Goal: Task Accomplishment & Management: Use online tool/utility

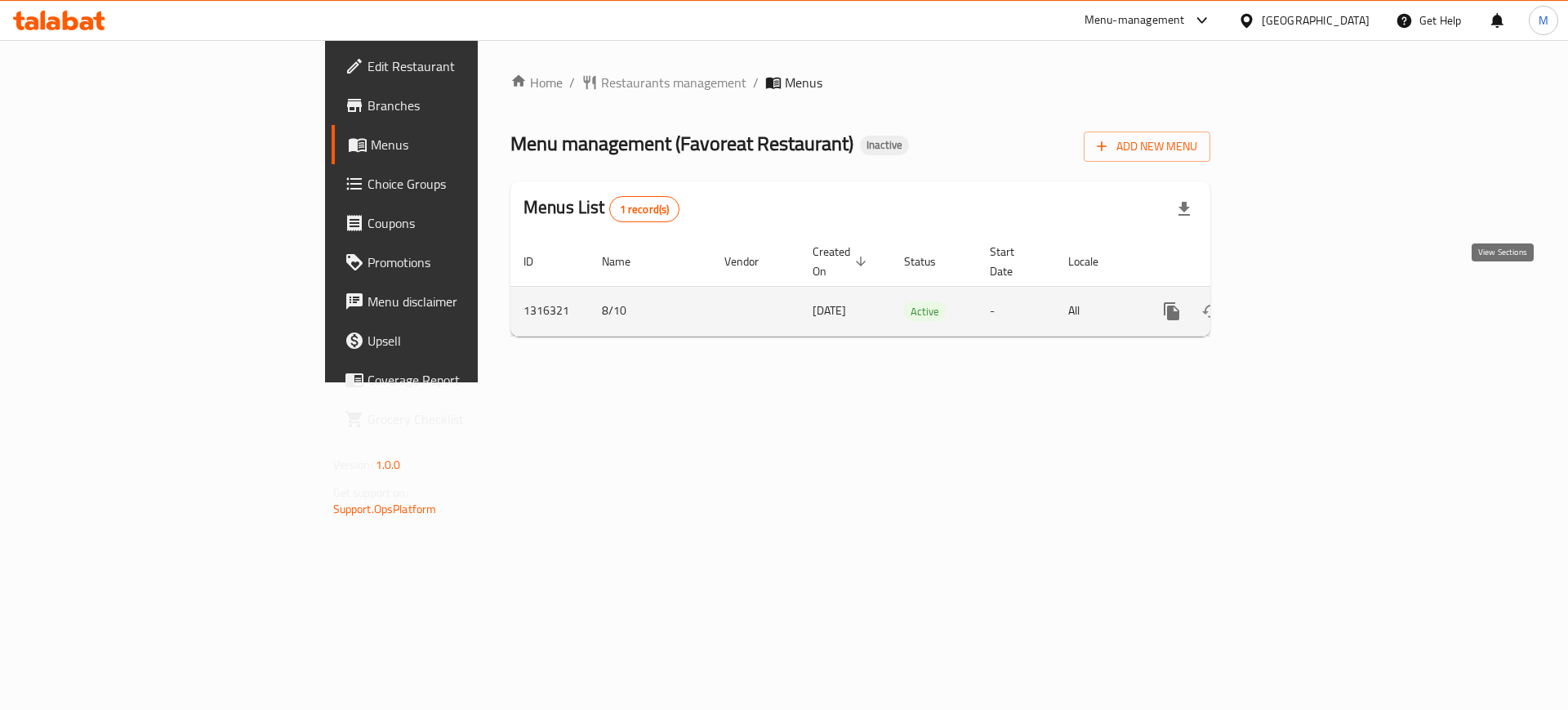
click at [1300, 302] on icon "enhanced table" at bounding box center [1290, 312] width 20 height 20
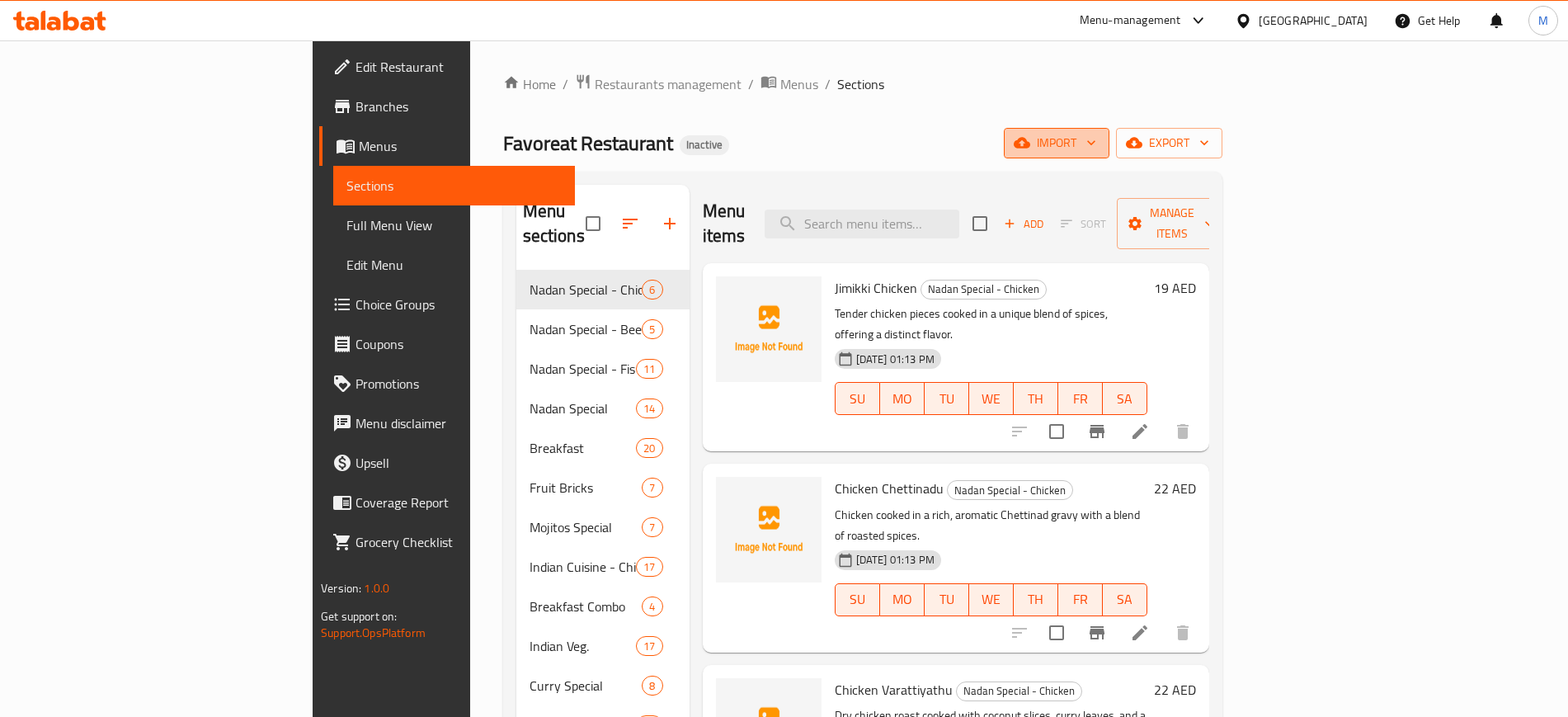
click at [1097, 141] on span "import" at bounding box center [1057, 143] width 79 height 21
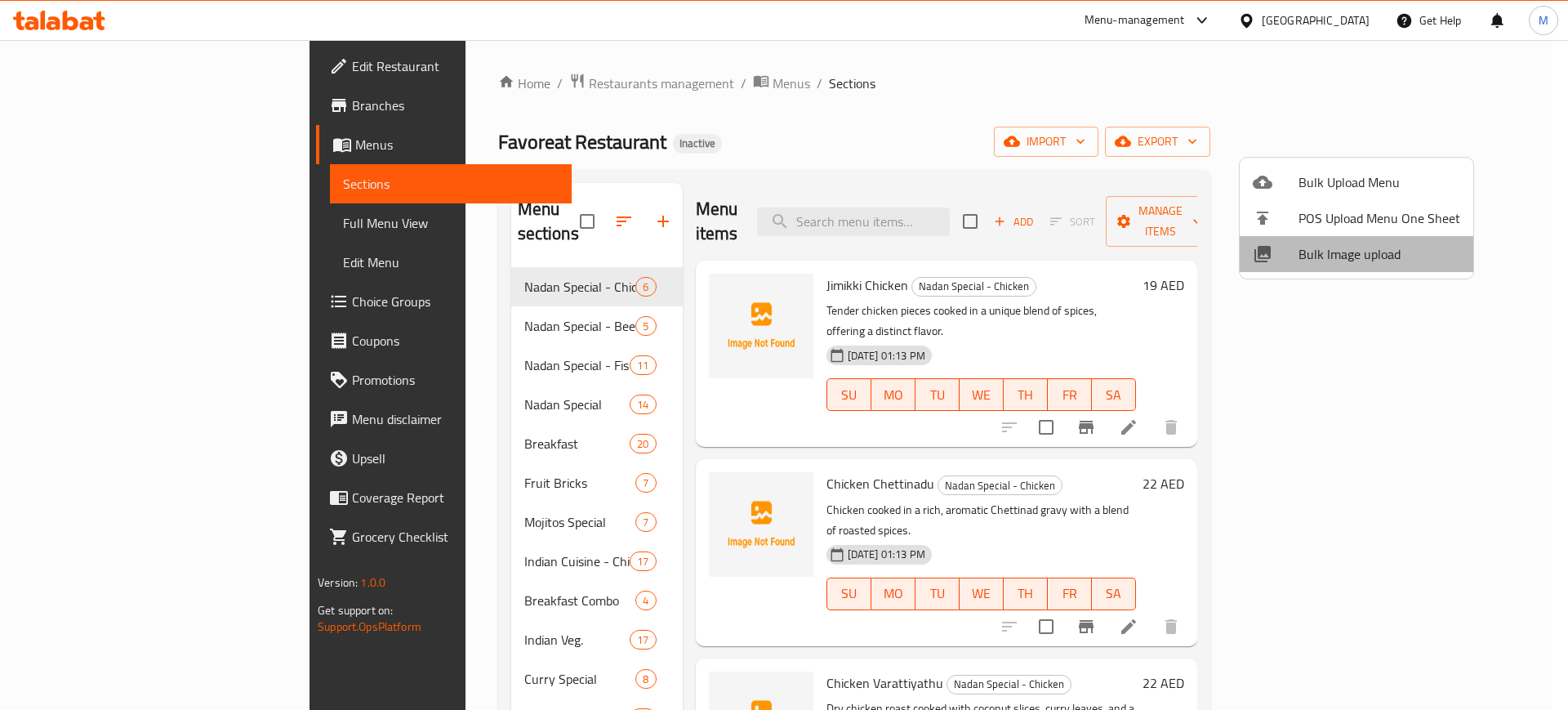
click at [1373, 252] on span "Bulk Image upload" at bounding box center [1380, 254] width 162 height 20
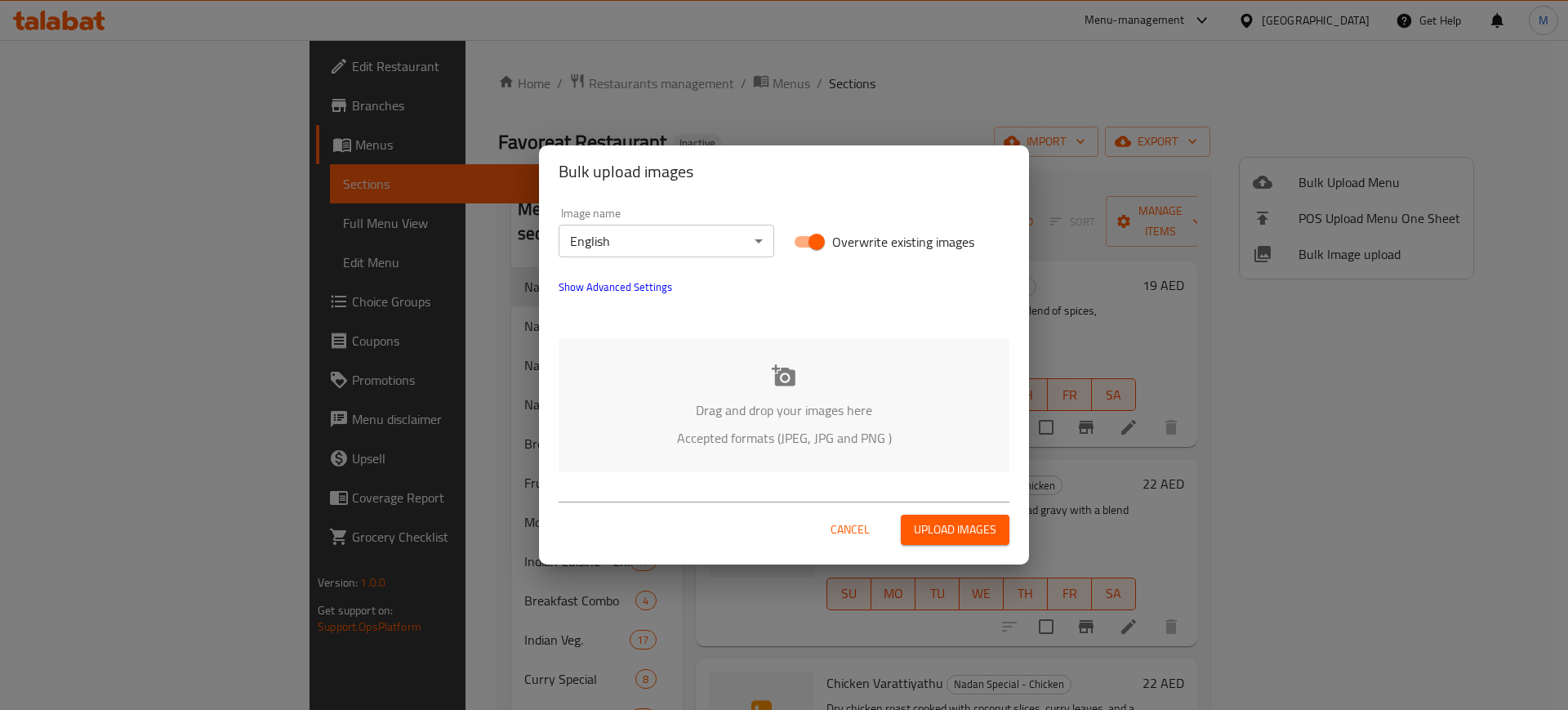
click at [690, 383] on div "Drag and drop your images here Accepted formats (JPEG, JPG and PNG )" at bounding box center [784, 406] width 451 height 133
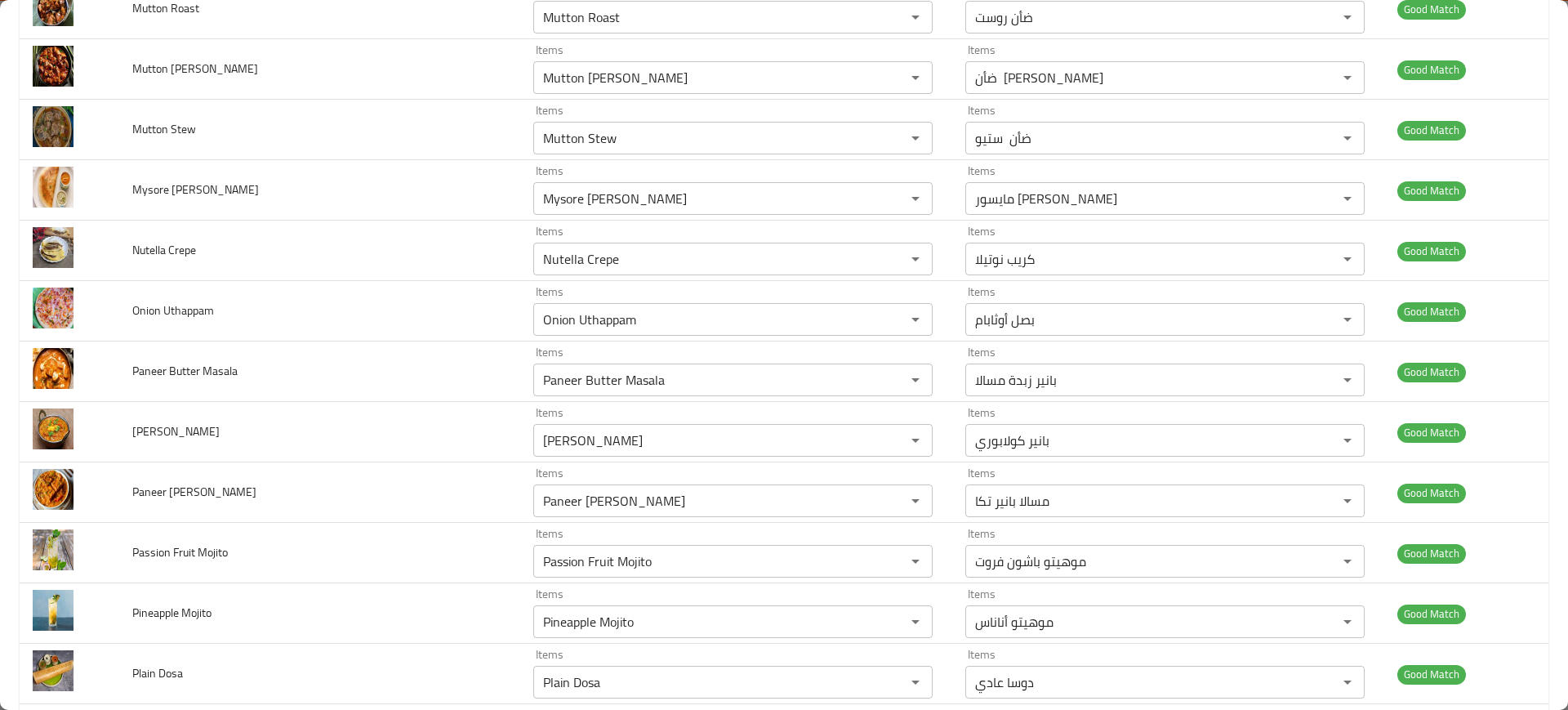
scroll to position [5983, 0]
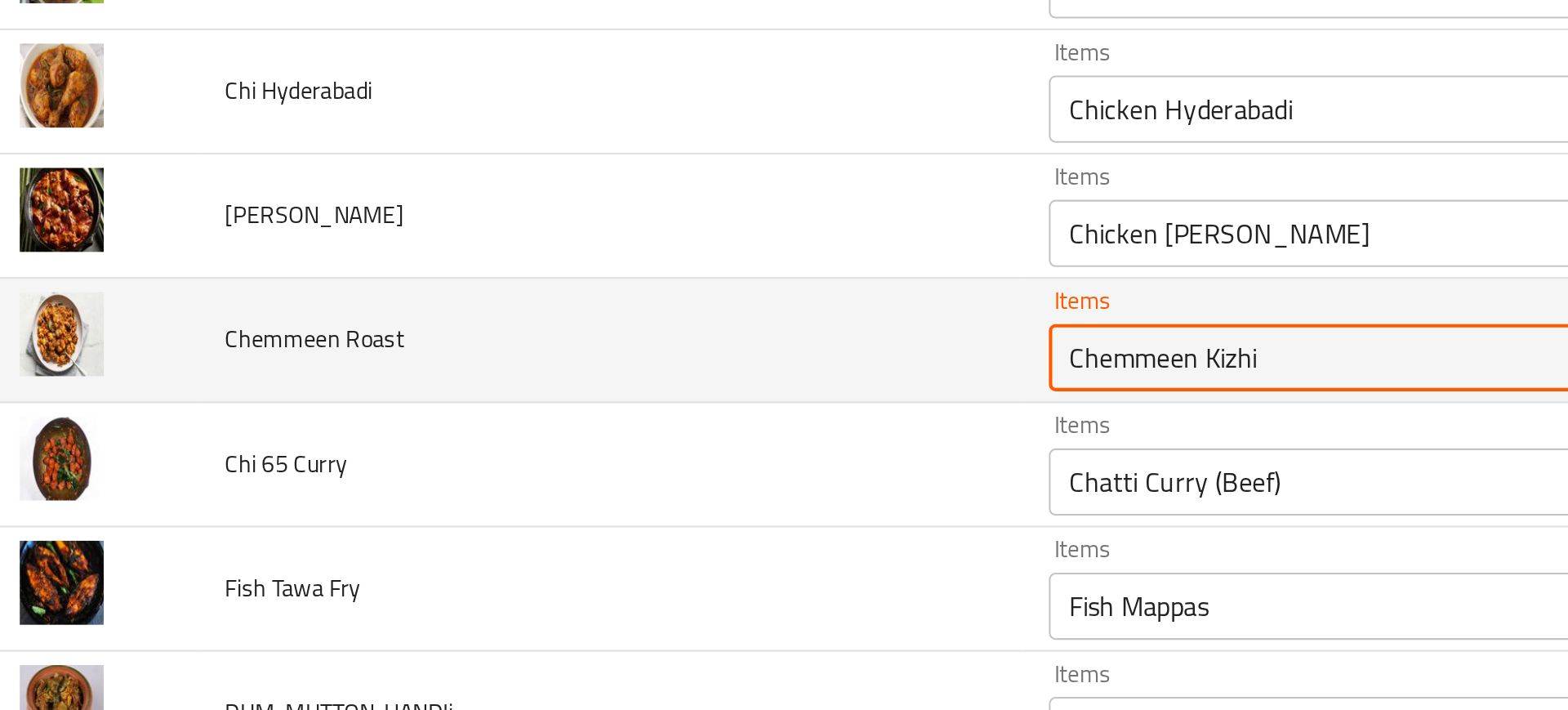
click at [564, 477] on Roast "Chemmeen Kizhi" at bounding box center [709, 474] width 342 height 23
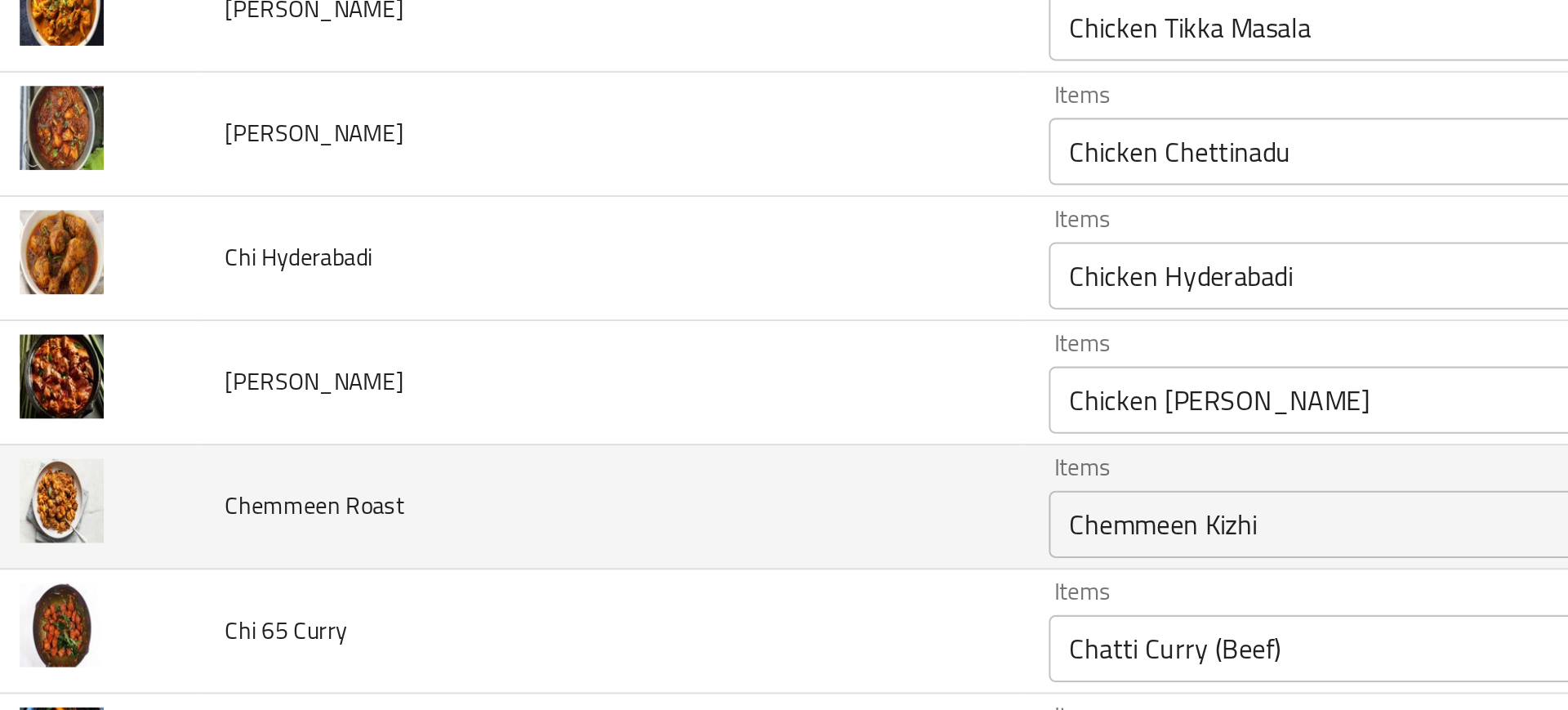
click at [149, 466] on span "Chemmeen Roast" at bounding box center [176, 465] width 87 height 21
copy span "Chemmeen"
click at [538, 465] on Roast "Chemmeen Kizhi" at bounding box center [709, 474] width 342 height 23
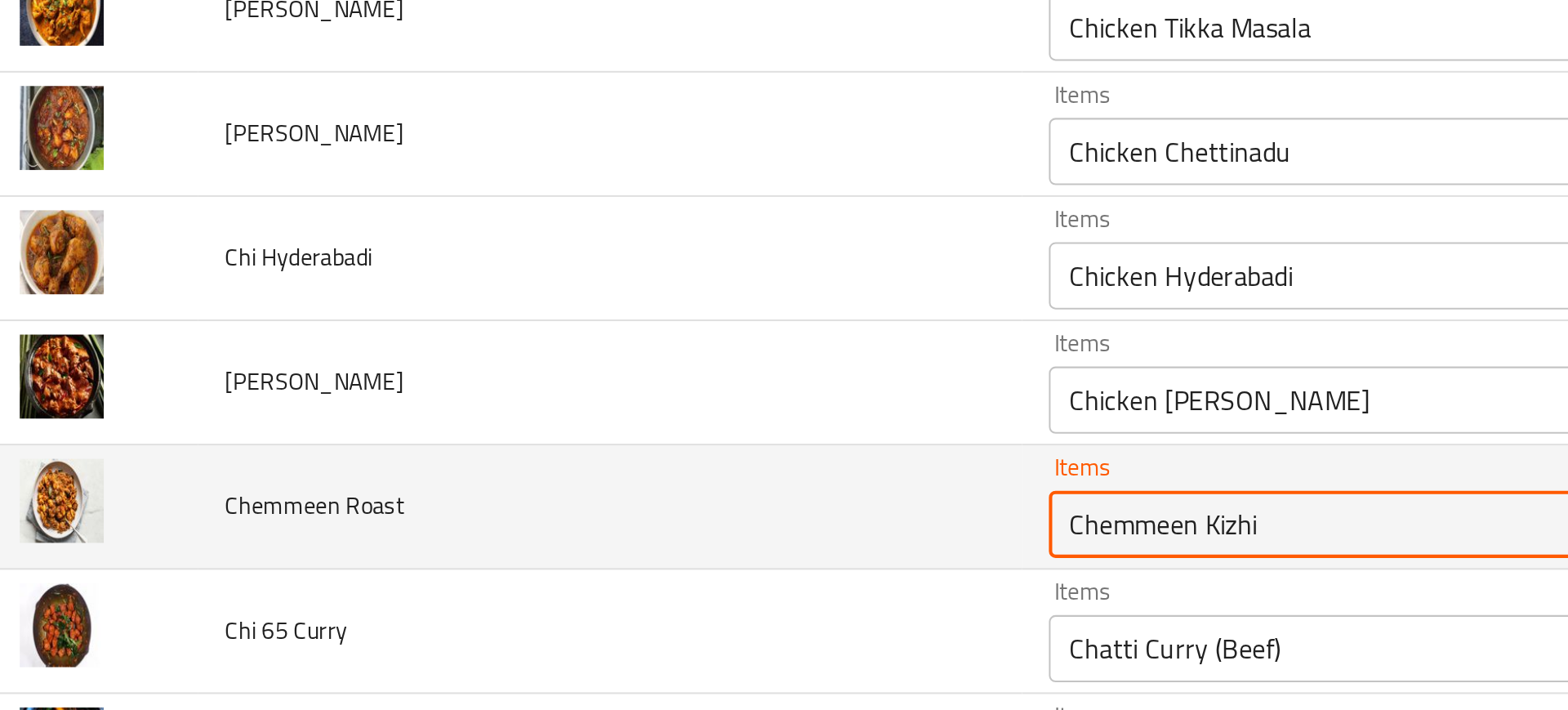
paste Roast "enhanced table"
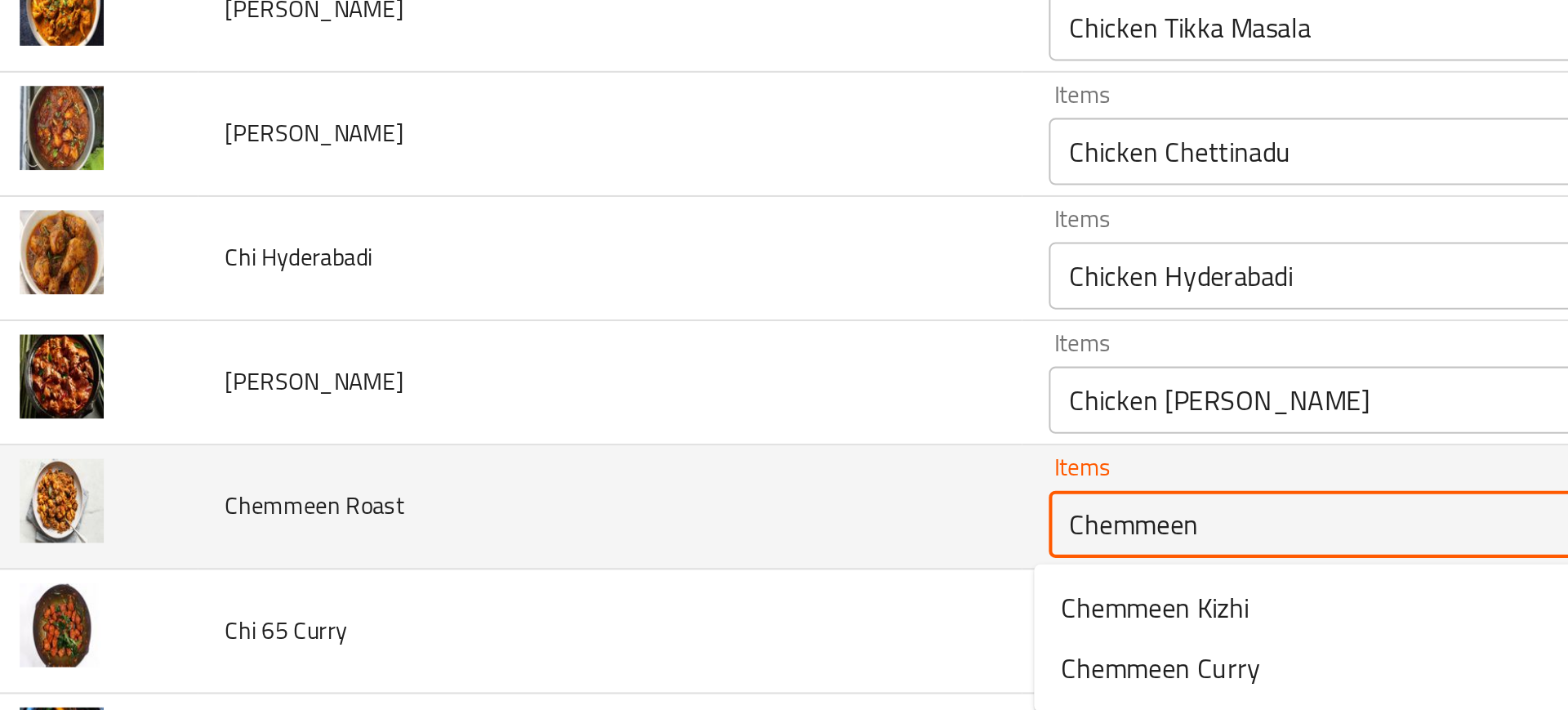
type Roast "Chemmeen"
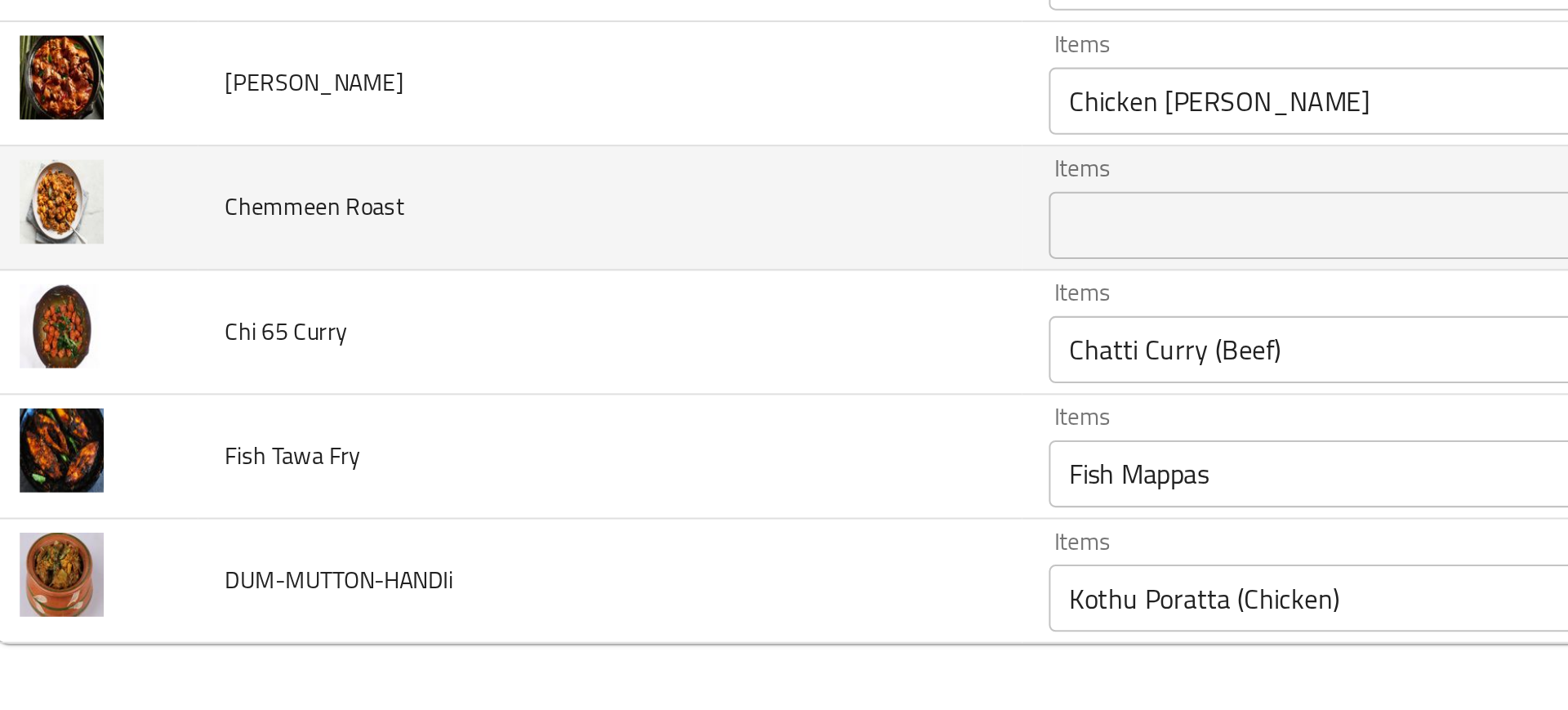
click at [463, 604] on td "Fish Tawa Fry" at bounding box center [320, 586] width 401 height 61
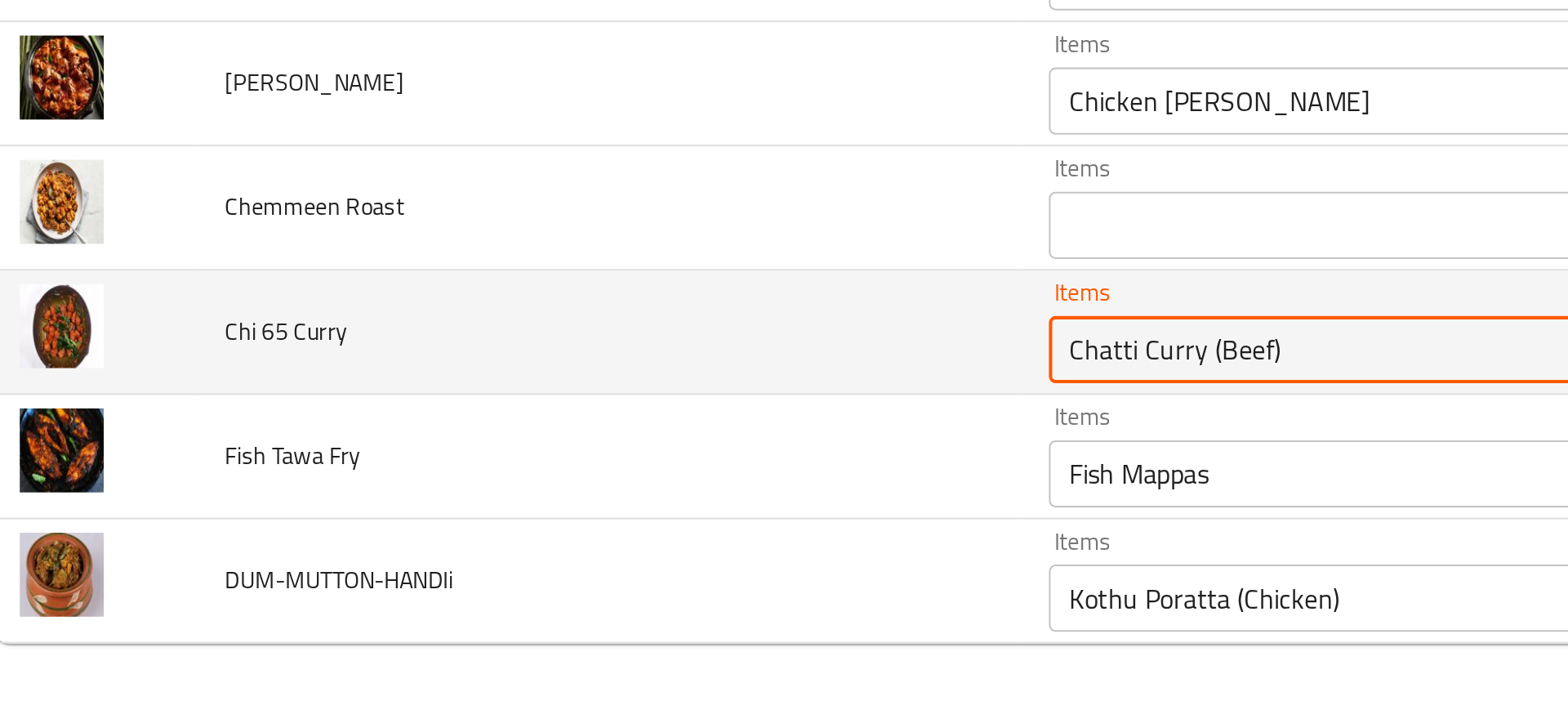
click at [622, 536] on Curry "Chatti Curry (Beef)" at bounding box center [709, 534] width 342 height 23
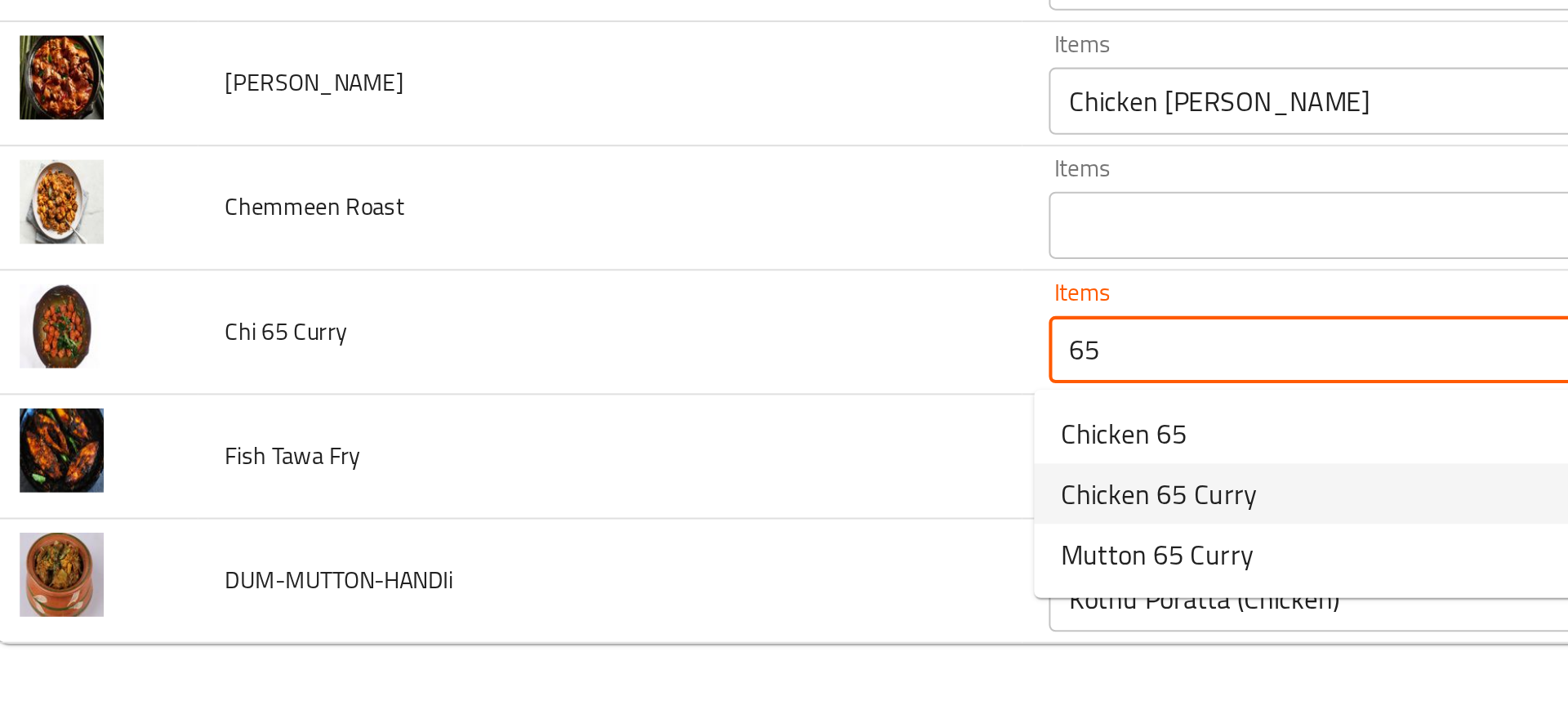
click at [598, 601] on span "Chicken 65 Curry" at bounding box center [586, 604] width 96 height 20
type Curry "Chicken 65 Curry"
type Curry-ar "دجاج 65 كاري"
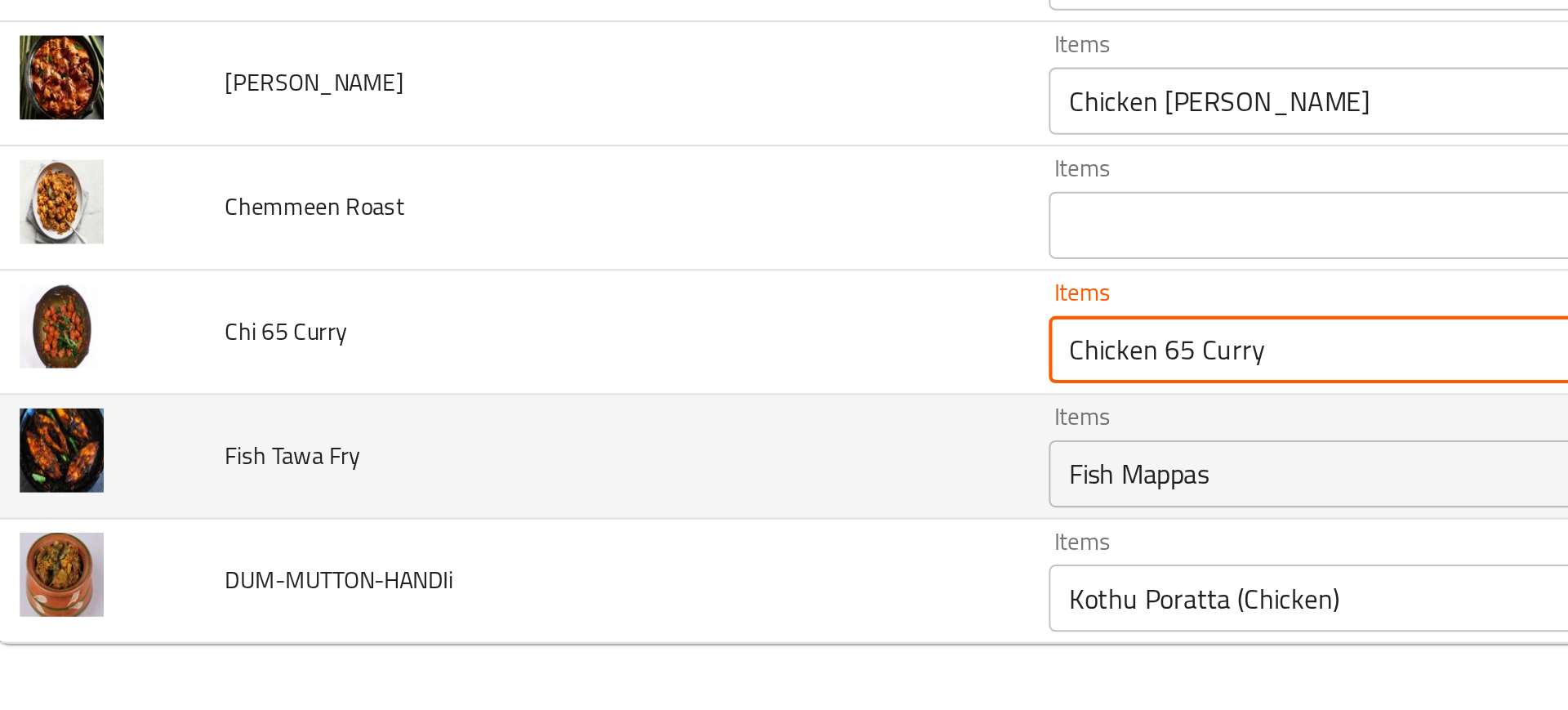
type Curry "Chicken 65 Curry"
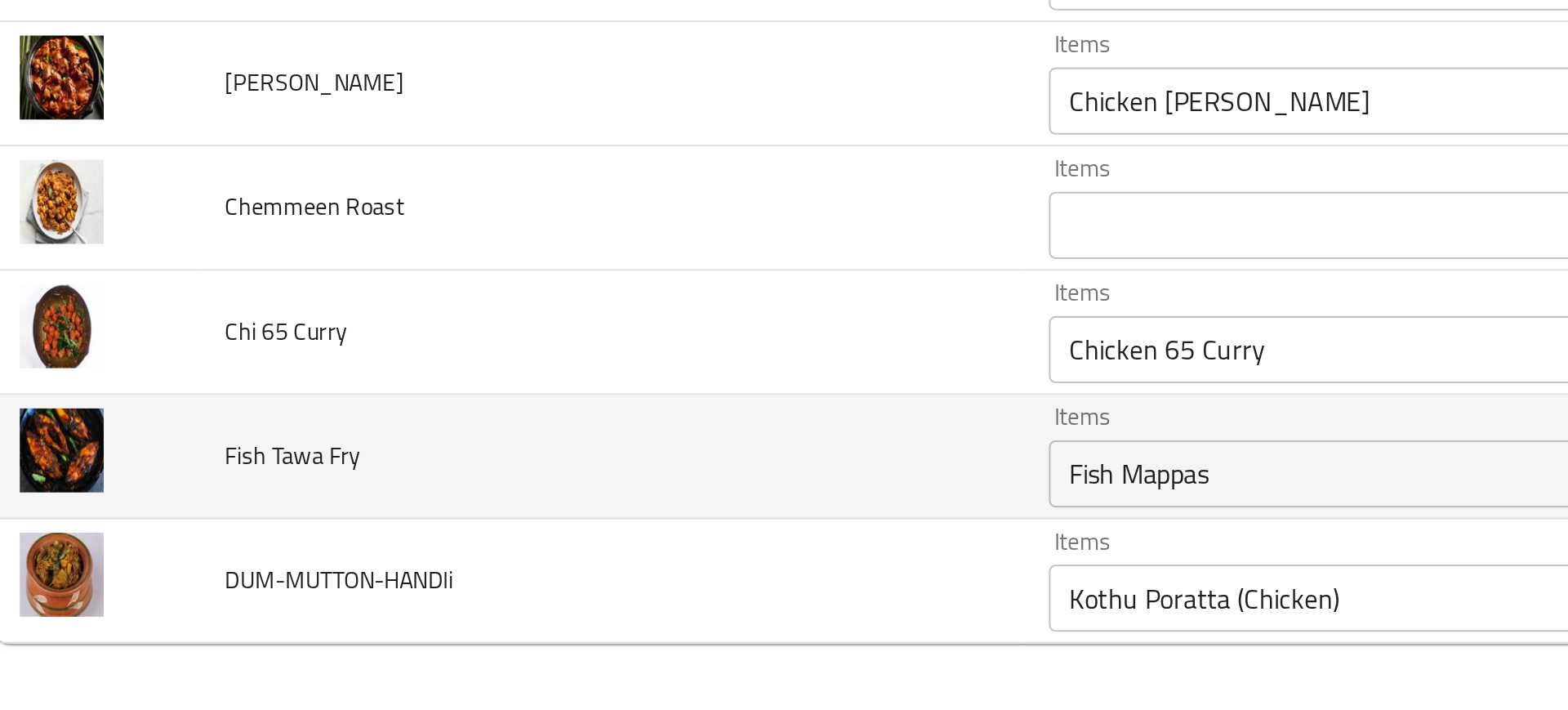
click at [553, 587] on Fry "Fish Mappas" at bounding box center [709, 595] width 342 height 23
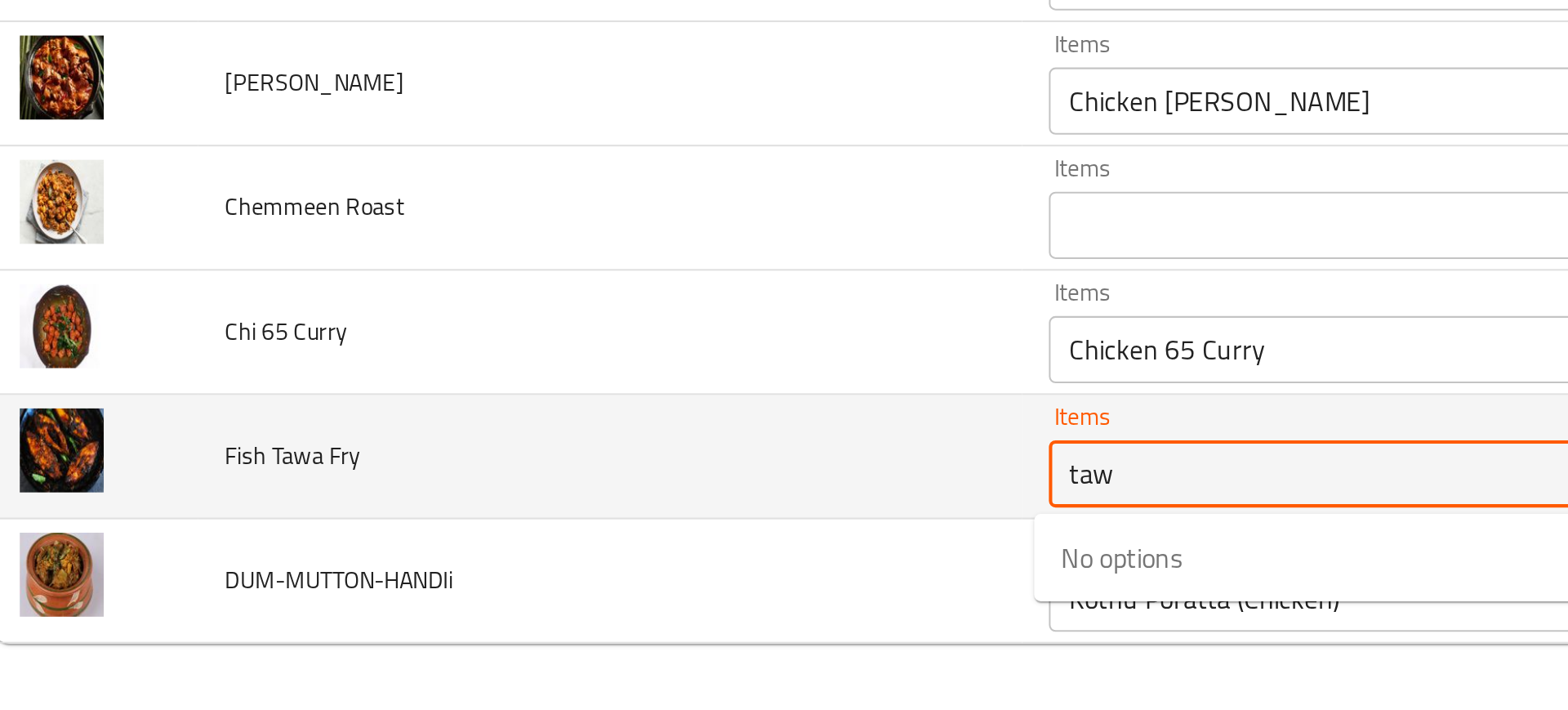
type Fry "tawa"
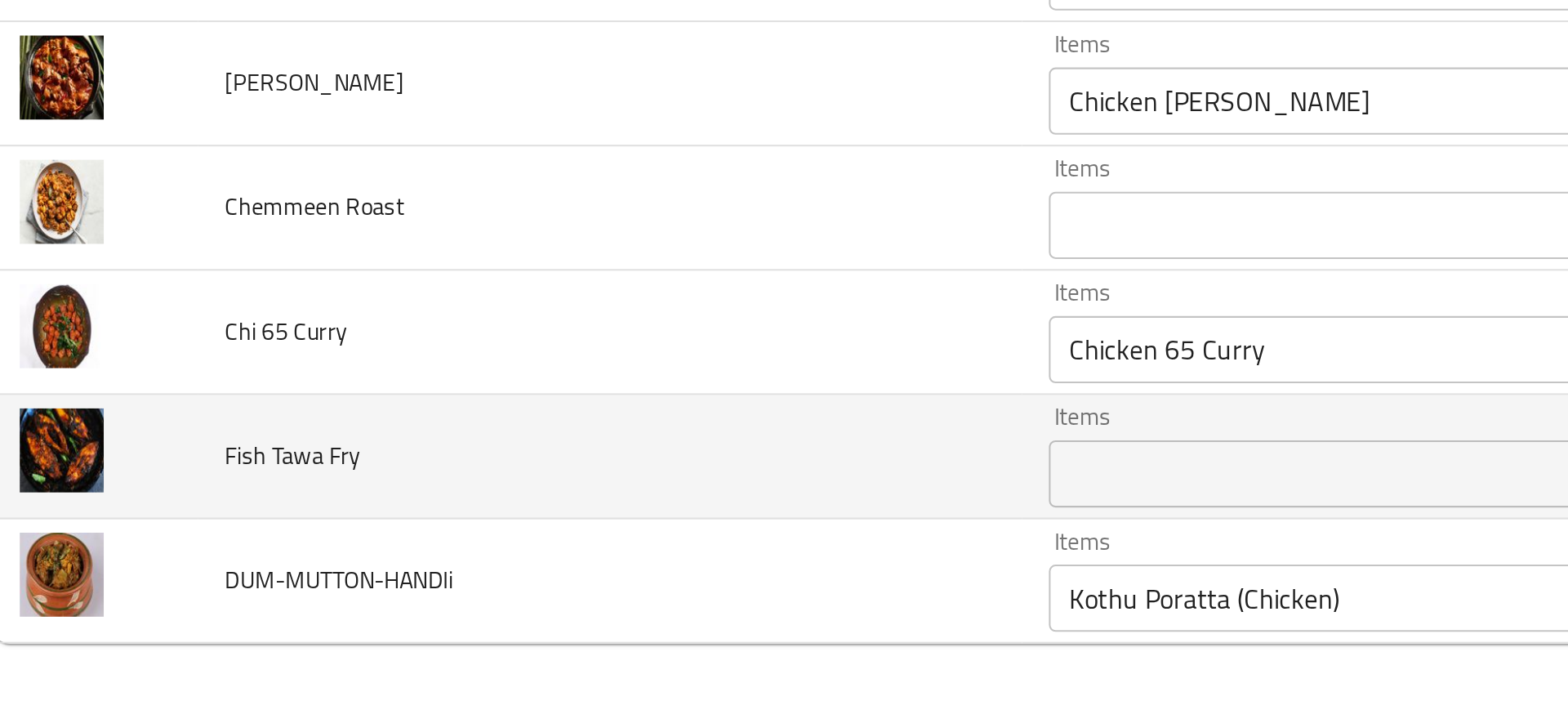
click at [501, 607] on td "Fish Tawa Fry" at bounding box center [320, 586] width 401 height 61
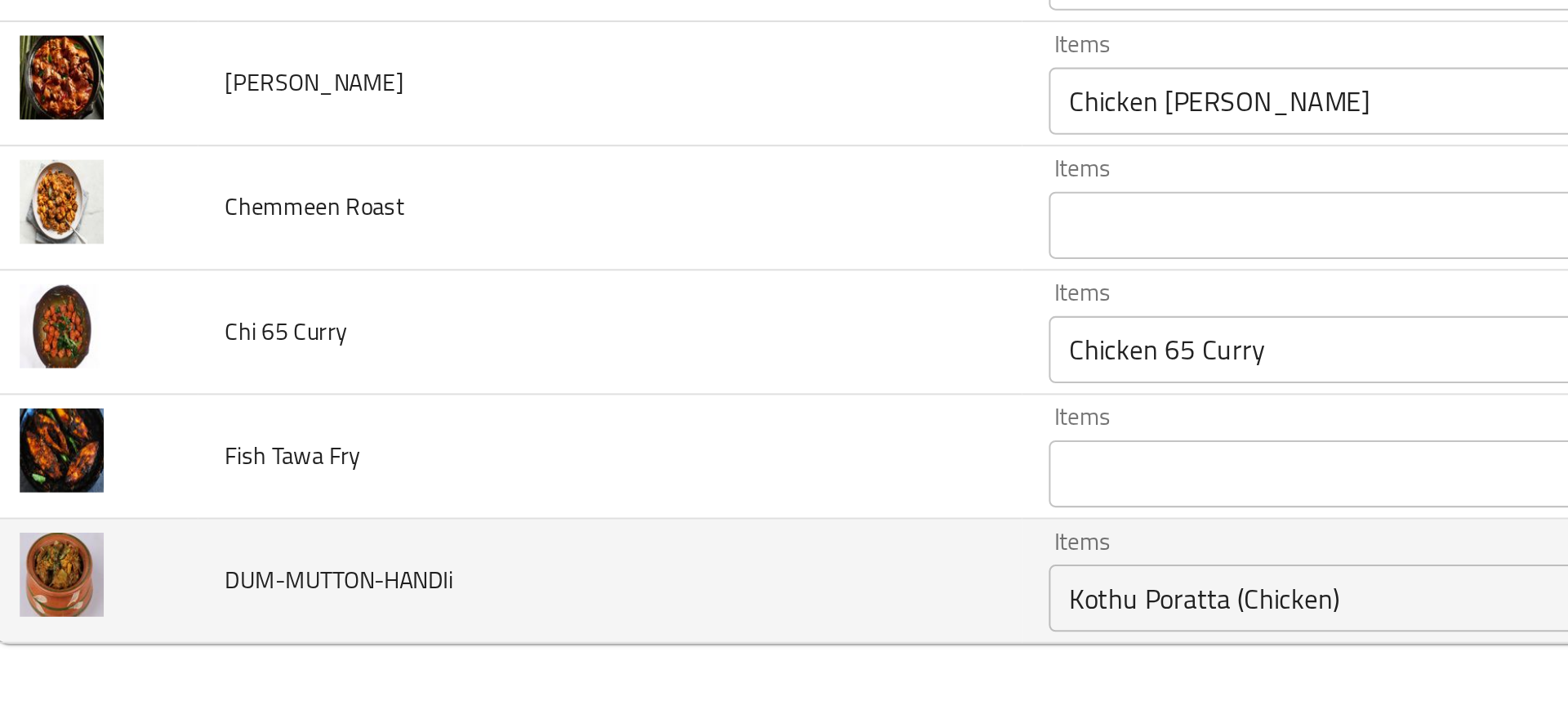
click at [594, 642] on div "Kothu Poratta (Chicken) Items" at bounding box center [732, 655] width 400 height 33
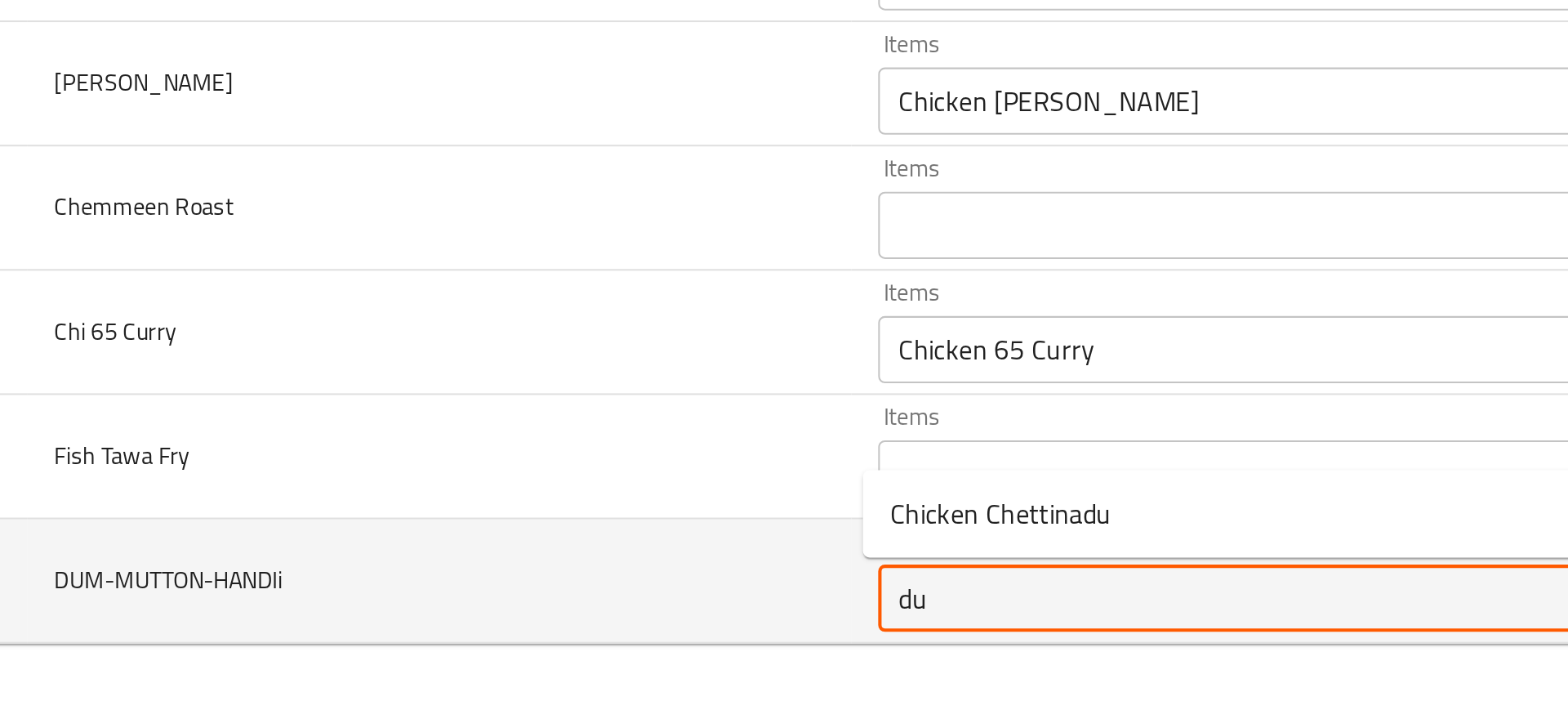
type input "dum"
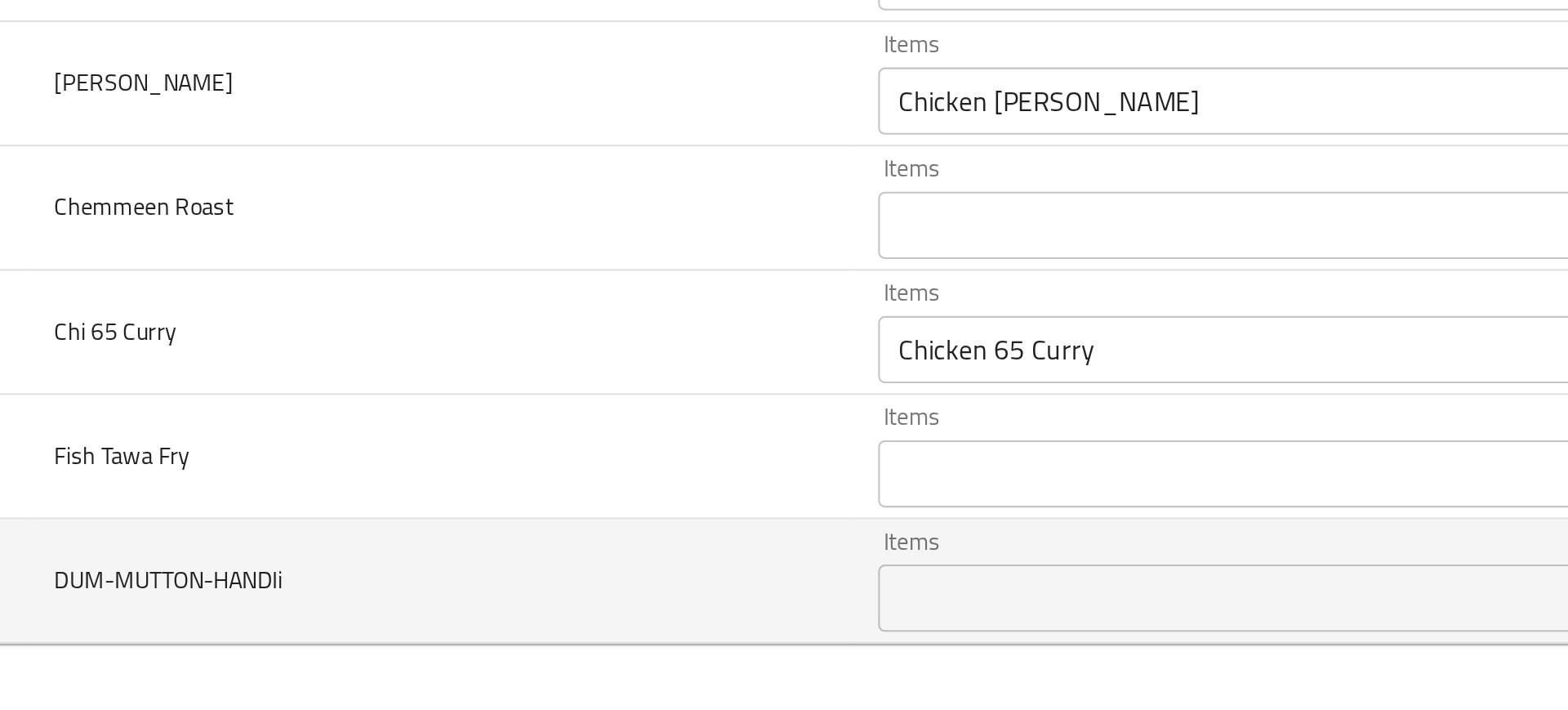
click at [394, 639] on td "DUM-MUTTON-HANDIi" at bounding box center [320, 647] width 401 height 61
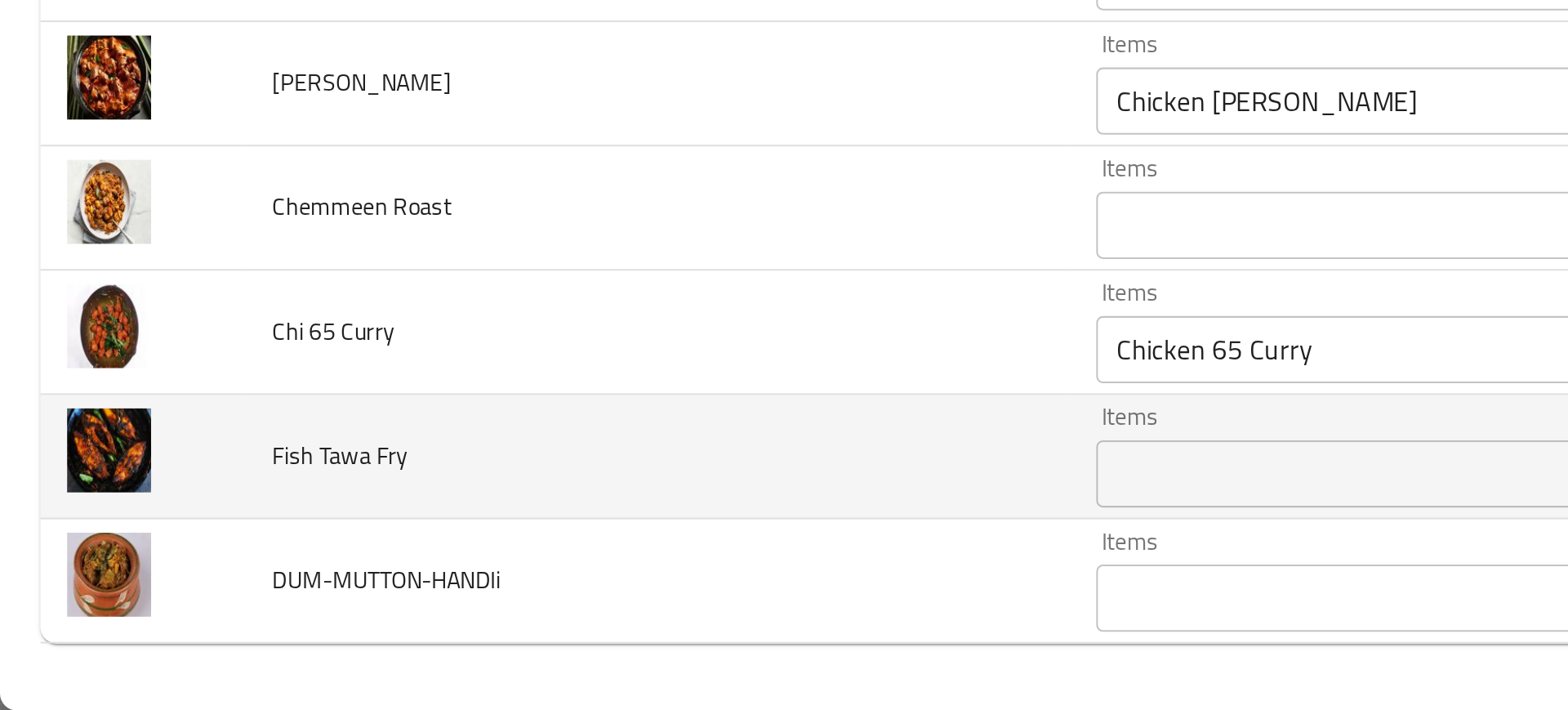
click at [170, 582] on span "Fish Tawa Fry" at bounding box center [165, 586] width 66 height 21
copy span "Fish Tawa Fry"
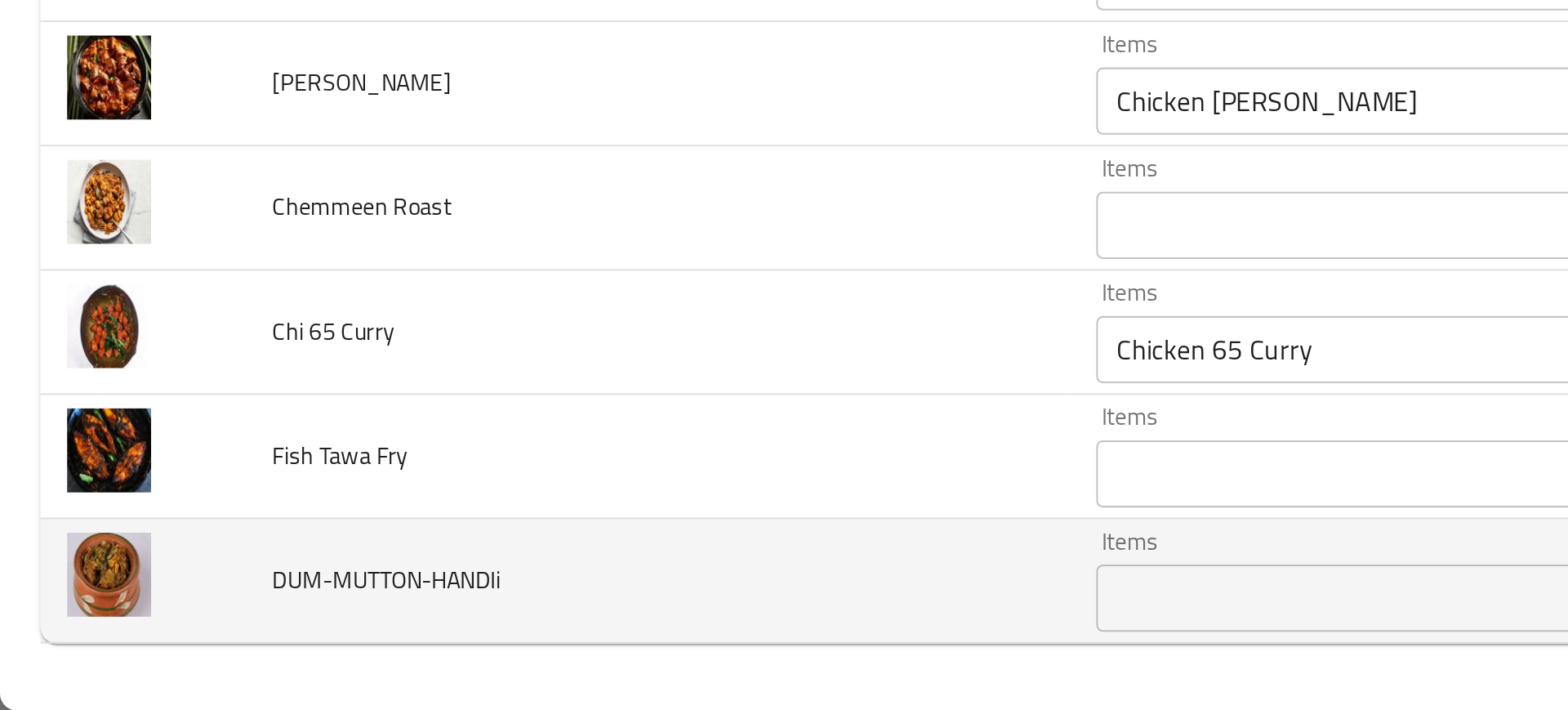
click at [181, 640] on span "DUM-MUTTON-HANDIi" at bounding box center [188, 646] width 111 height 21
copy span "DUM-MUTTON-HANDIi"
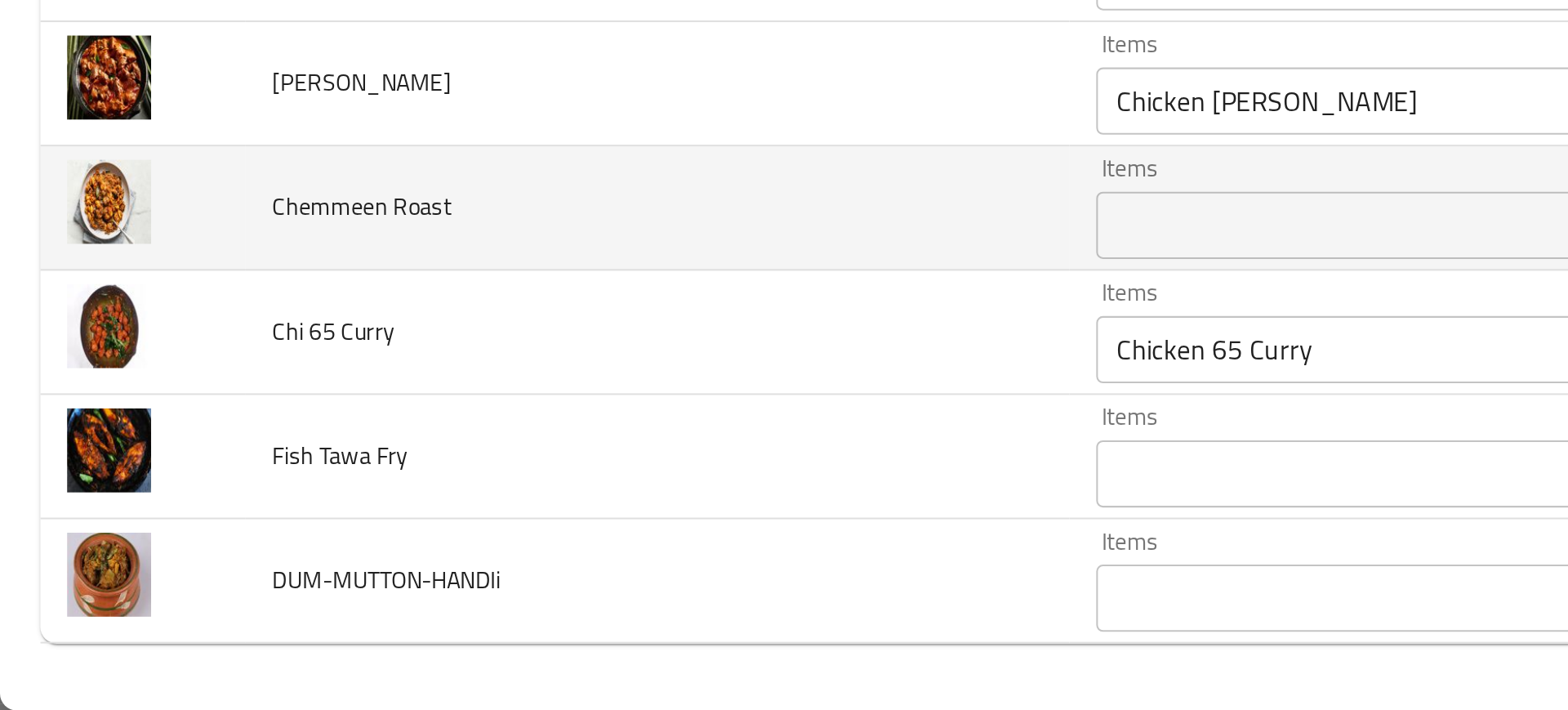
click at [189, 464] on span "Chemmeen Roast" at bounding box center [176, 465] width 87 height 21
copy span "Chemmeen Roast"
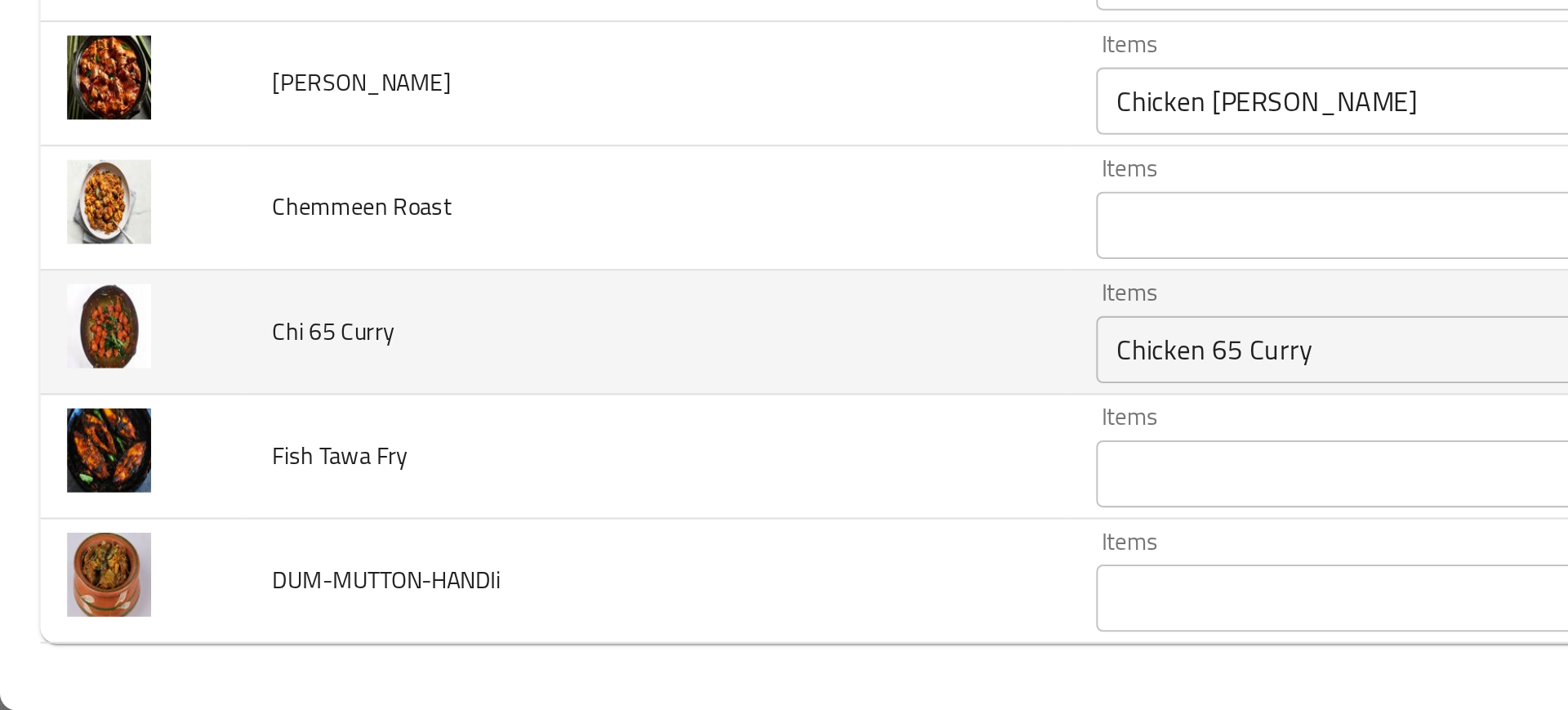
click at [388, 548] on td "Chi 65 Curry" at bounding box center [320, 526] width 401 height 61
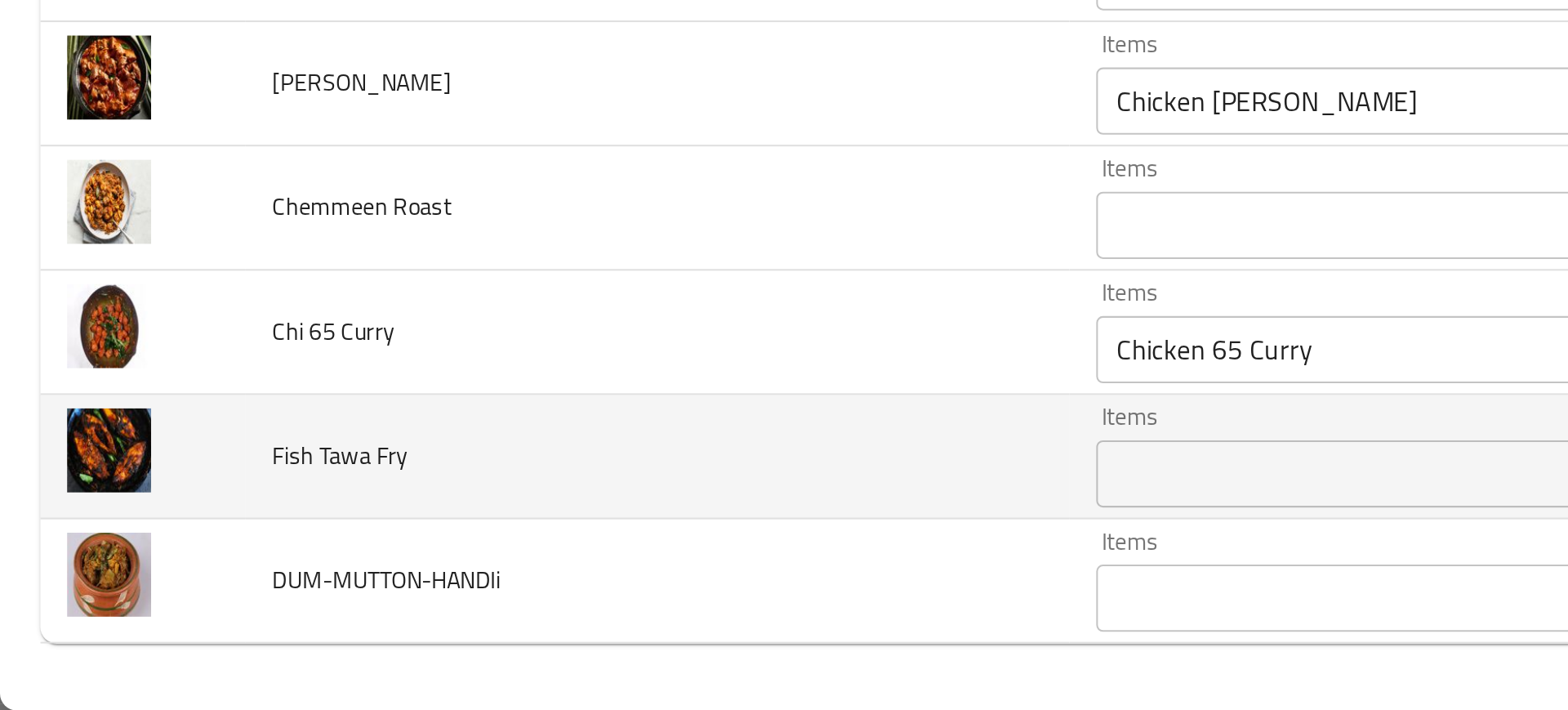
click at [339, 585] on td "Fish Tawa Fry" at bounding box center [320, 586] width 401 height 61
click at [401, 589] on td "Fish Tawa Fry" at bounding box center [320, 586] width 401 height 61
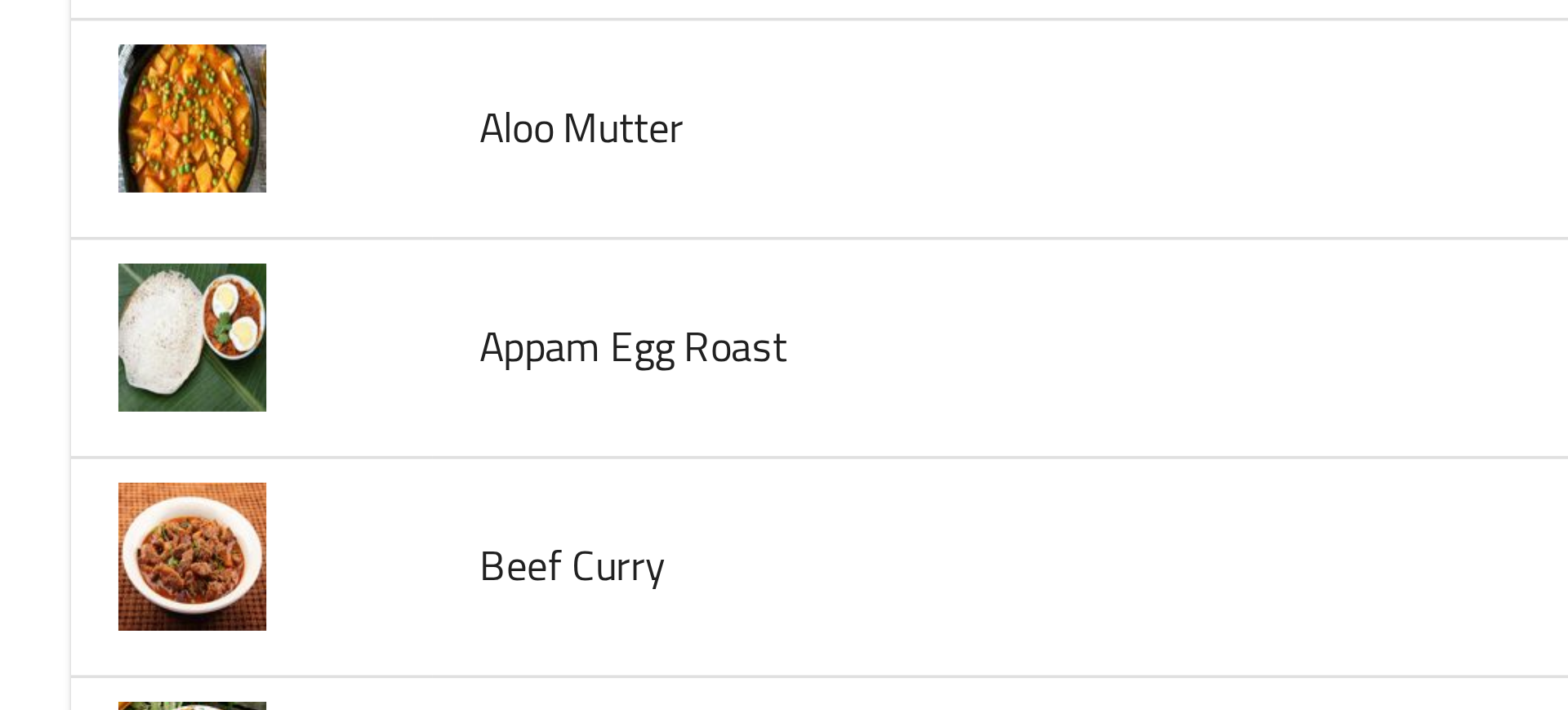
scroll to position [413, 0]
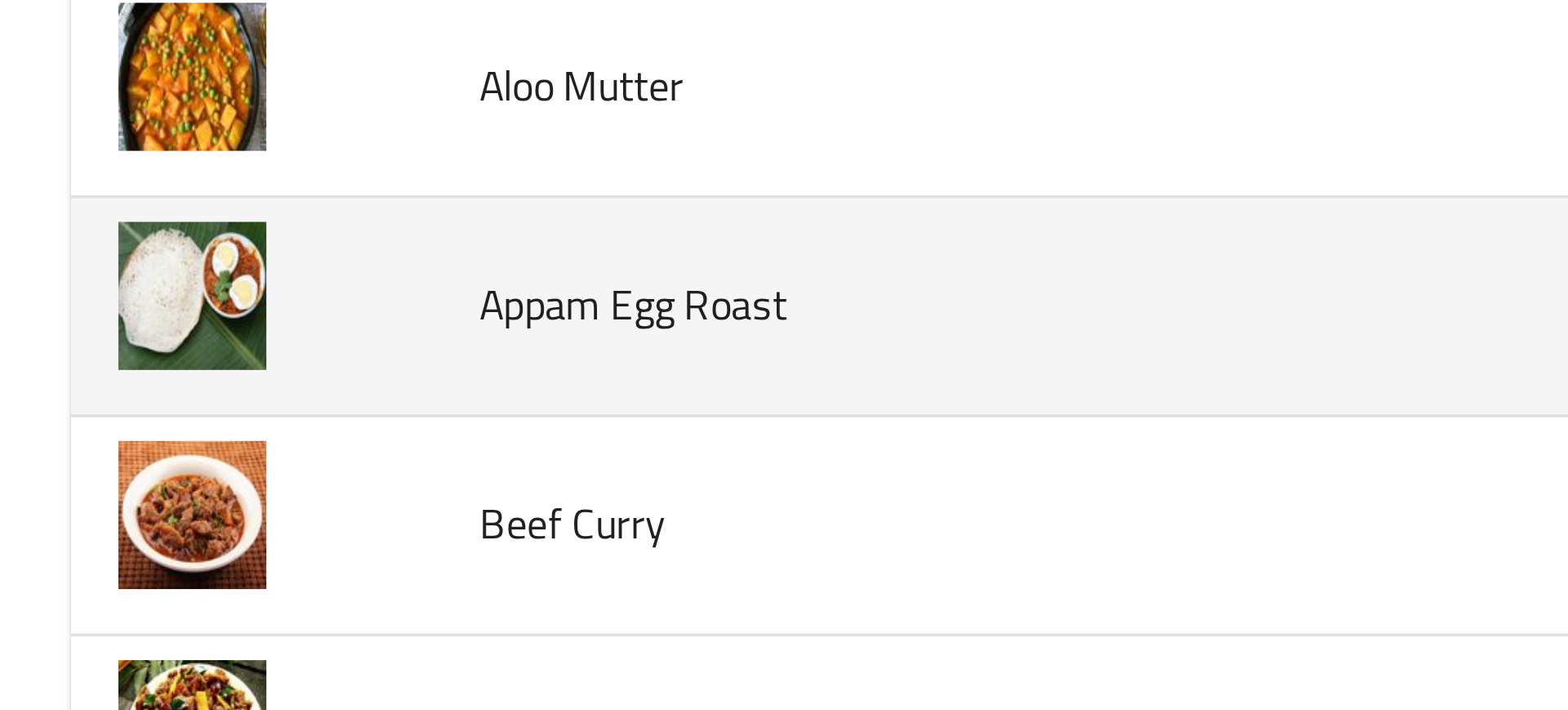
click at [157, 105] on span "Appam Egg Roast" at bounding box center [175, 109] width 85 height 21
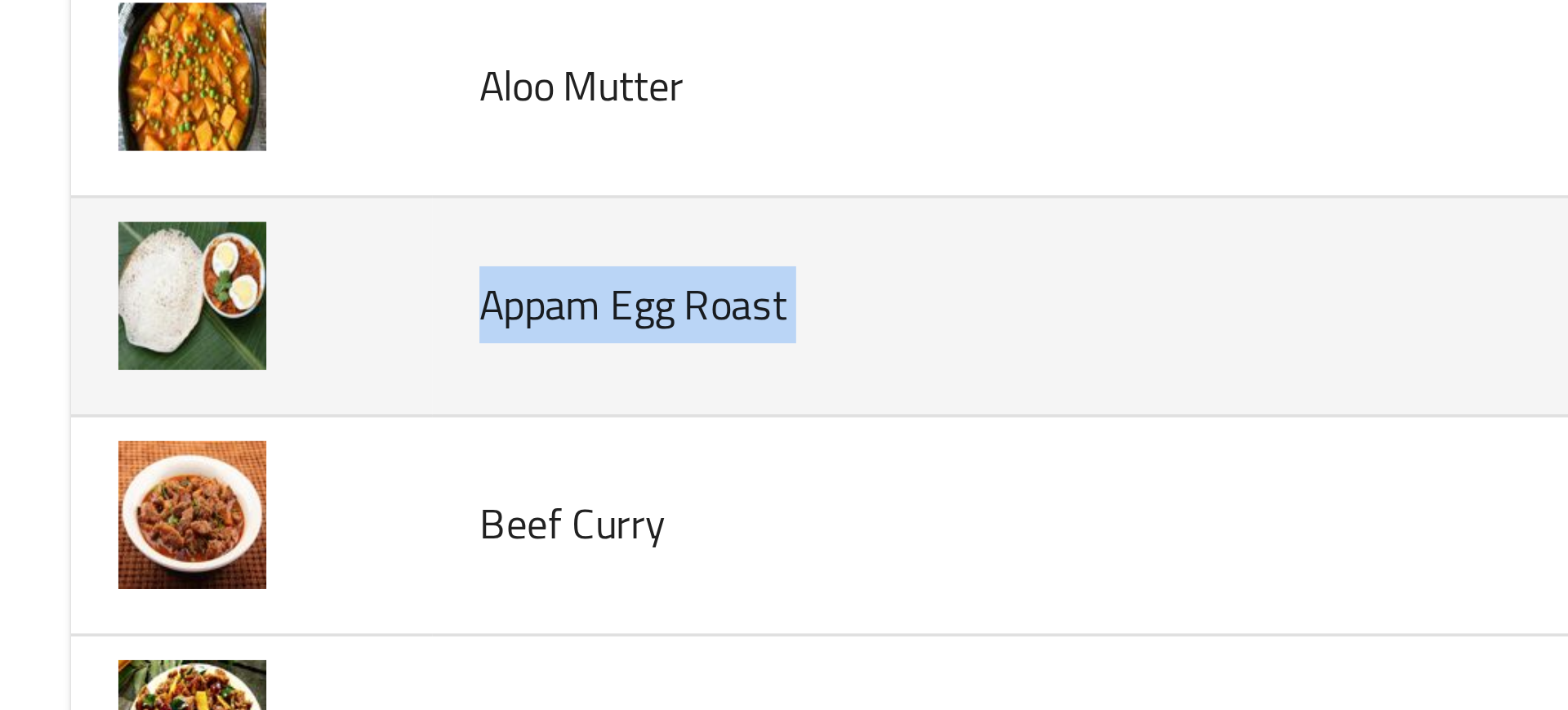
copy span "Appam Egg Roast"
click at [157, 105] on span "Appam Egg Roast" at bounding box center [175, 109] width 85 height 21
click at [137, 130] on td "Appam Egg Roast" at bounding box center [320, 110] width 401 height 61
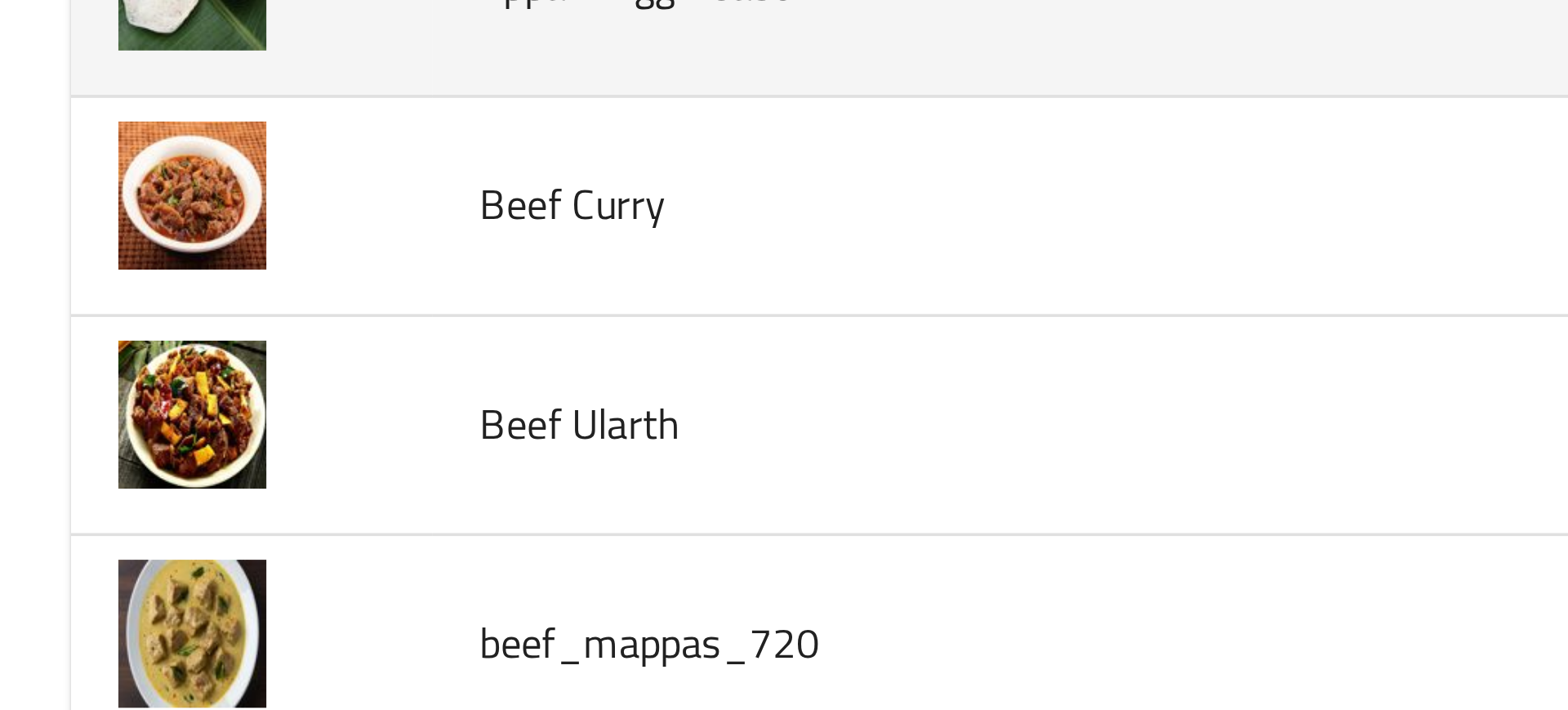
click at [137, 131] on span "Beef Ularth" at bounding box center [160, 142] width 56 height 21
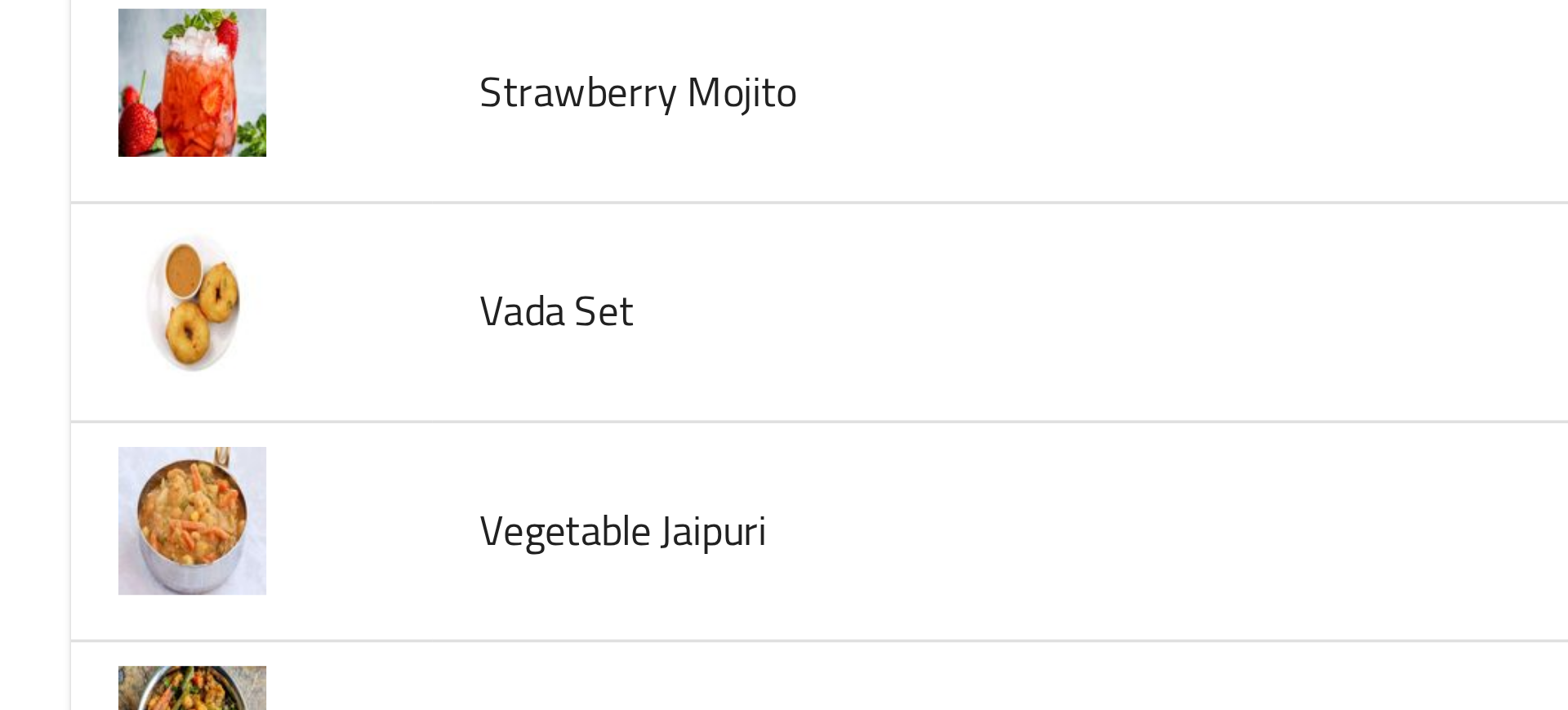
scroll to position [5133, 0]
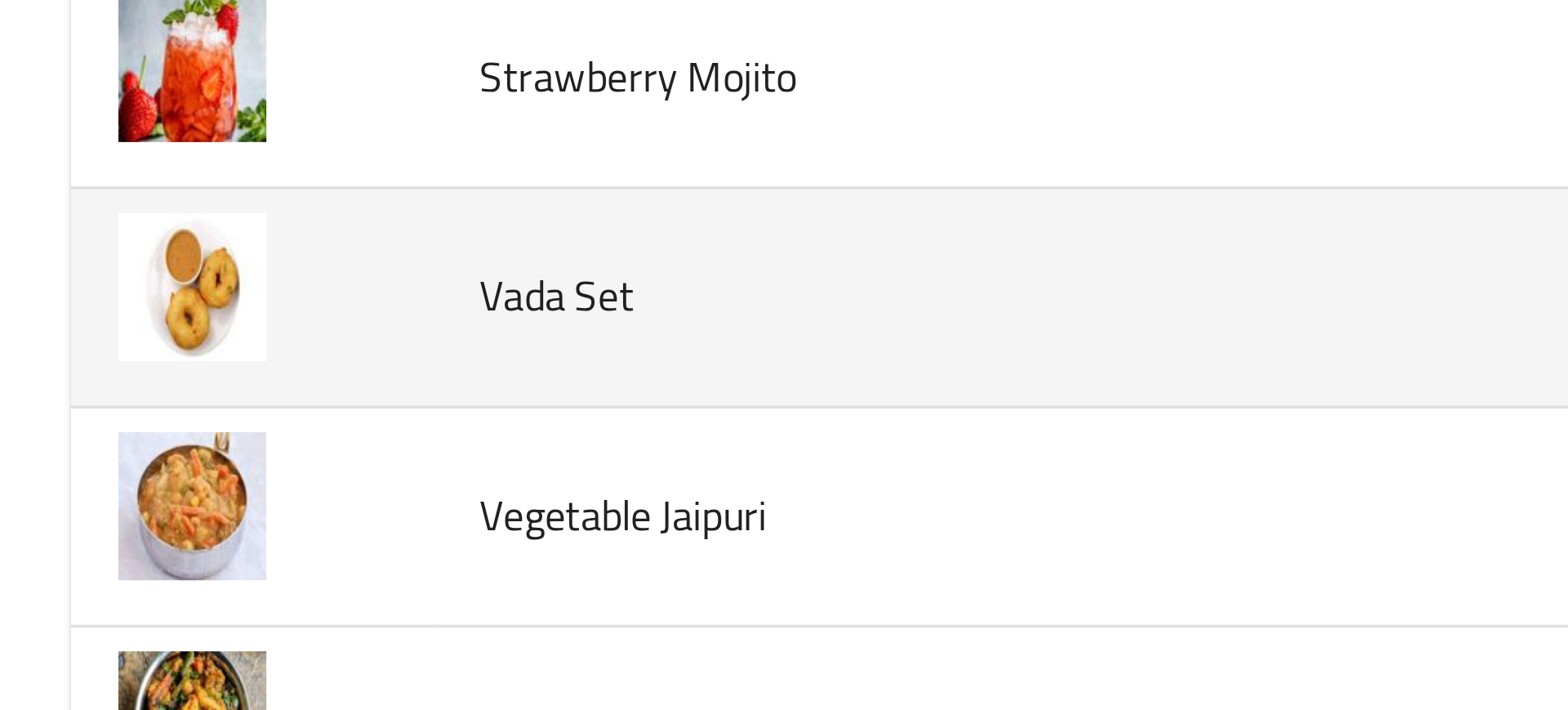
click at [147, 100] on span "Vada Set" at bounding box center [154, 106] width 43 height 21
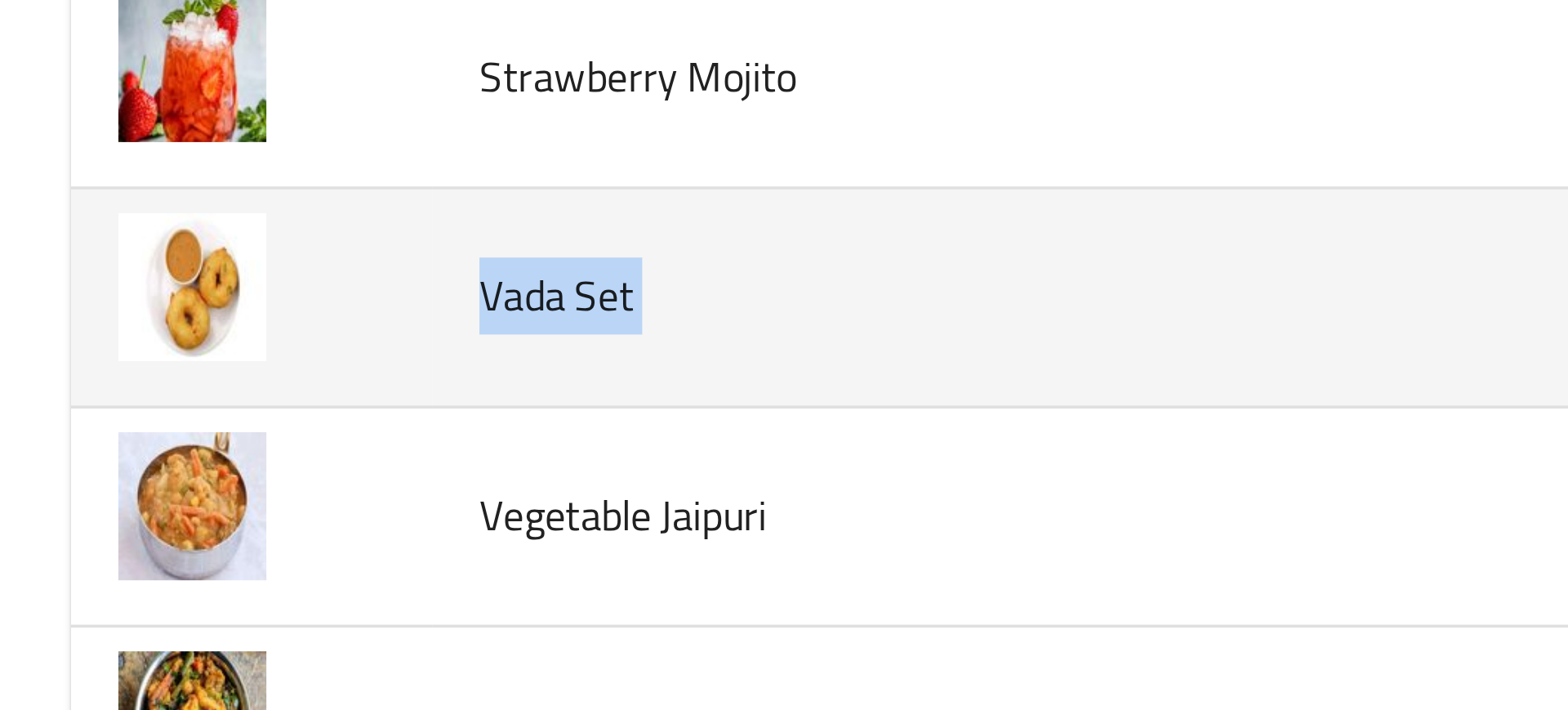
click at [147, 100] on span "Vada Set" at bounding box center [154, 106] width 43 height 21
copy span "Vada Set"
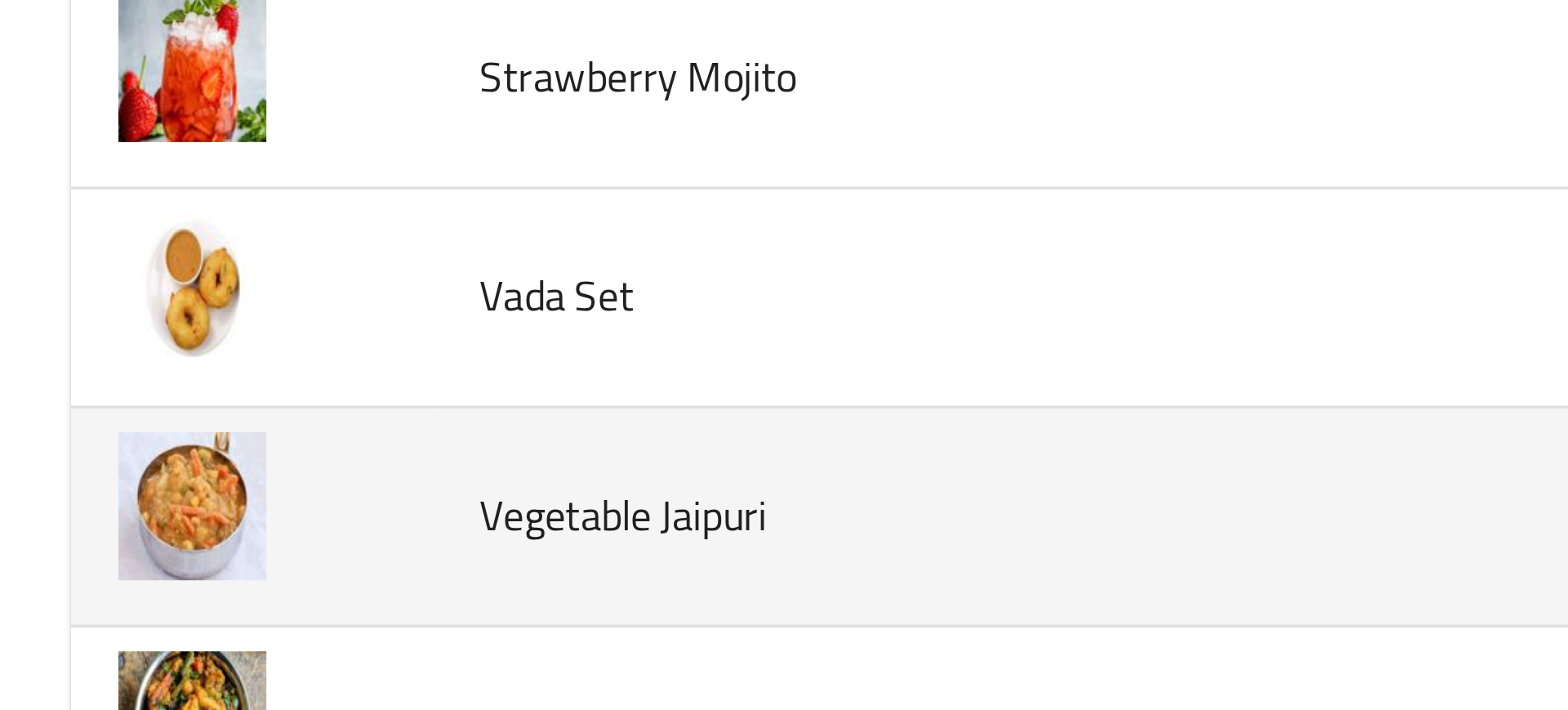
click at [150, 176] on span "Vegetable Jaipuri" at bounding box center [172, 167] width 79 height 21
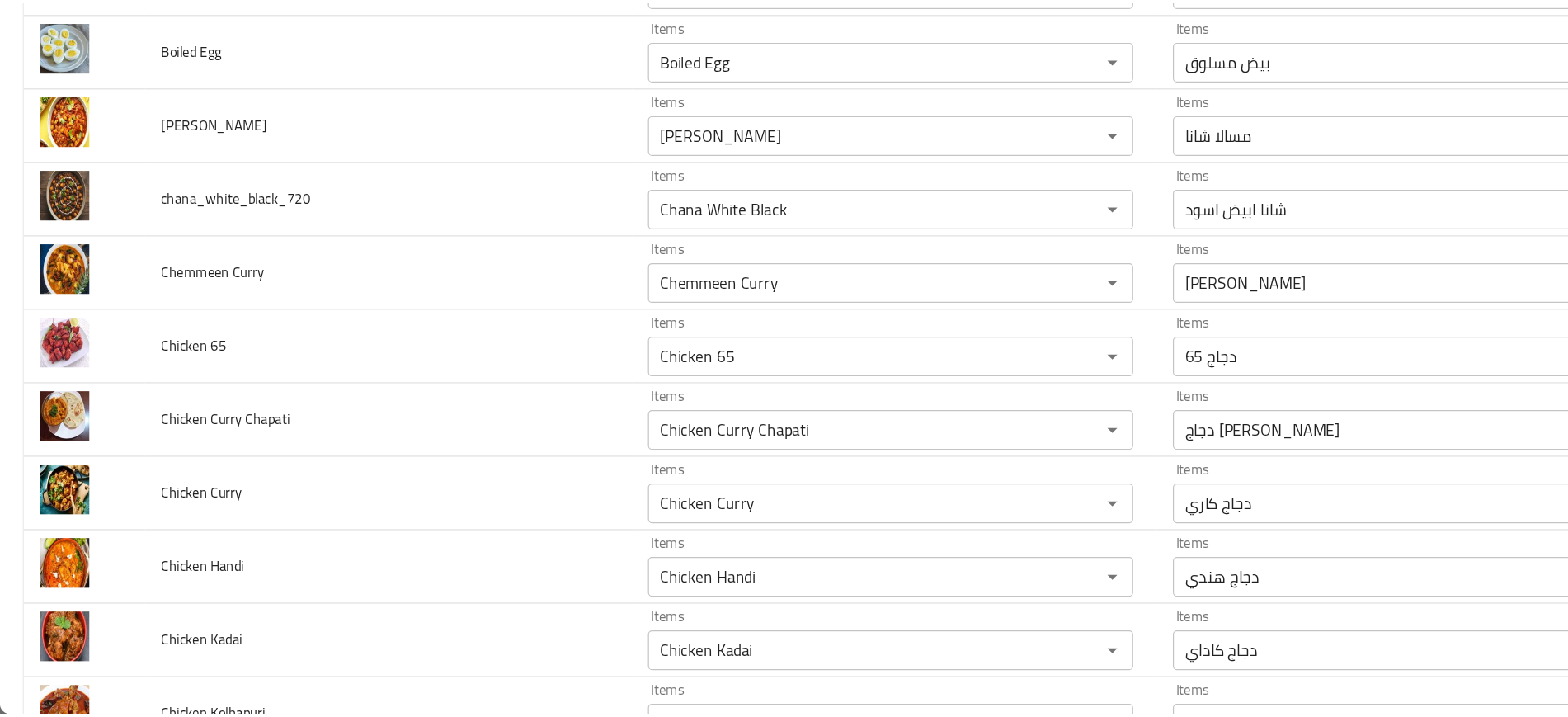
scroll to position [0, 0]
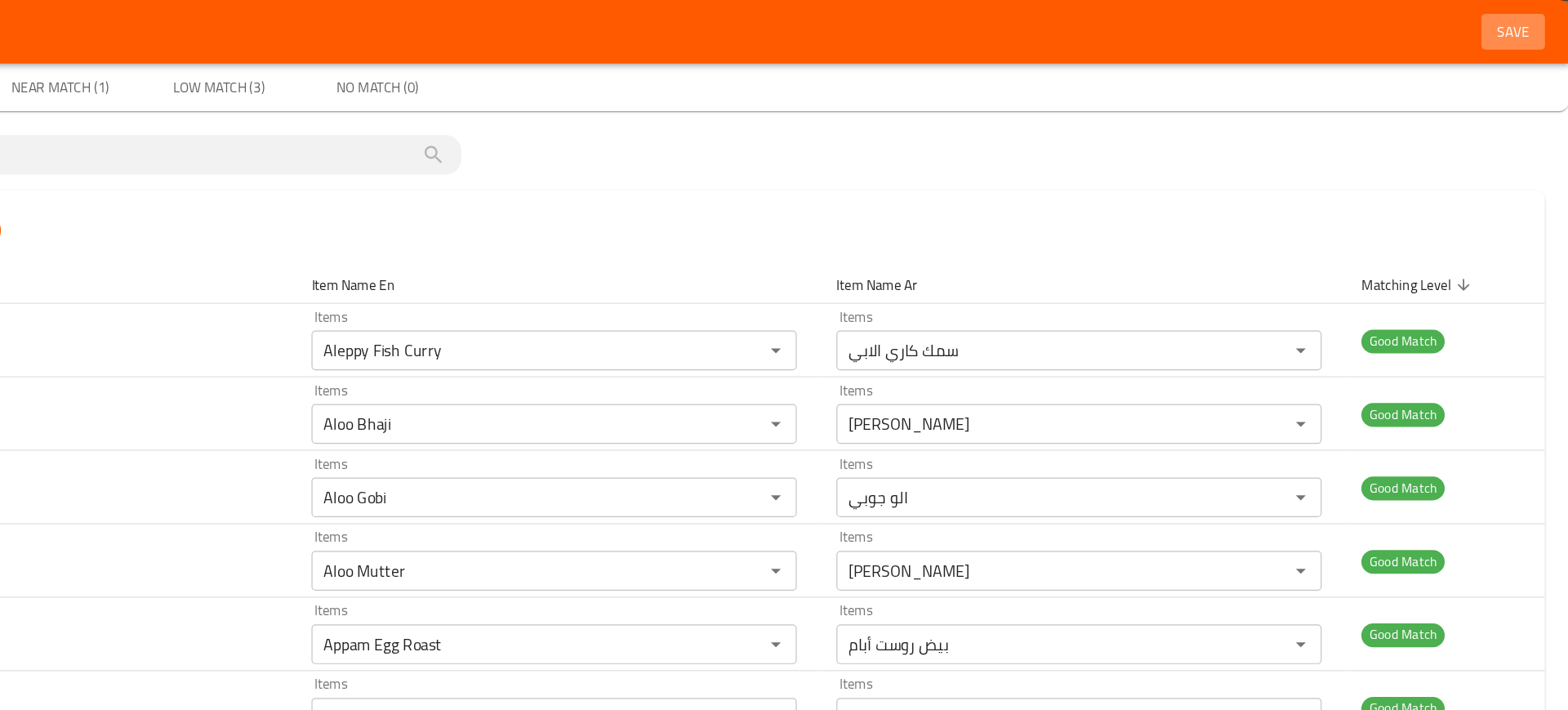
click at [1517, 11] on button "Save" at bounding box center [1522, 26] width 52 height 30
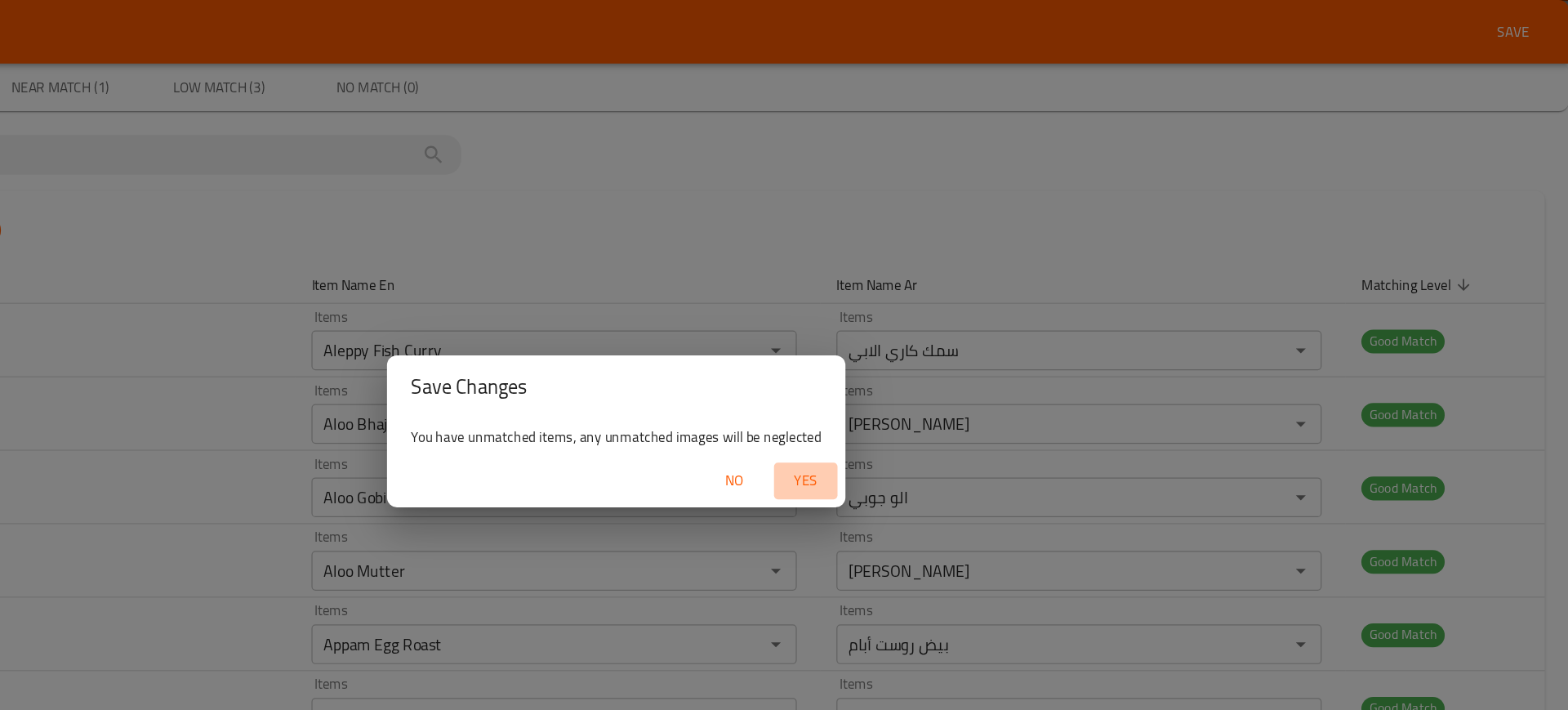
click at [930, 395] on span "Yes" at bounding box center [940, 396] width 39 height 20
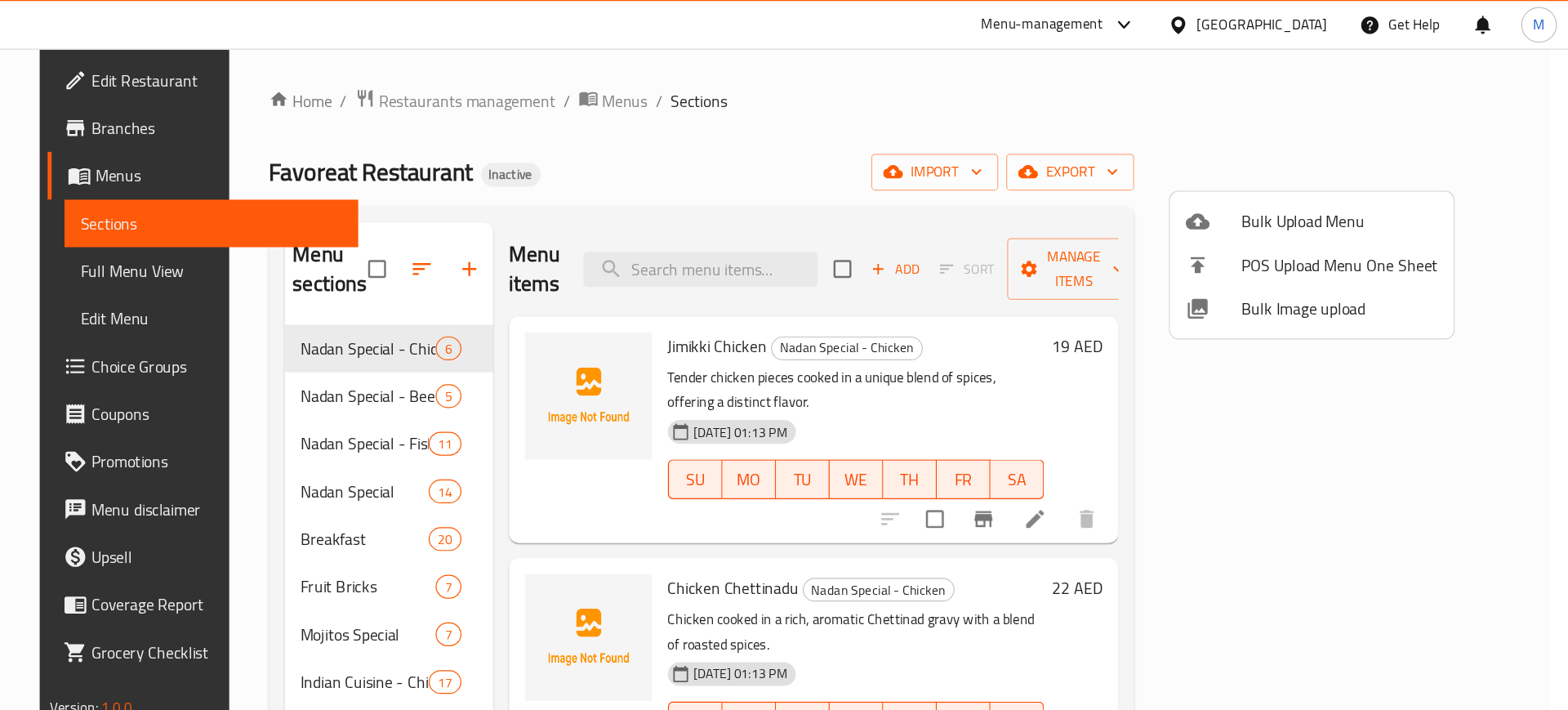
click at [683, 384] on div at bounding box center [784, 355] width 1568 height 710
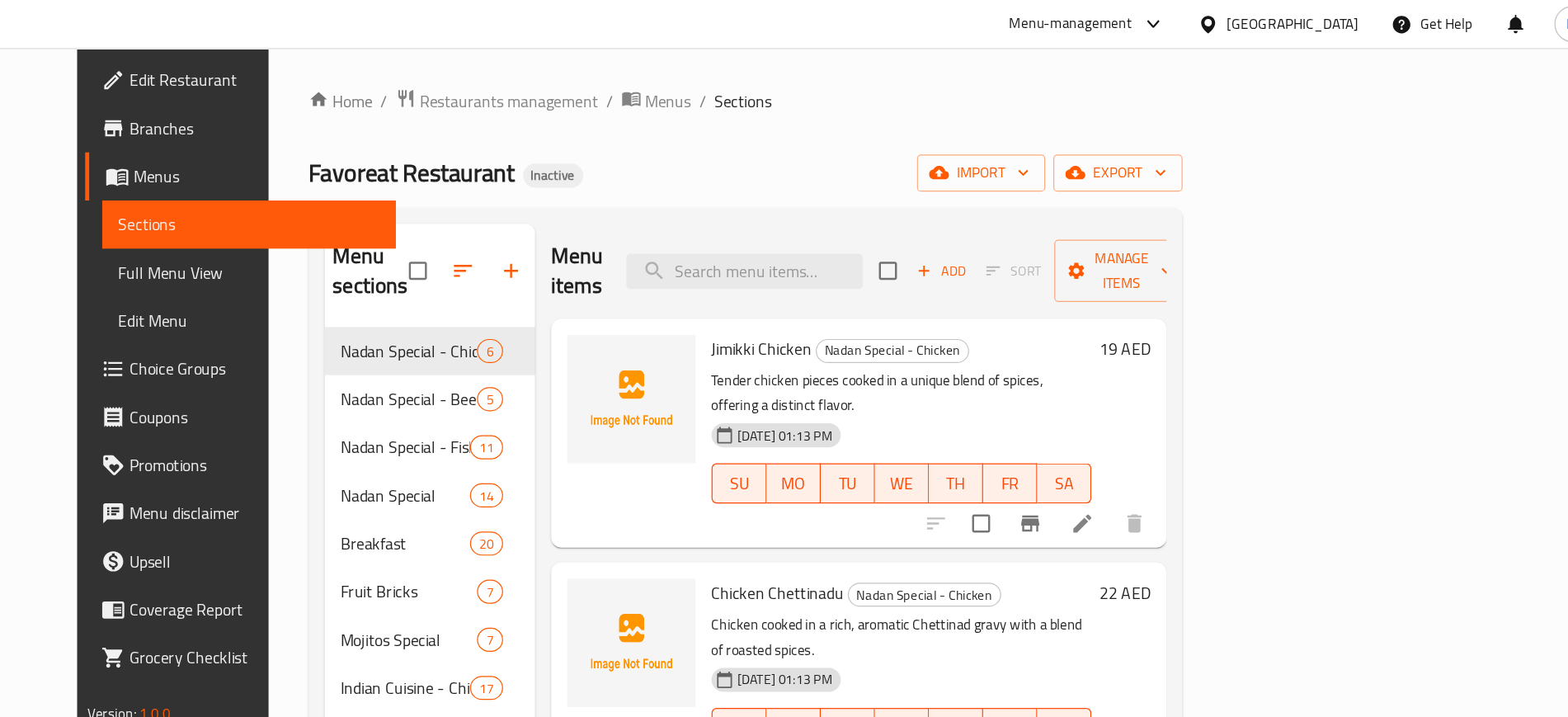
click at [709, 391] on div at bounding box center [769, 358] width 119 height 175
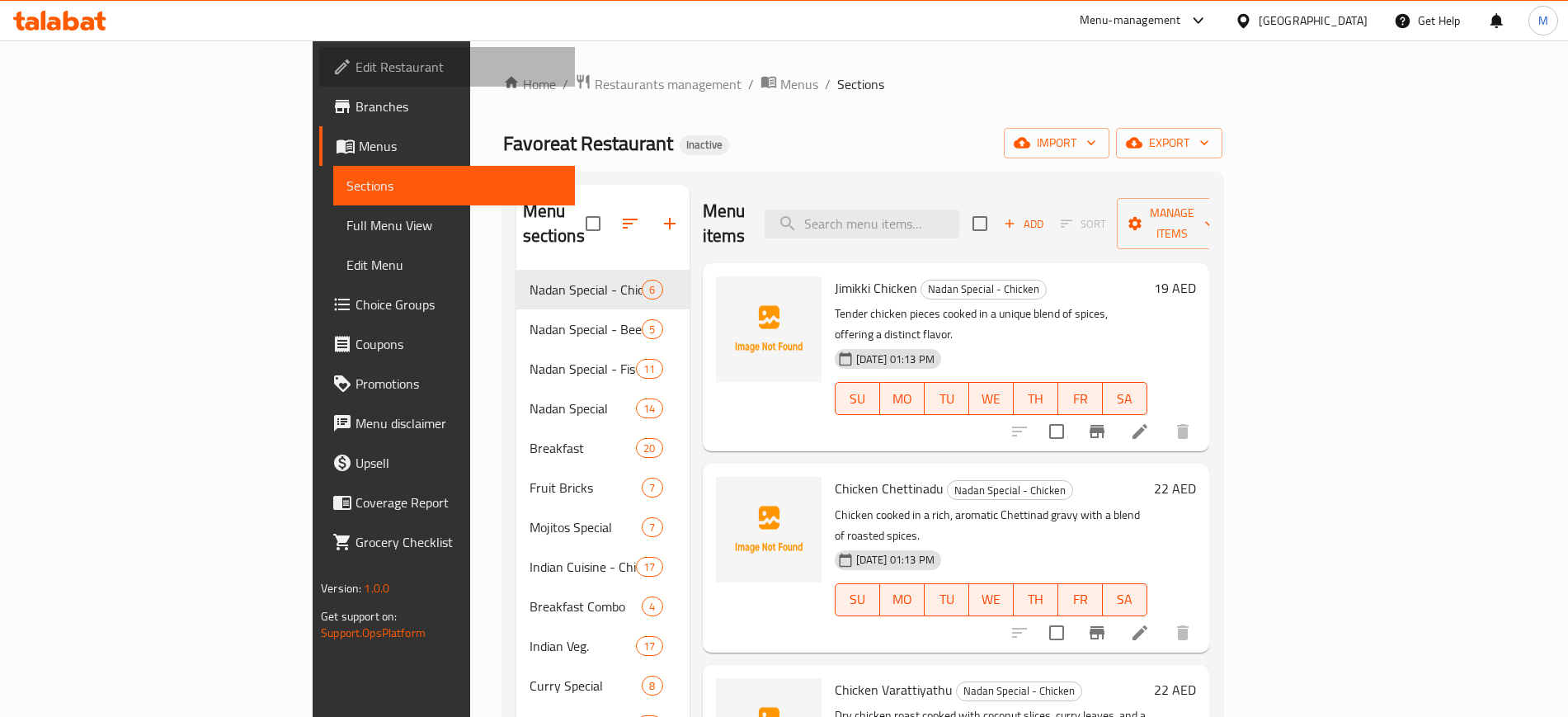
click at [356, 72] on span "Edit Restaurant" at bounding box center [458, 67] width 206 height 20
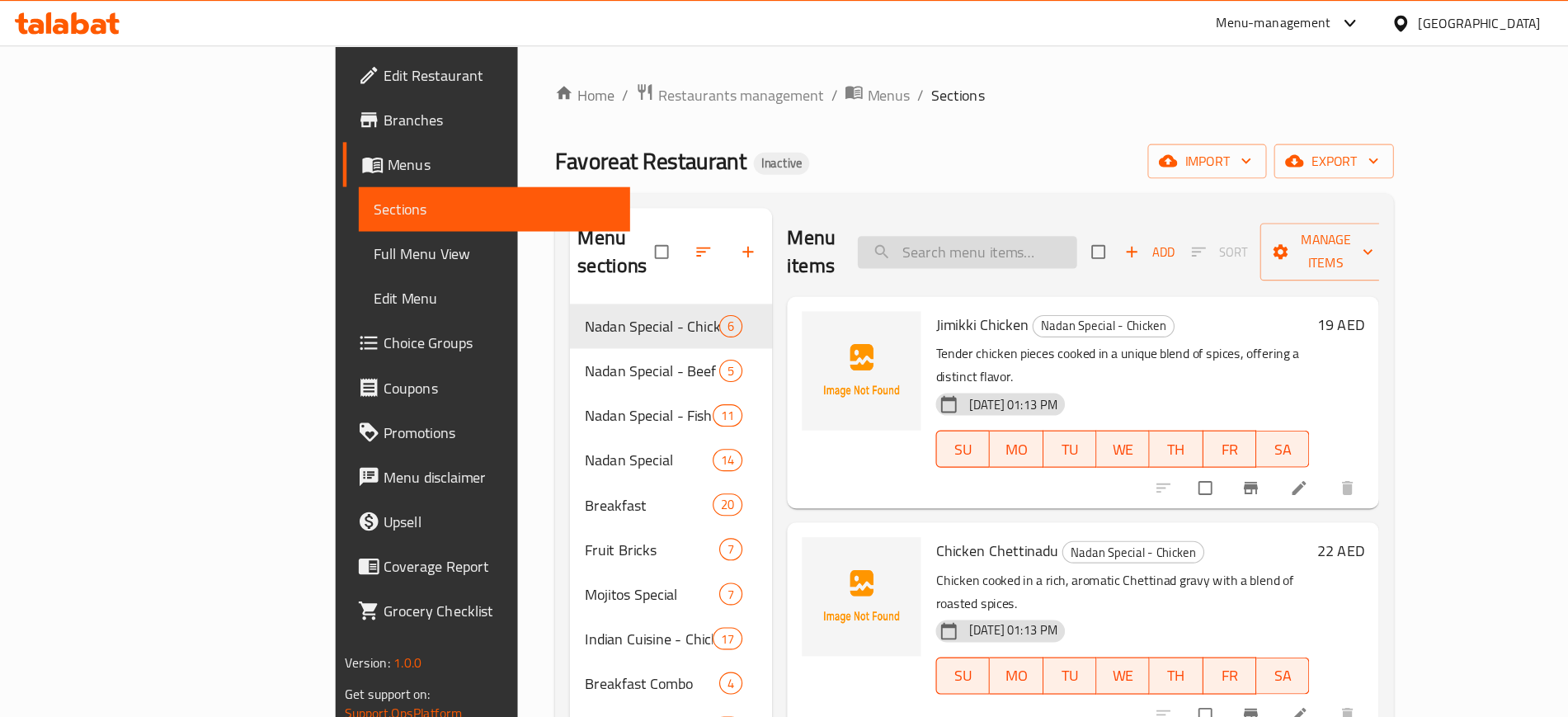
click at [898, 211] on input "search" at bounding box center [859, 224] width 195 height 29
paste input "Appam Egg Roast"
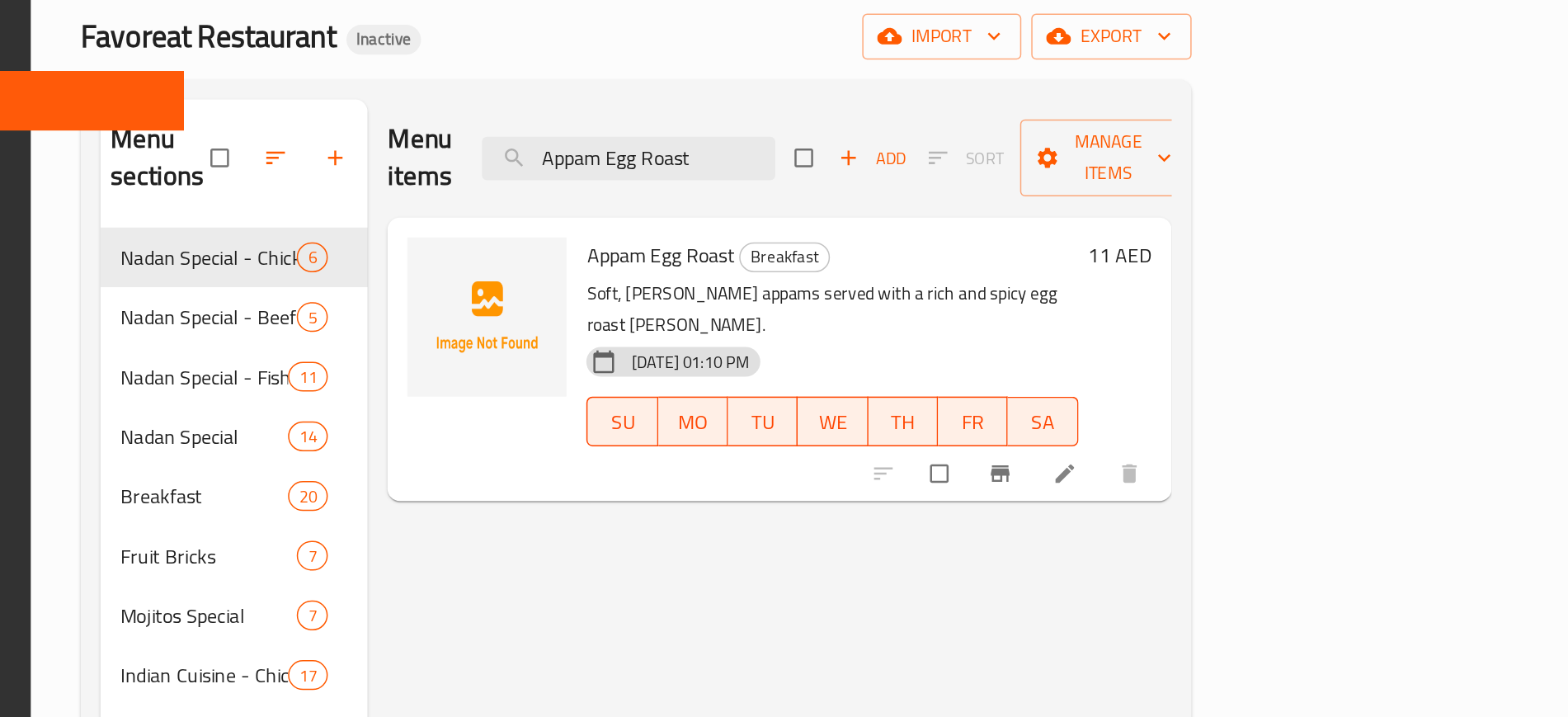
click at [1214, 415] on div at bounding box center [1112, 434] width 203 height 36
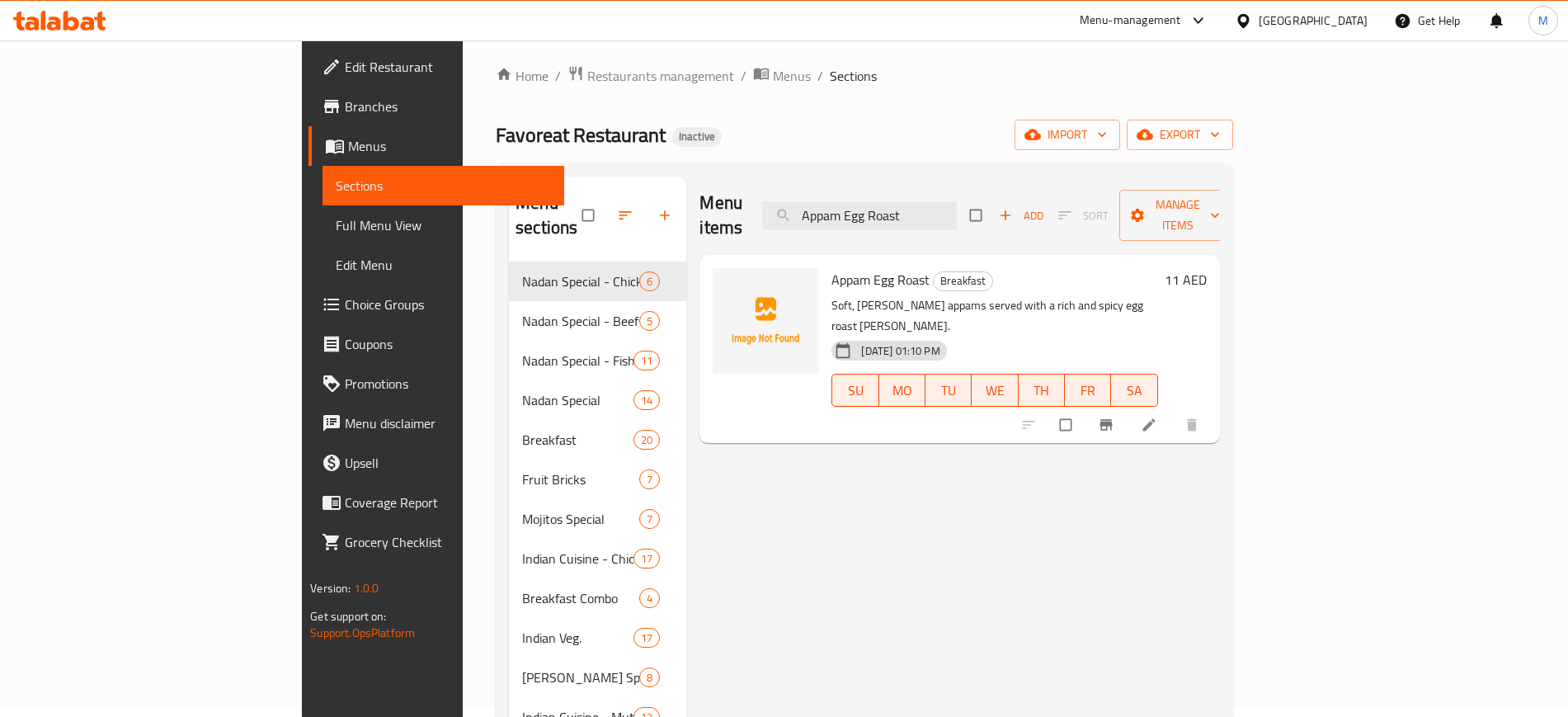
scroll to position [9, 0]
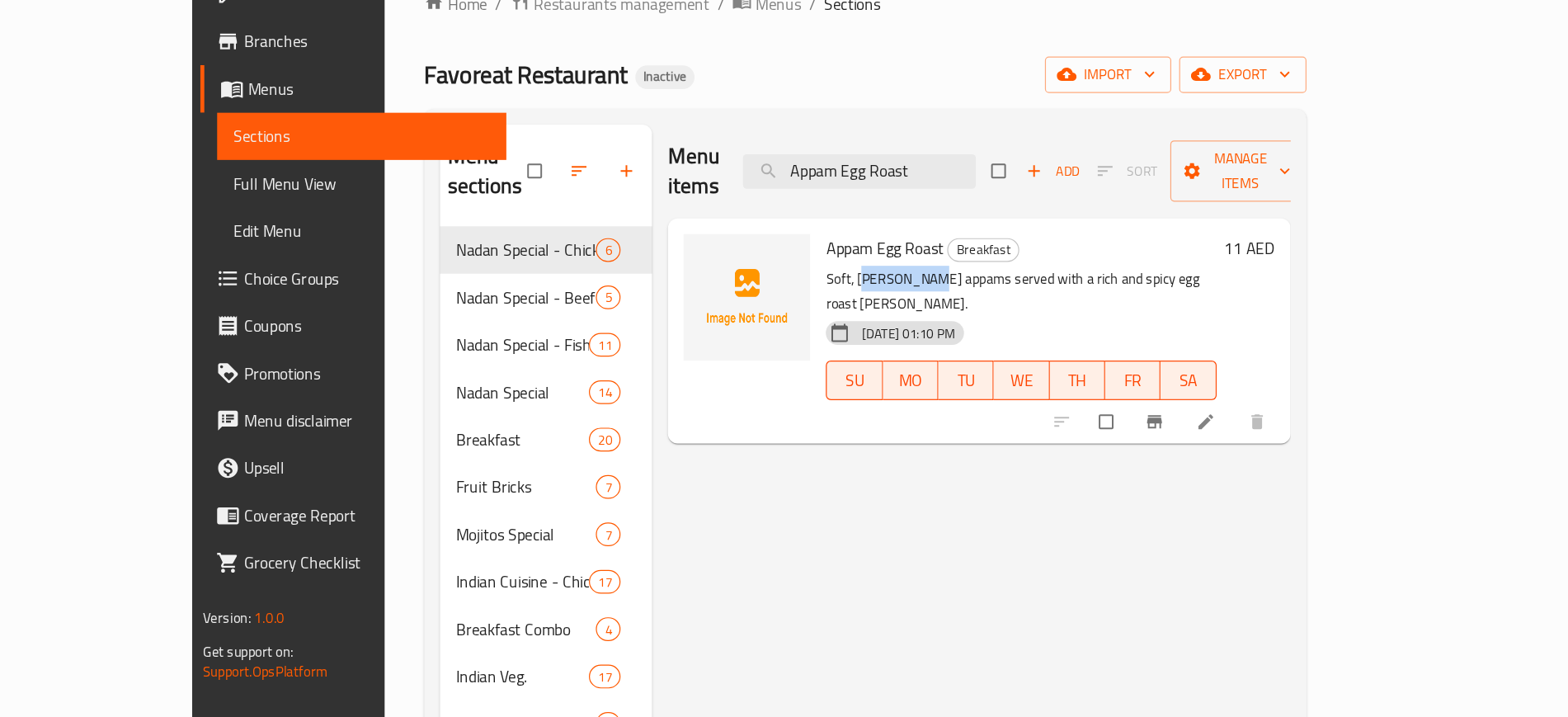
drag, startPoint x: 783, startPoint y: 274, endPoint x: 841, endPoint y: 278, distance: 58.1
click at [841, 295] on p "Soft, lacy appams served with a rich and spicy egg roast curry." at bounding box center [994, 316] width 326 height 41
drag, startPoint x: 841, startPoint y: 278, endPoint x: 787, endPoint y: 278, distance: 54.0
click at [831, 295] on p "Soft, lacy appams served with a rich and spicy egg roast curry." at bounding box center [994, 316] width 326 height 41
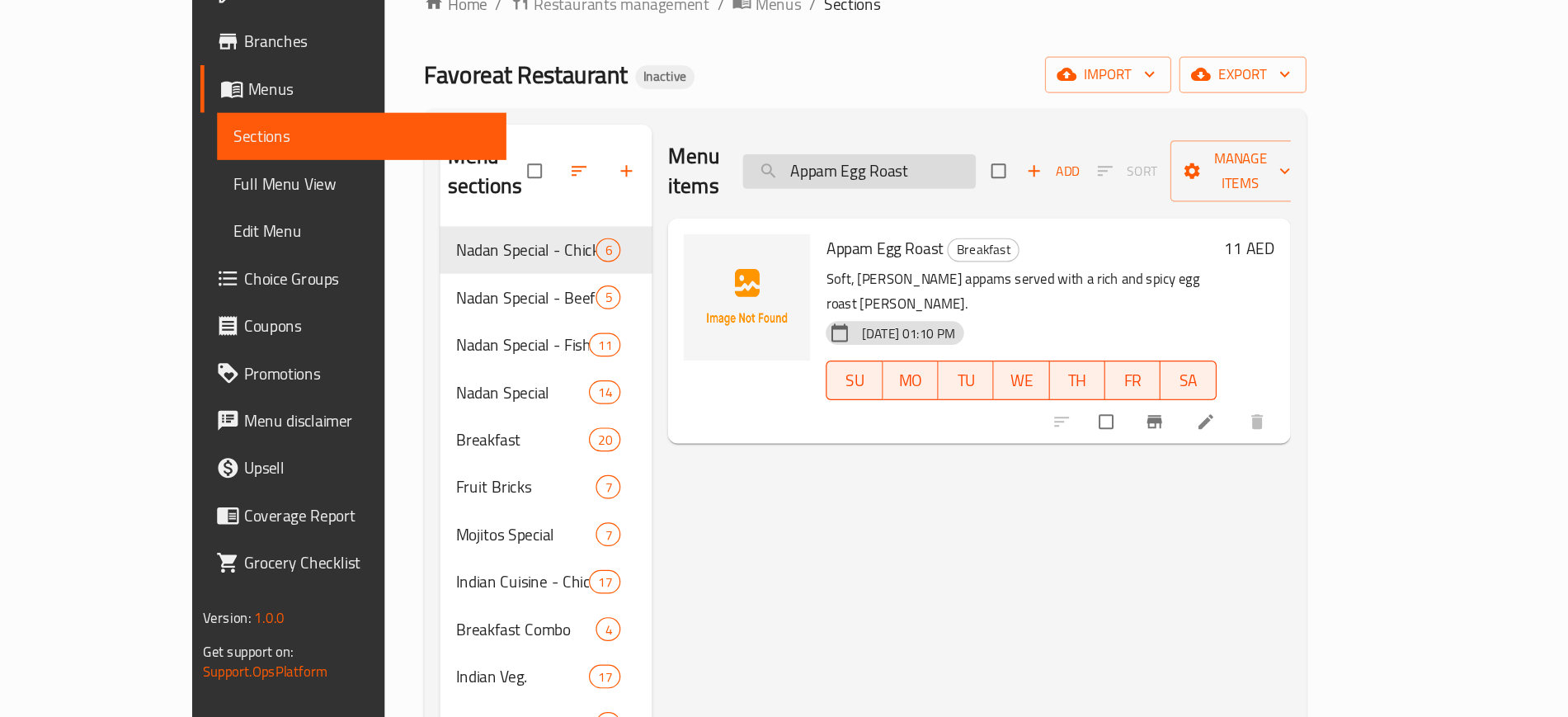
click at [940, 204] on input "Appam Egg Roast" at bounding box center [860, 215] width 195 height 29
paste input "Vada Set"
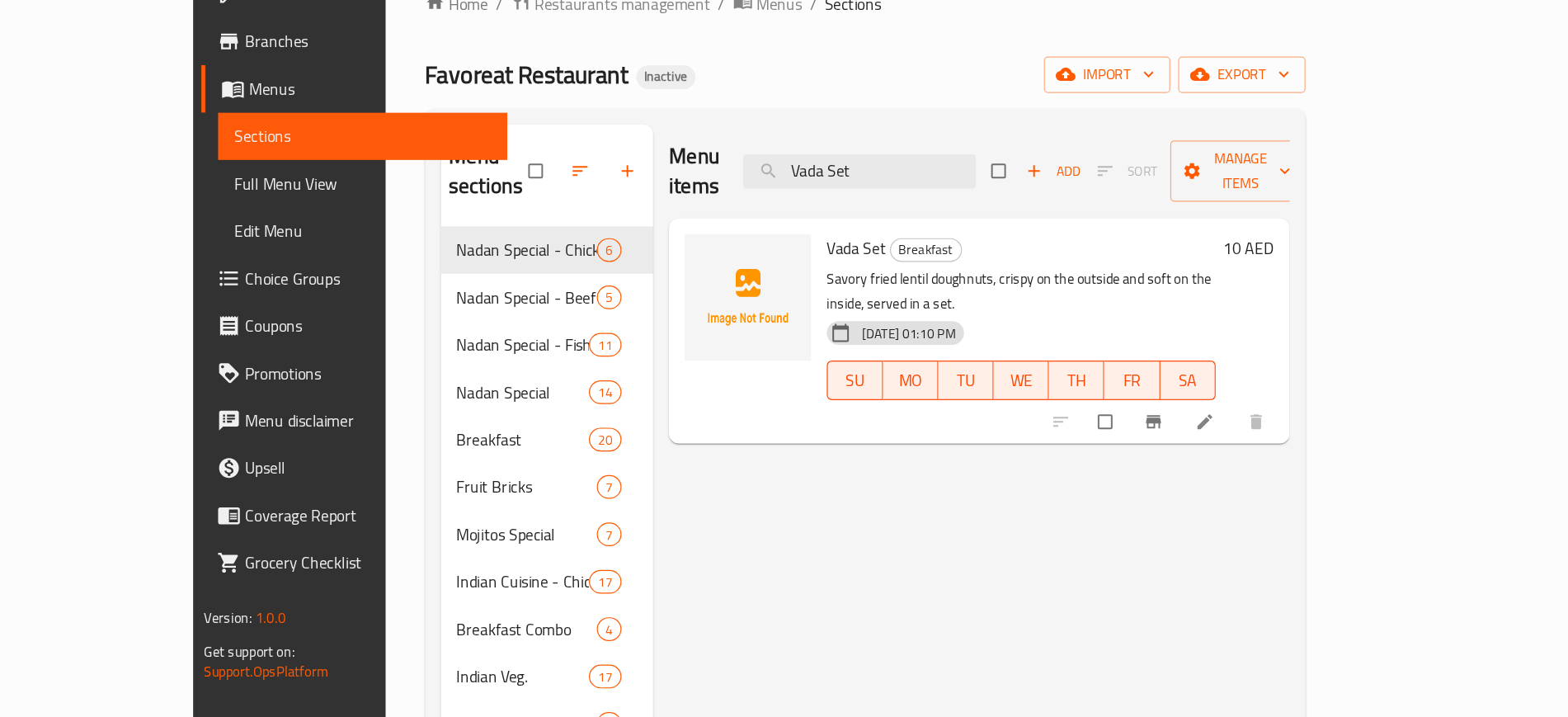
type input "Vada Set"
click at [700, 202] on h2 "Menu items" at bounding box center [722, 215] width 43 height 50
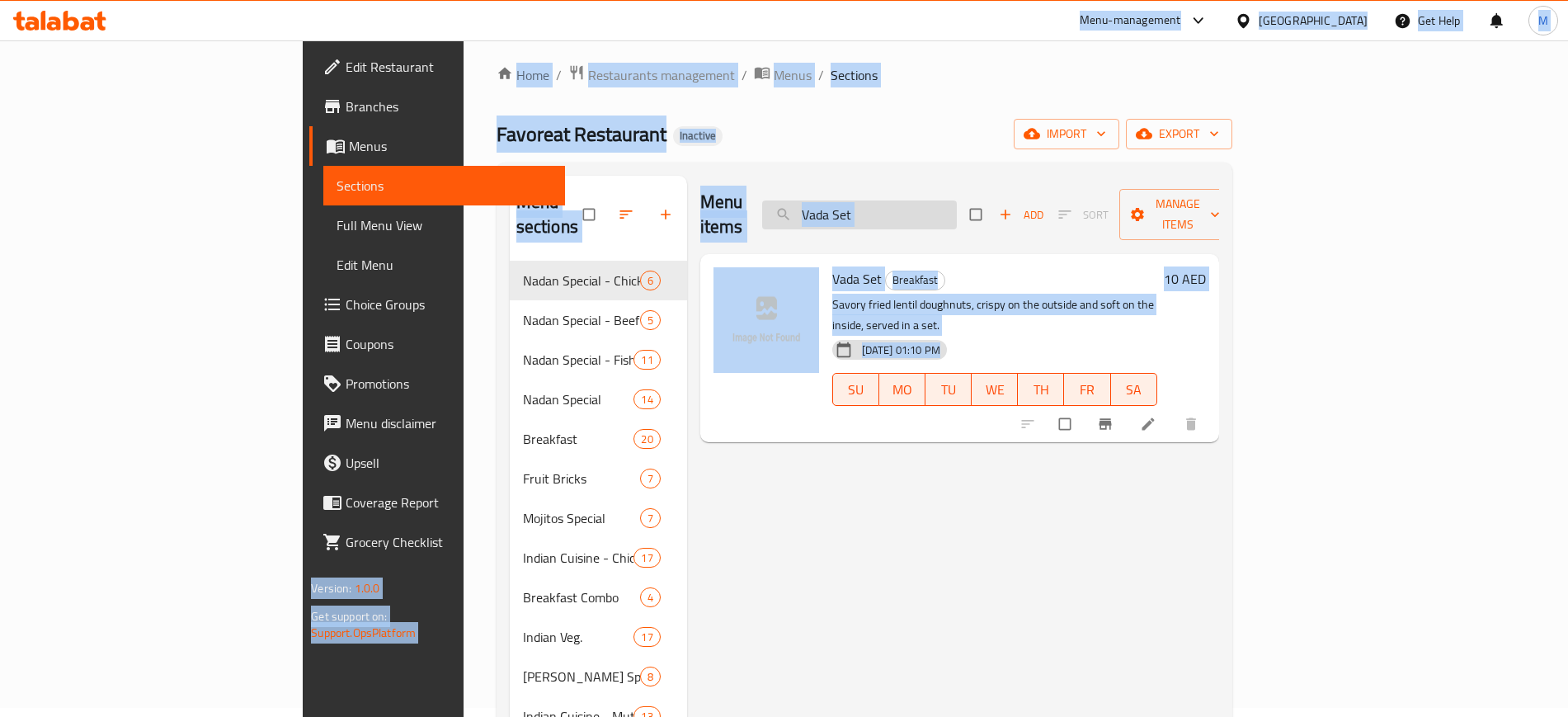
click at [957, 202] on input "Vada Set" at bounding box center [860, 215] width 195 height 29
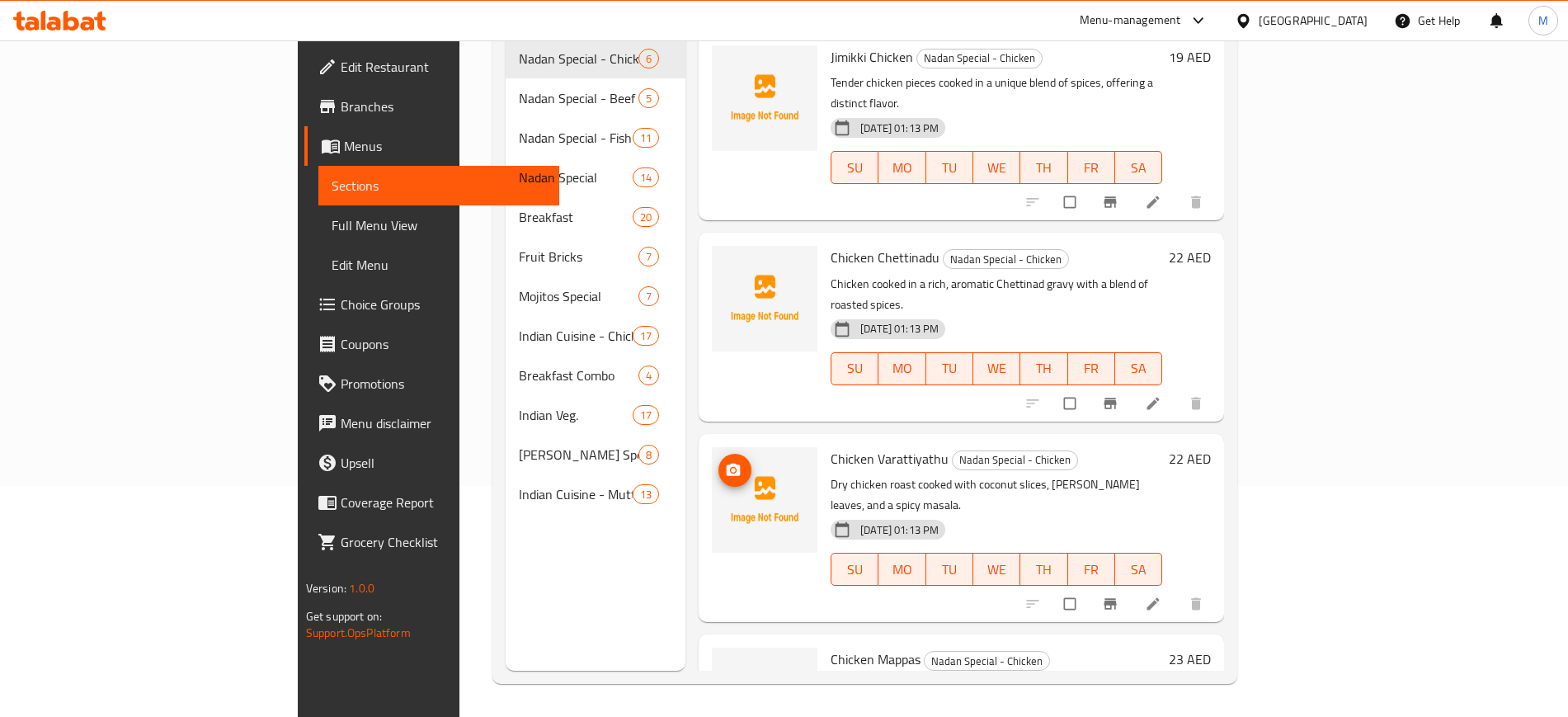
scroll to position [0, 0]
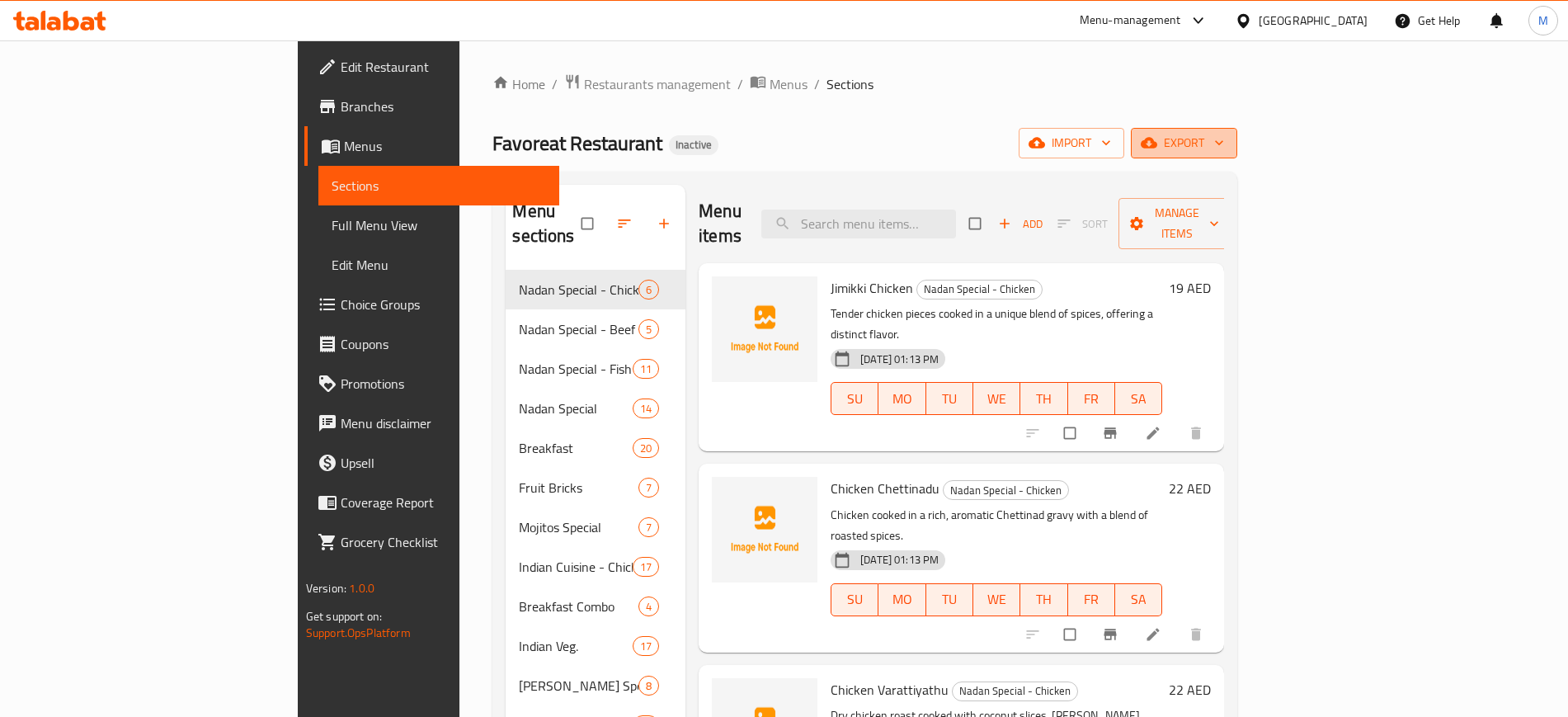
click at [1225, 145] on span "export" at bounding box center [1184, 143] width 80 height 21
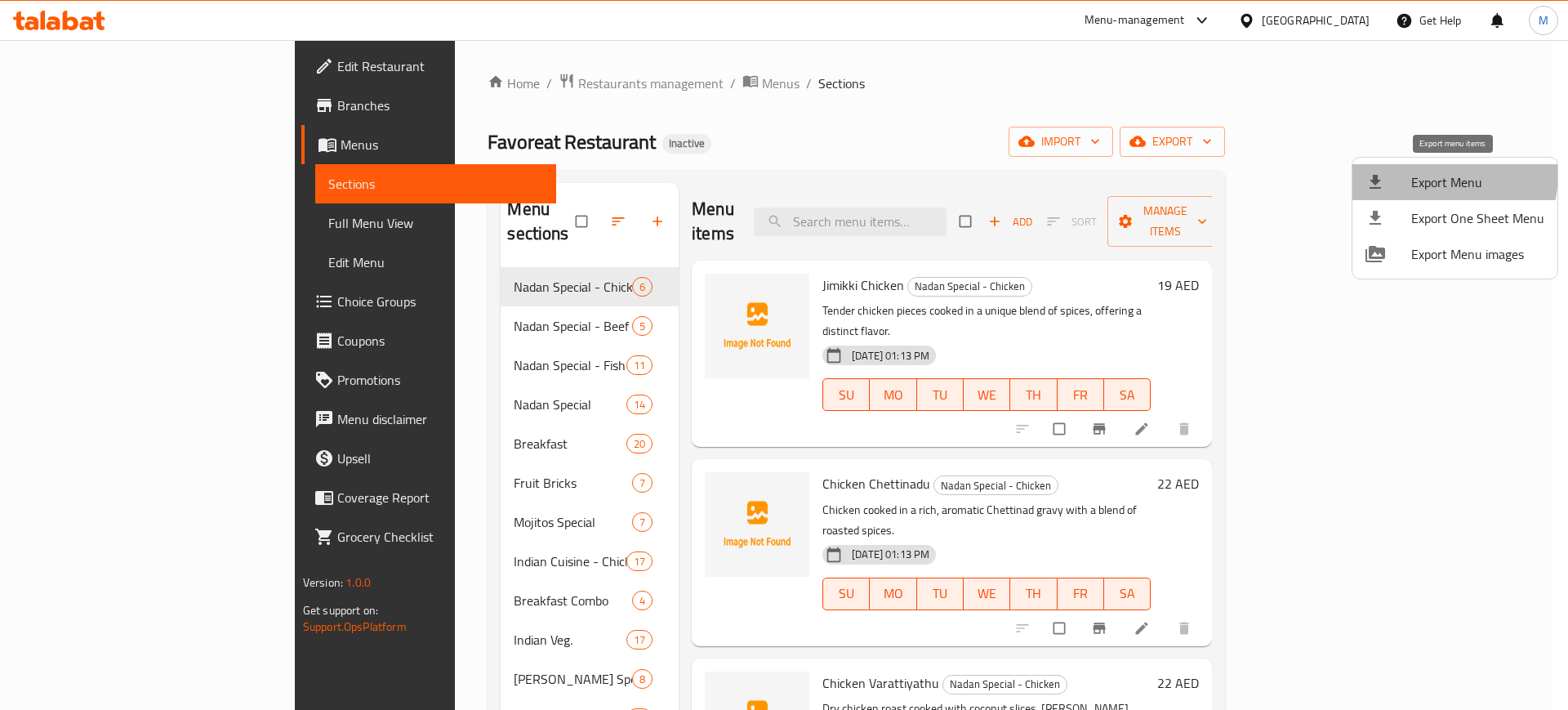
click at [1429, 173] on span "Export Menu" at bounding box center [1478, 182] width 133 height 20
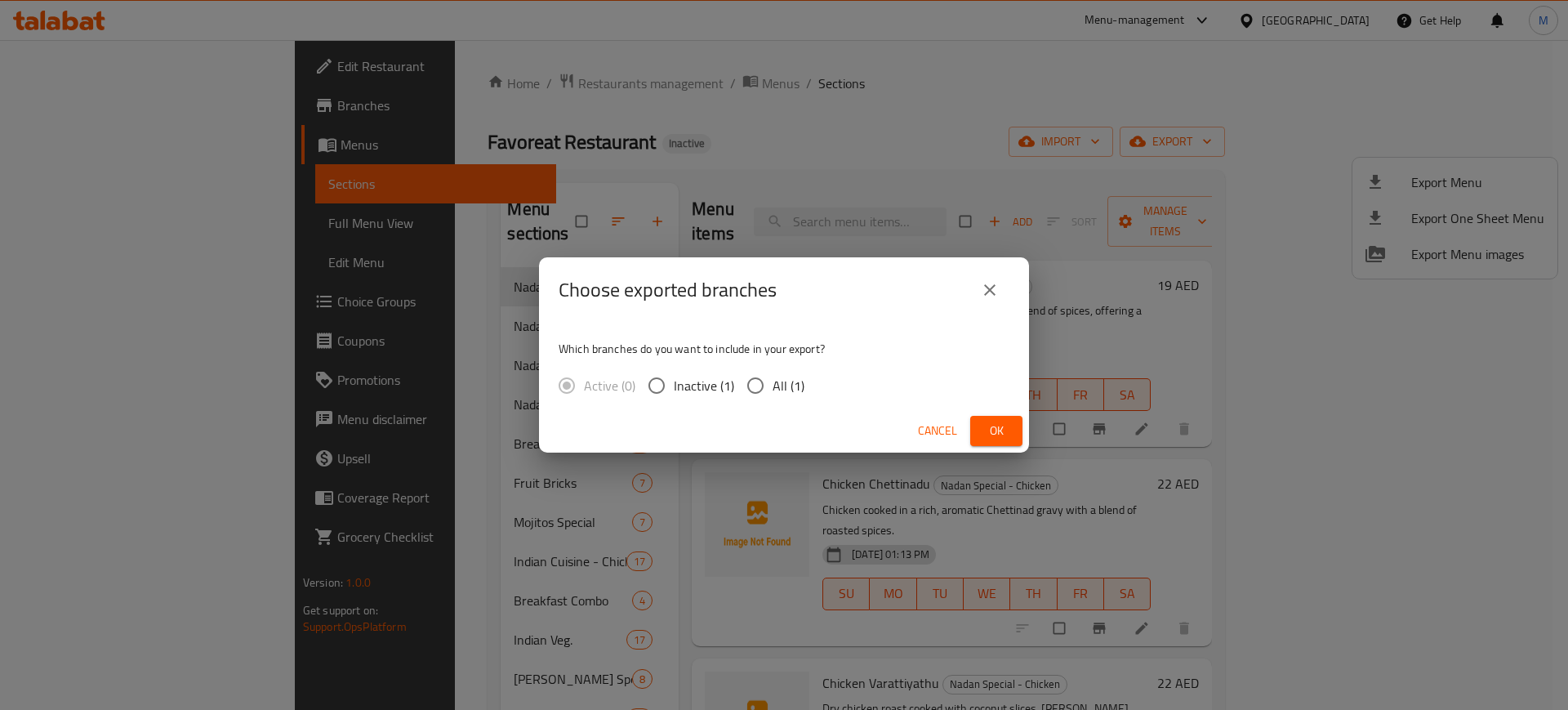
click at [778, 378] on span "All (1)" at bounding box center [788, 386] width 32 height 20
click at [773, 378] on input "All (1)" at bounding box center [755, 386] width 34 height 34
radio input "true"
click at [1012, 429] on button "Ok" at bounding box center [997, 431] width 52 height 30
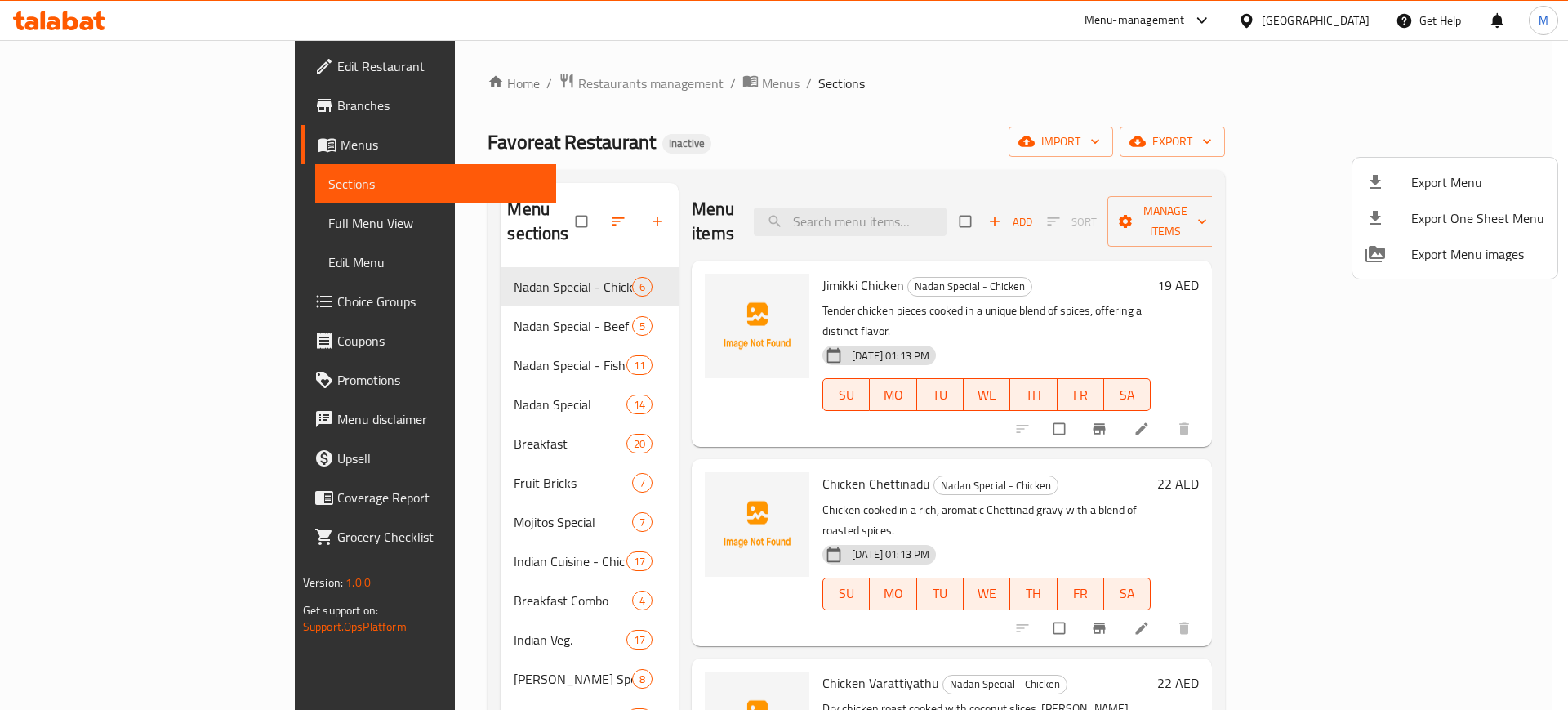
click at [732, 128] on div at bounding box center [784, 355] width 1568 height 710
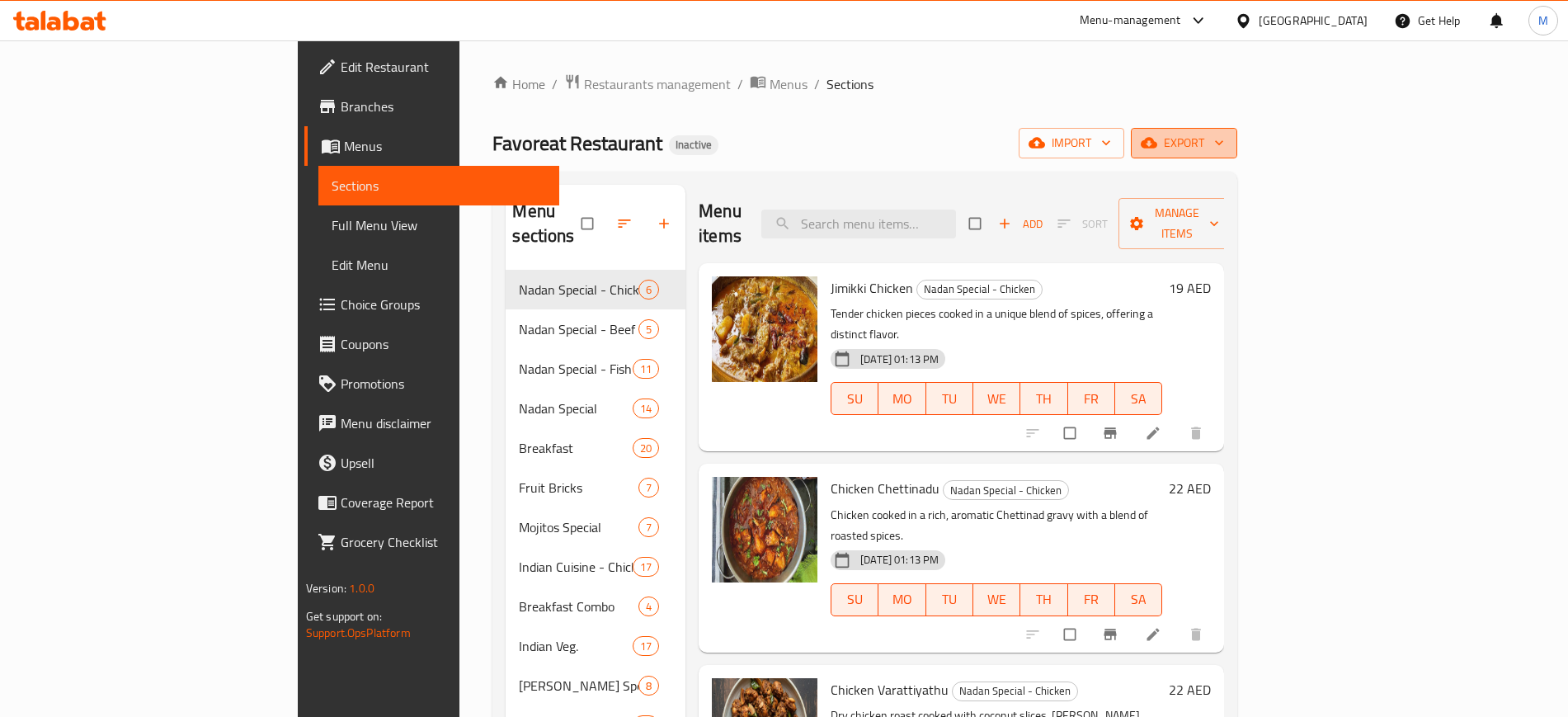
click at [1225, 151] on span "export" at bounding box center [1184, 143] width 80 height 21
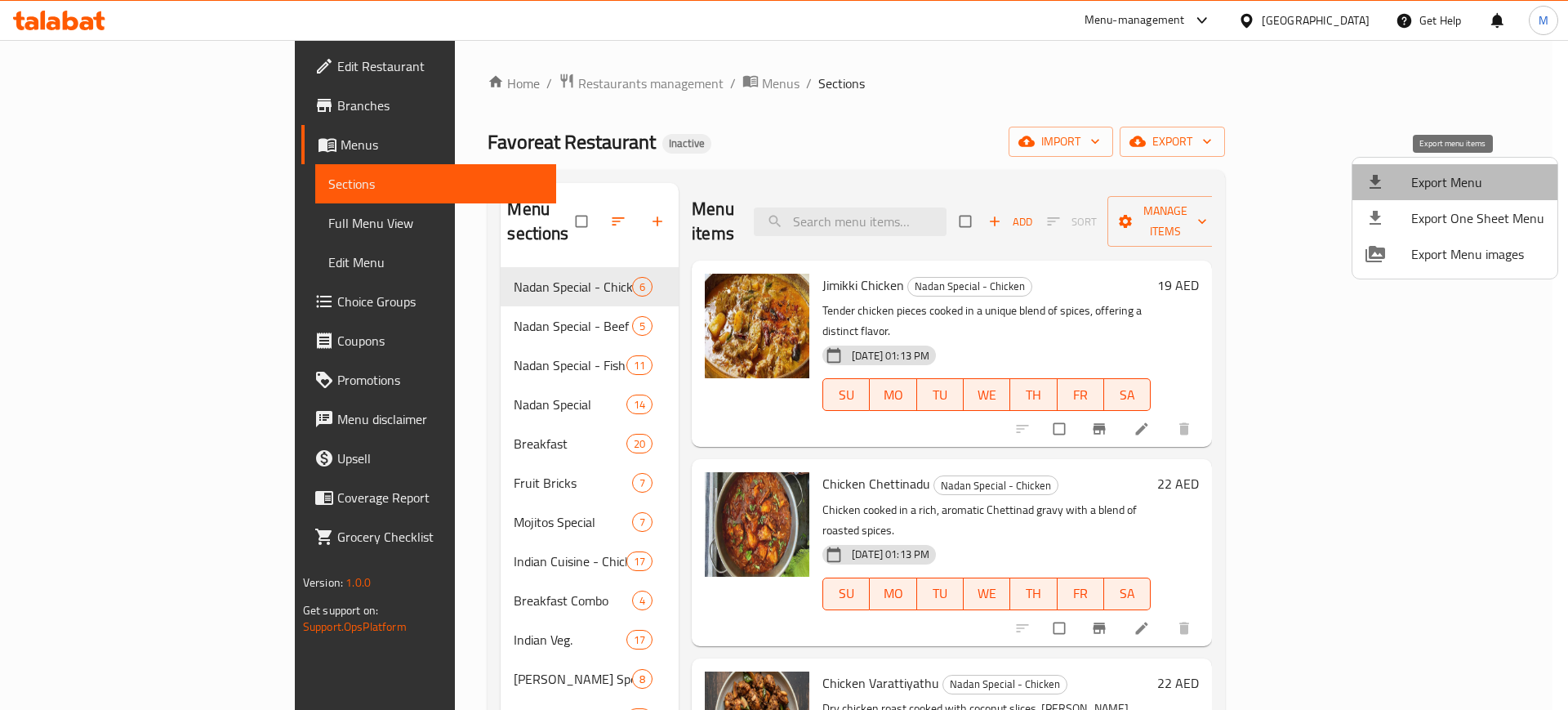
click at [1463, 178] on span "Export Menu" at bounding box center [1478, 182] width 133 height 20
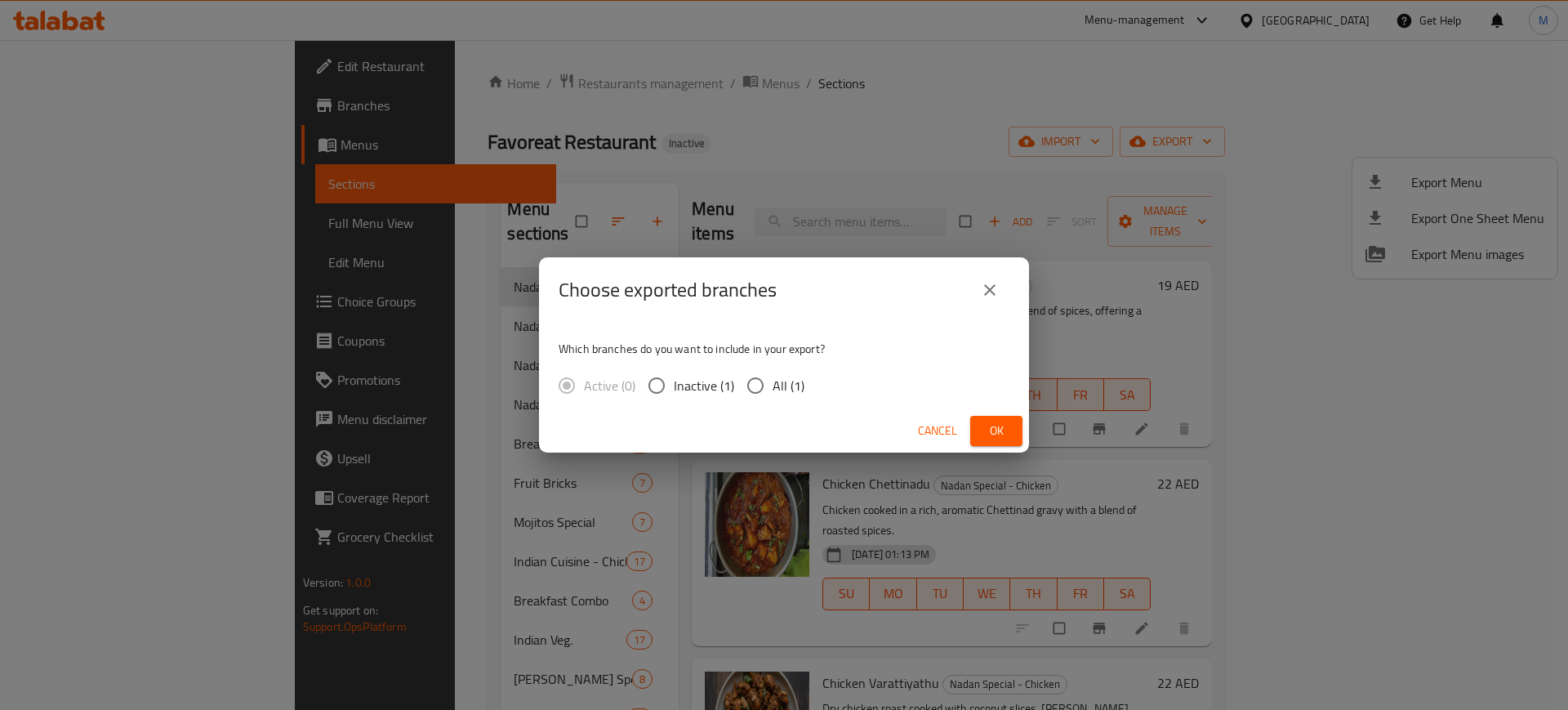
click at [773, 381] on span "All (1)" at bounding box center [788, 386] width 32 height 20
click at [773, 381] on input "All (1)" at bounding box center [755, 386] width 34 height 34
radio input "true"
click at [1020, 434] on button "Ok" at bounding box center [997, 431] width 52 height 30
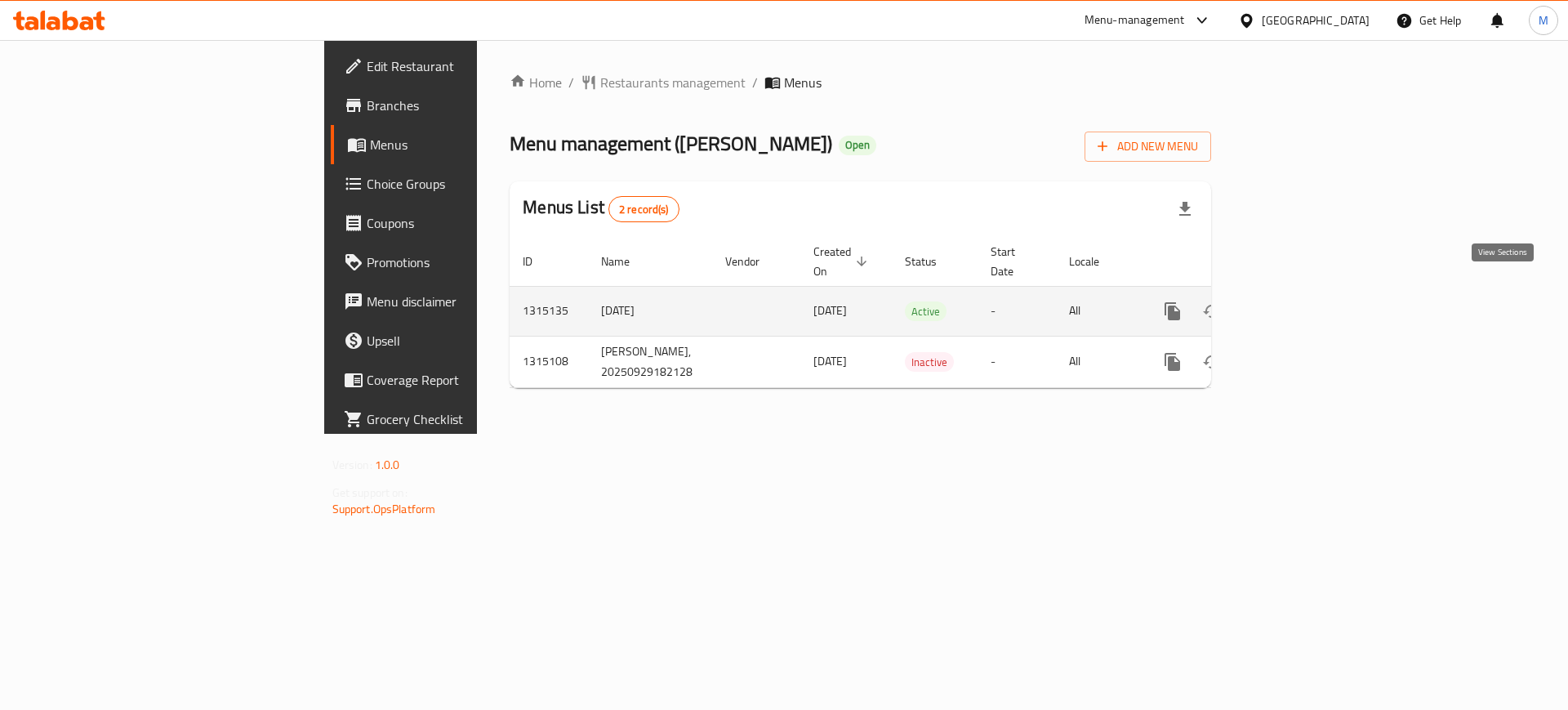
click at [1301, 302] on icon "enhanced table" at bounding box center [1291, 312] width 20 height 20
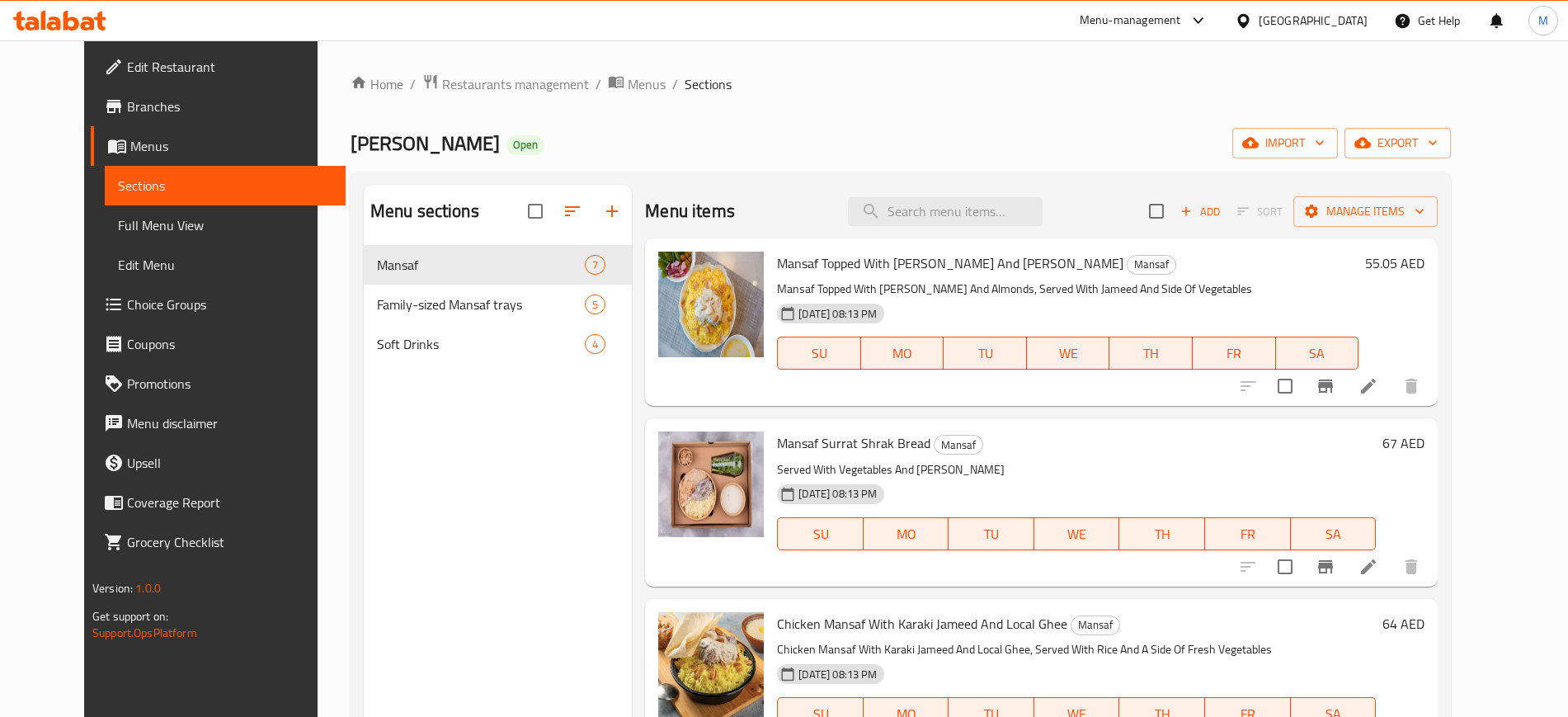
click at [318, 296] on div "Home / Restaurants management / Menus / Sections Jameed Jedaan Open import expo…" at bounding box center [901, 494] width 1167 height 908
click at [1338, 155] on button "import" at bounding box center [1286, 143] width 106 height 31
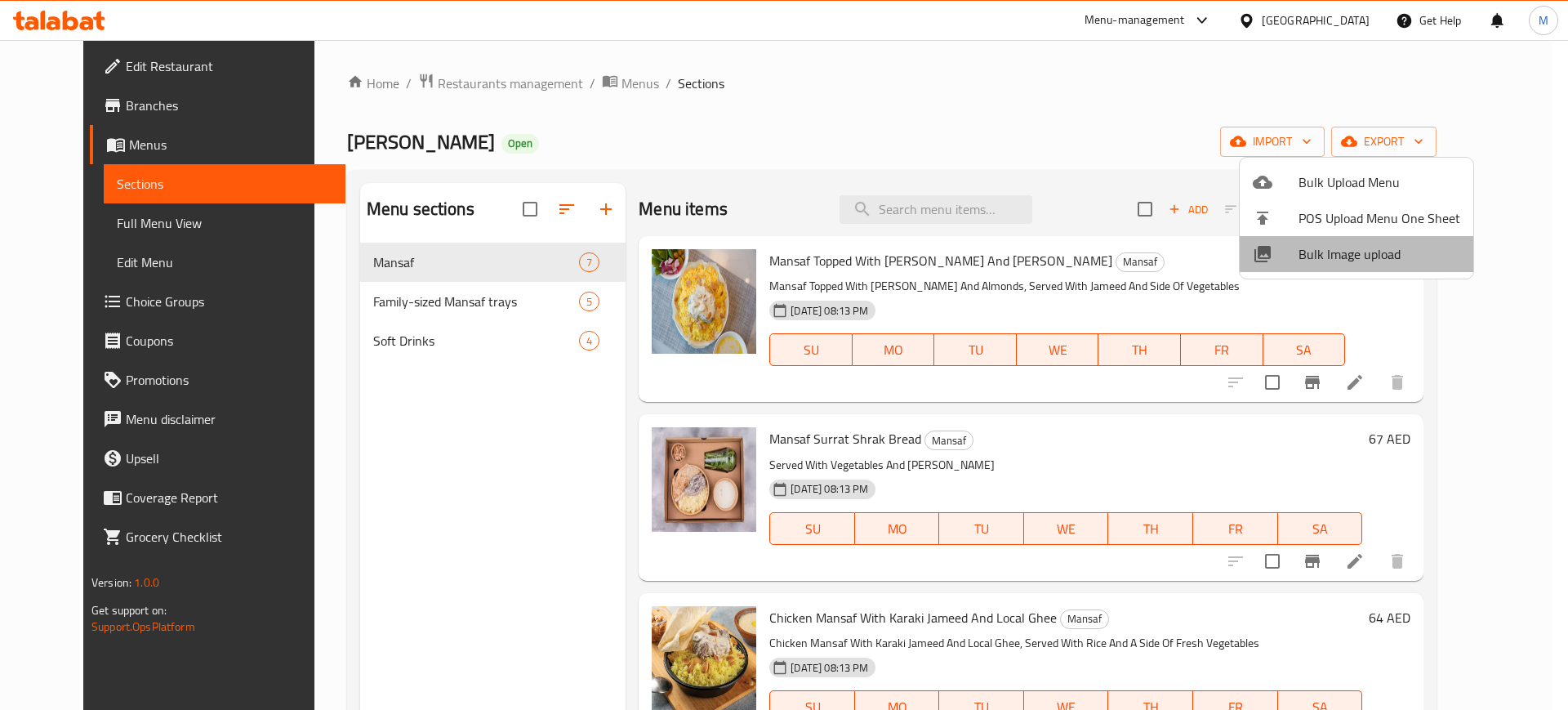
click at [1366, 245] on span "Bulk Image upload" at bounding box center [1380, 254] width 162 height 20
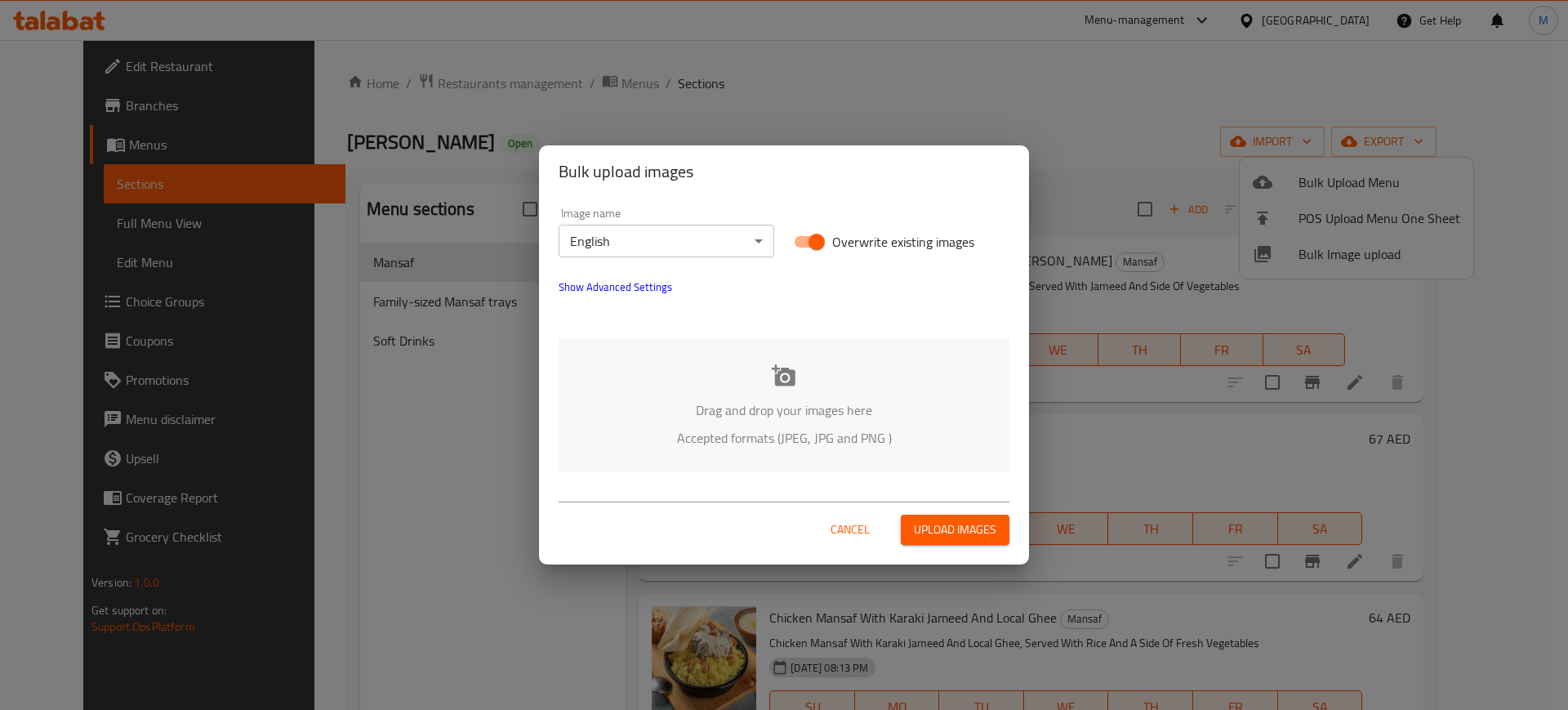
click at [665, 299] on div "Image name English ​ Overwrite existing images Show Advanced Settings" at bounding box center [784, 262] width 471 height 128
click at [647, 294] on span "Show Advanced Settings" at bounding box center [615, 287] width 114 height 20
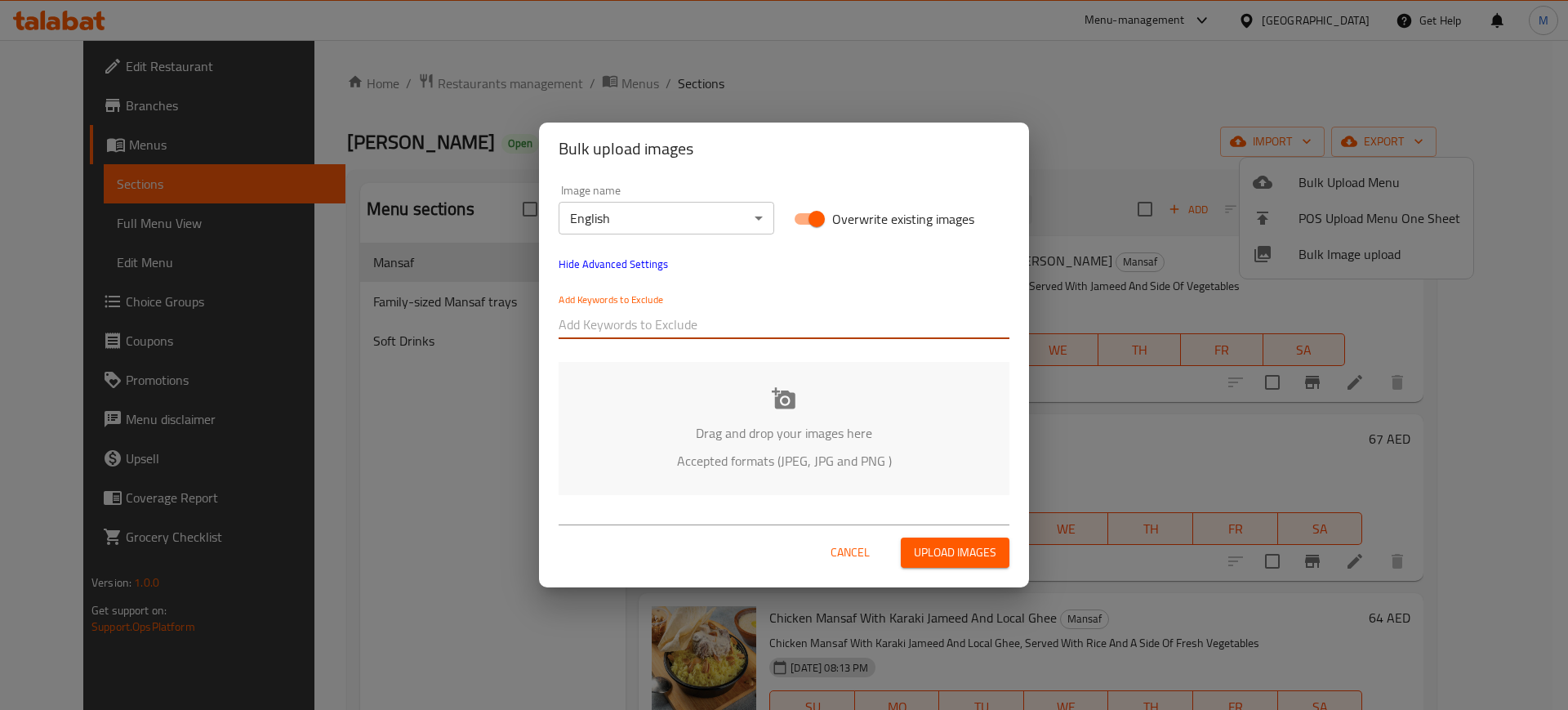
click at [662, 315] on input "text" at bounding box center [784, 325] width 451 height 26
paste input "_Kent-"
type input "_Kent-"
click at [721, 354] on div "Image name English ​ Overwrite existing images Hide Advanced Settings Add Keywo…" at bounding box center [783, 340] width 490 height 330
click at [747, 338] on div at bounding box center [822, 325] width 374 height 33
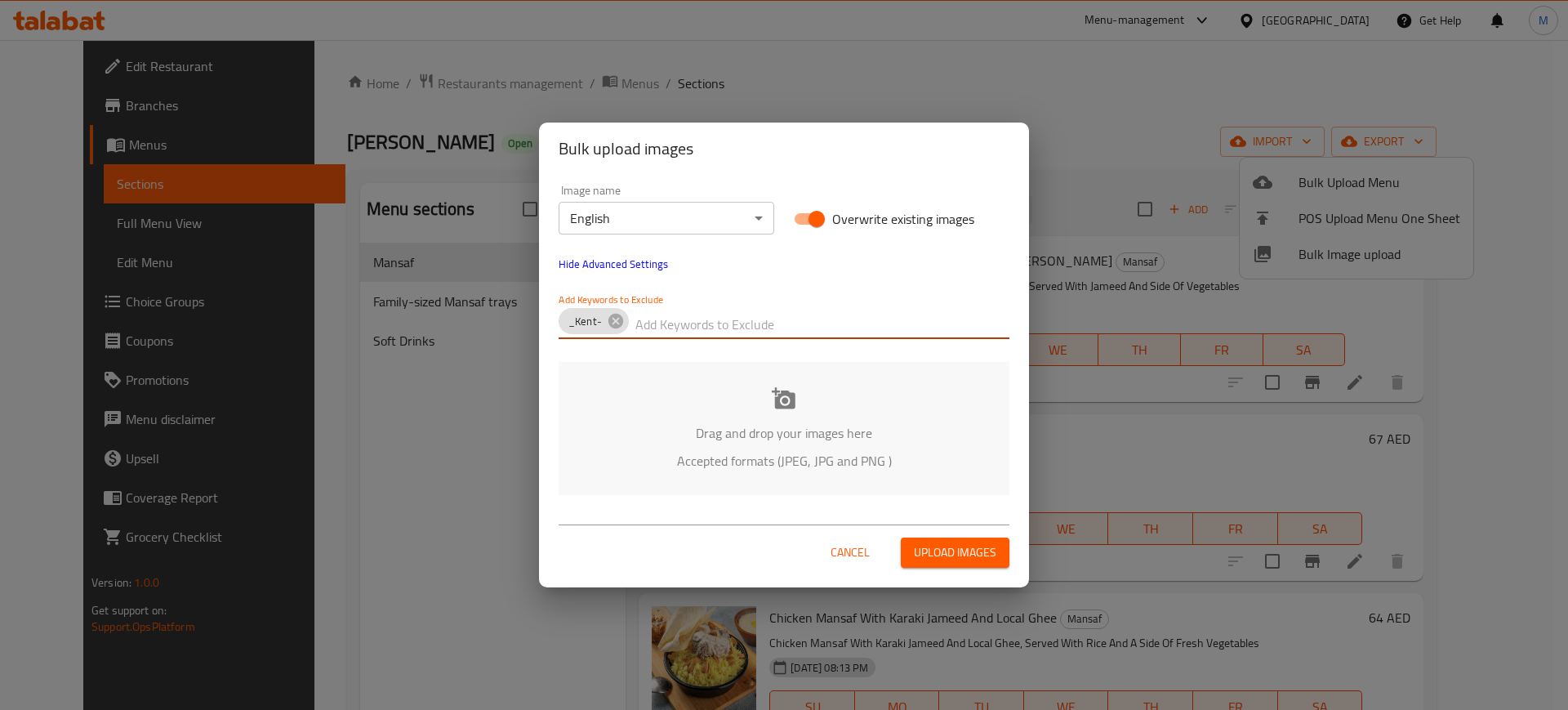
paste input "Jameed Jedaan_"
type input "Jameed Jedaan_"
click at [702, 434] on p "Drag and drop your images here" at bounding box center [784, 434] width 402 height 20
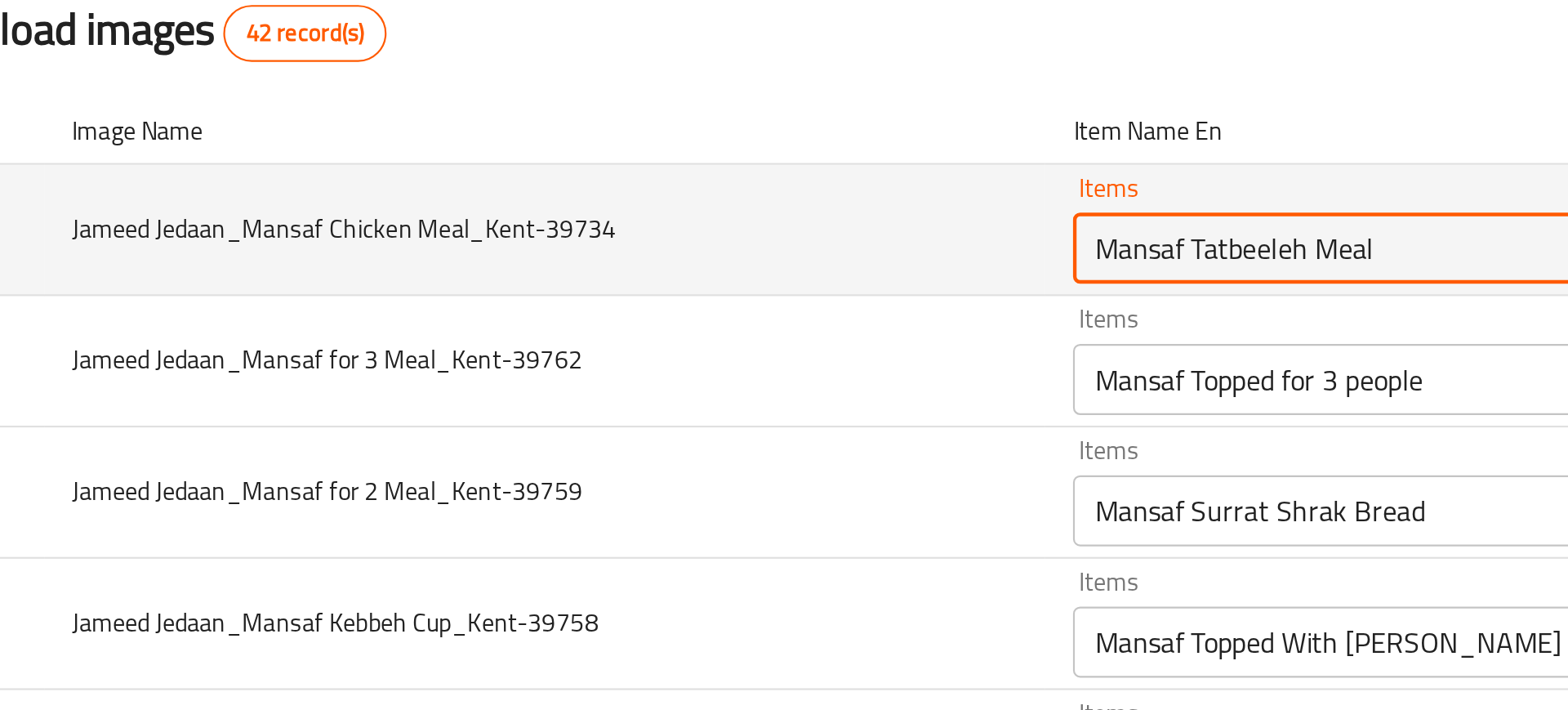
drag, startPoint x: 636, startPoint y: 288, endPoint x: 815, endPoint y: 285, distance: 179.0
click at [815, 285] on Meal_Kent-39734 "Mansaf Tatbeeleh Meal" at bounding box center [752, 289] width 319 height 23
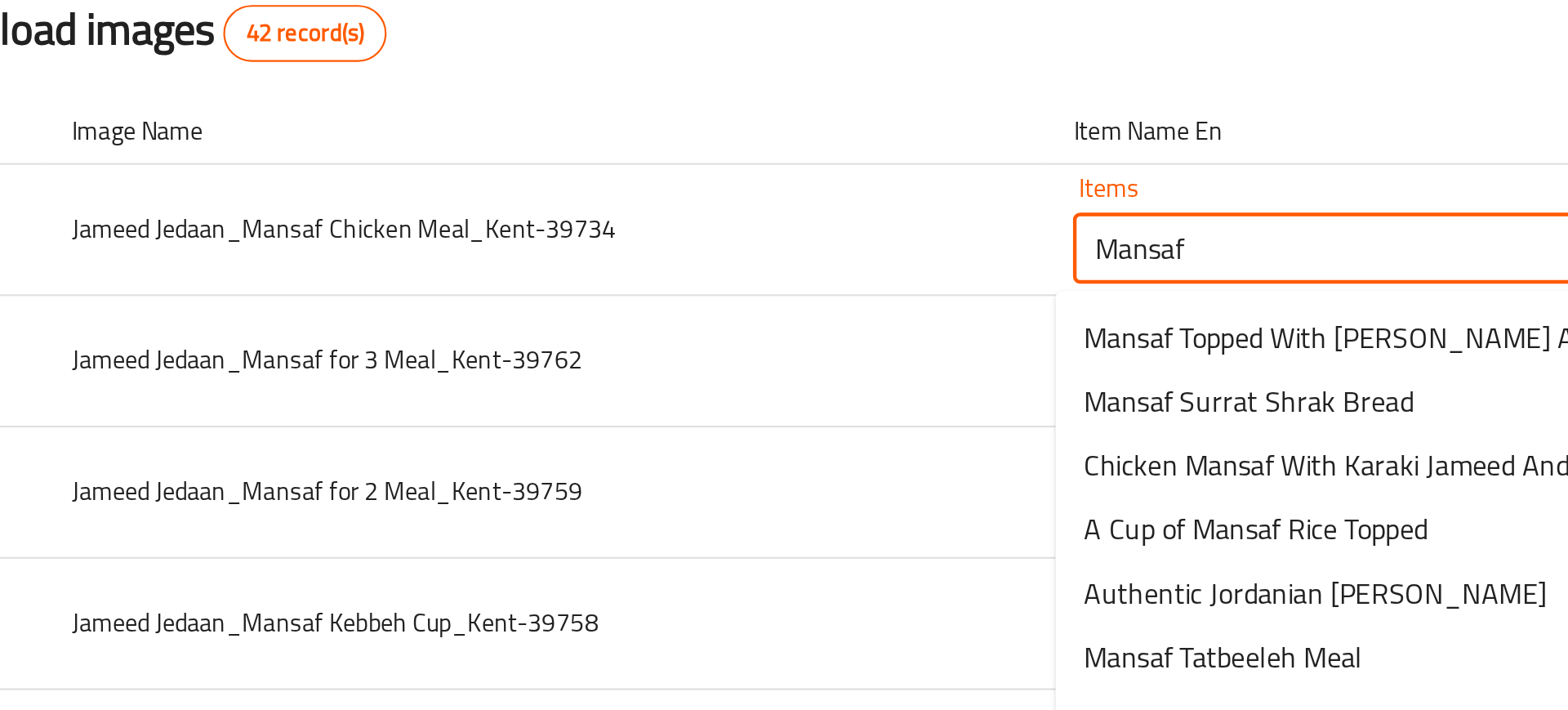
type Meal_Kent-39734 "Mansaf c"
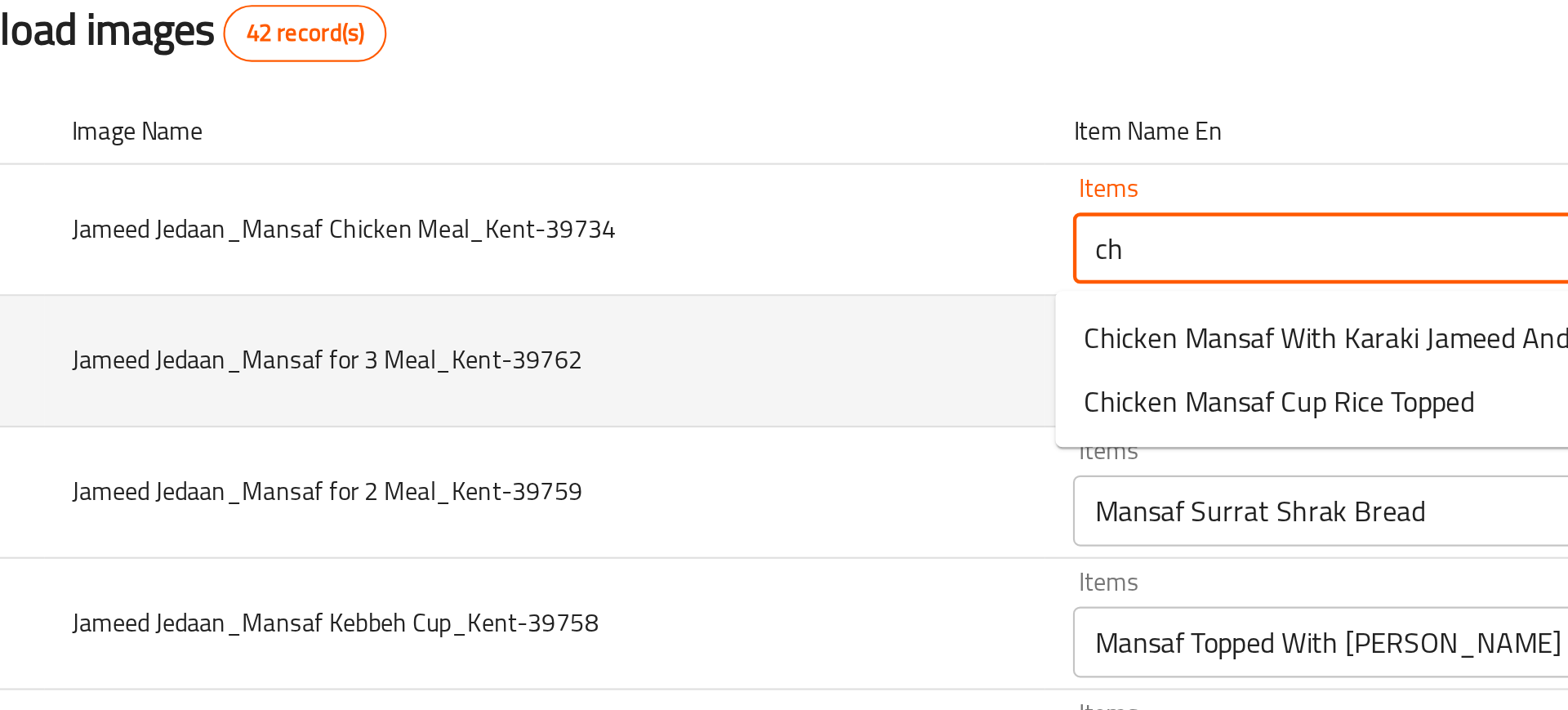
type Meal_Kent-39734 "chi"
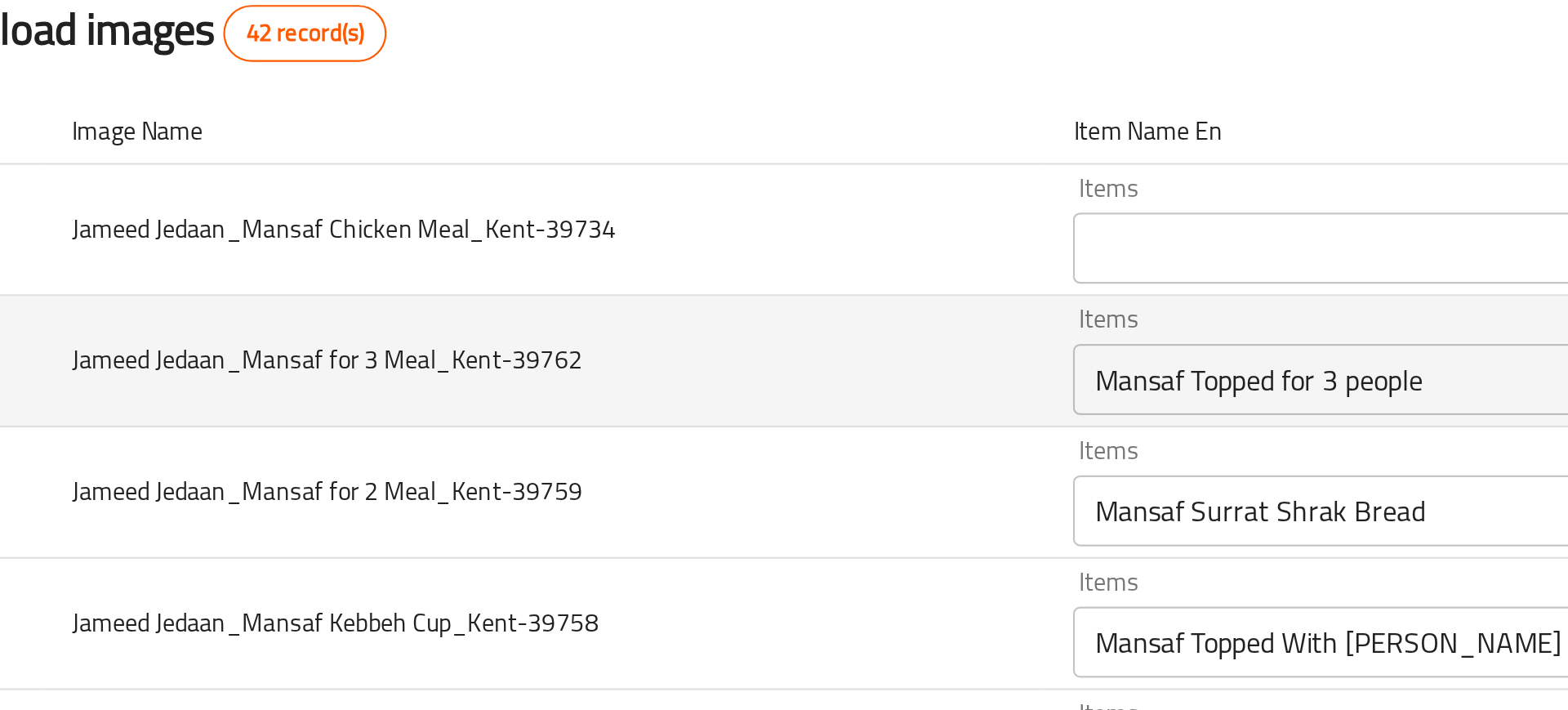
click at [527, 335] on td "Jameed Jedaan_Mansaf for 3 Meal_Kent-39762" at bounding box center [345, 341] width 462 height 61
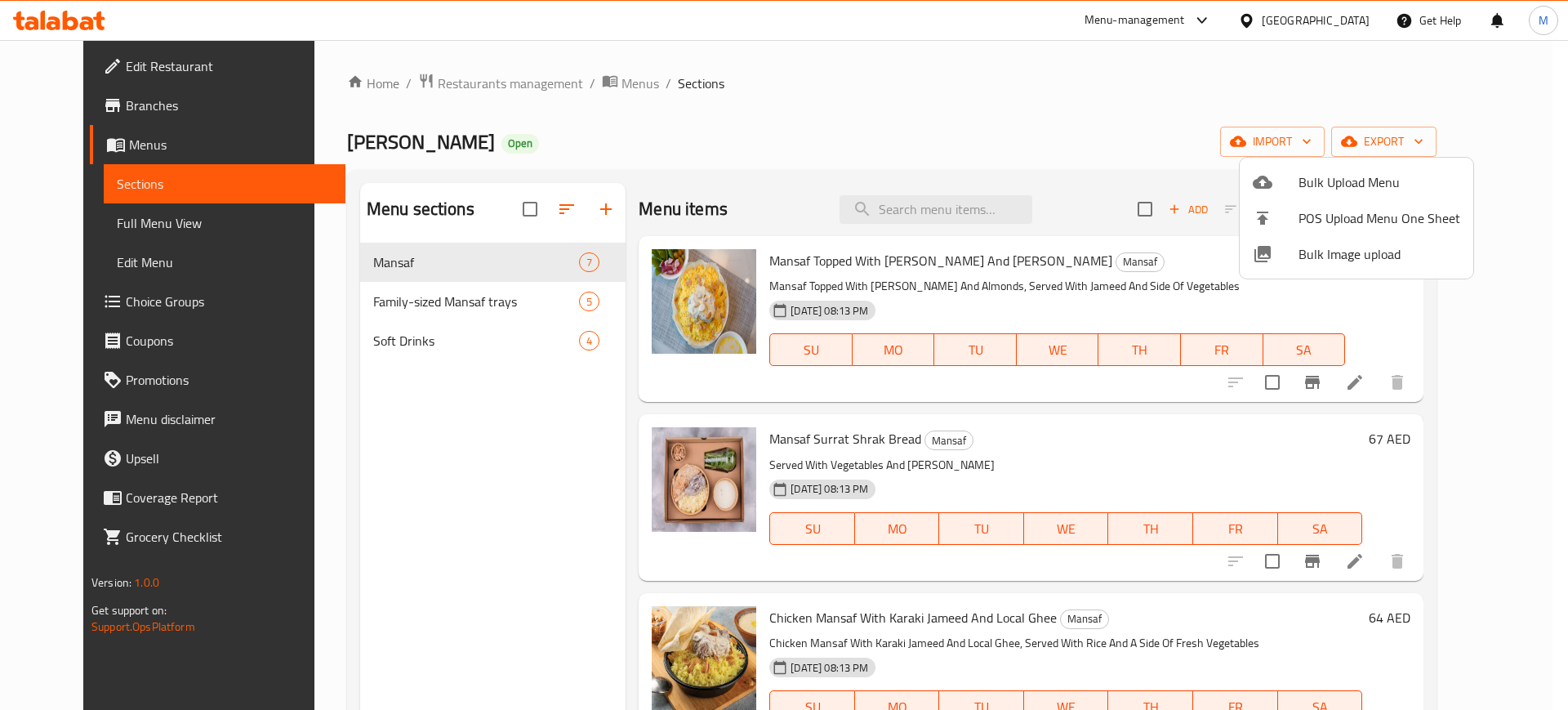
click at [585, 83] on div at bounding box center [784, 355] width 1568 height 710
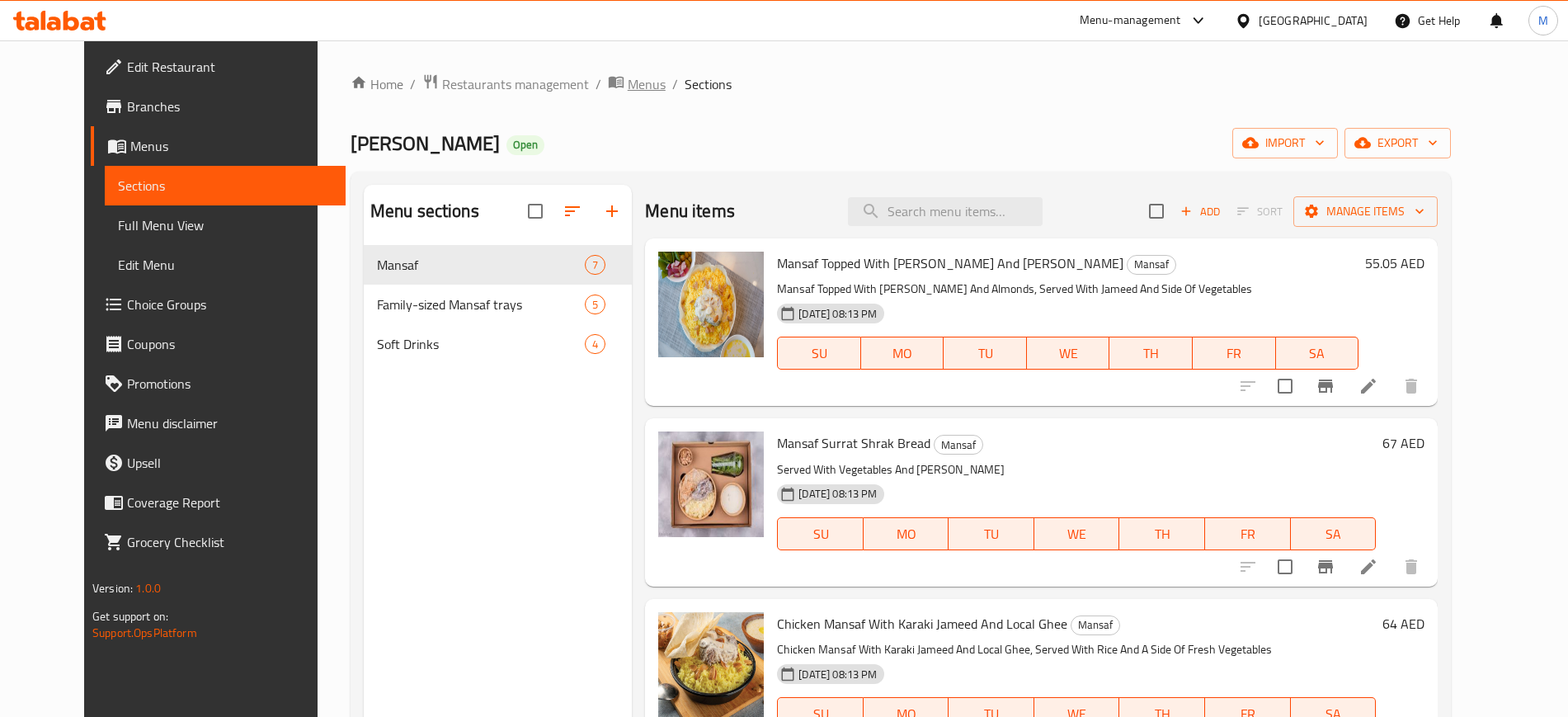
click at [628, 84] on span "Menus" at bounding box center [647, 84] width 38 height 20
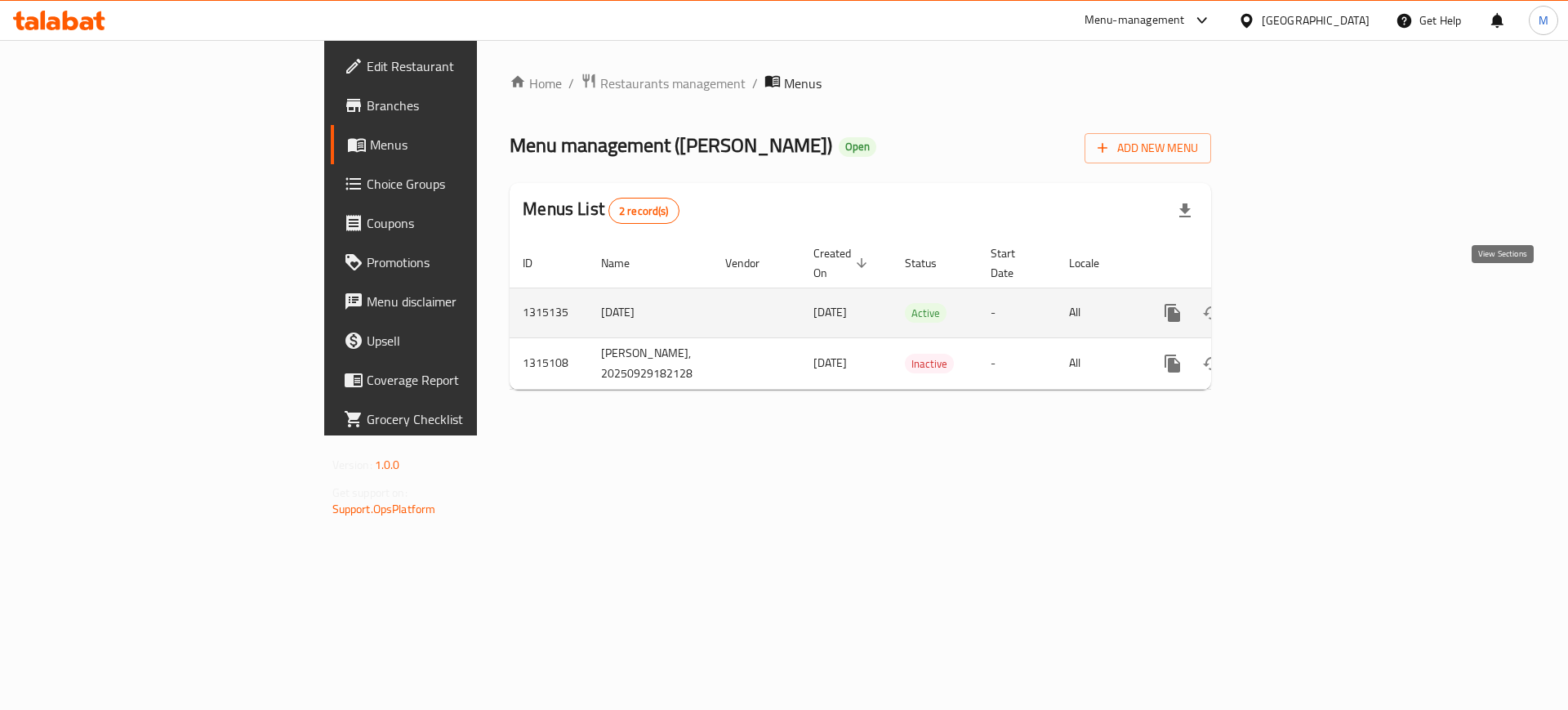
click at [1310, 294] on link "enhanced table" at bounding box center [1291, 313] width 39 height 39
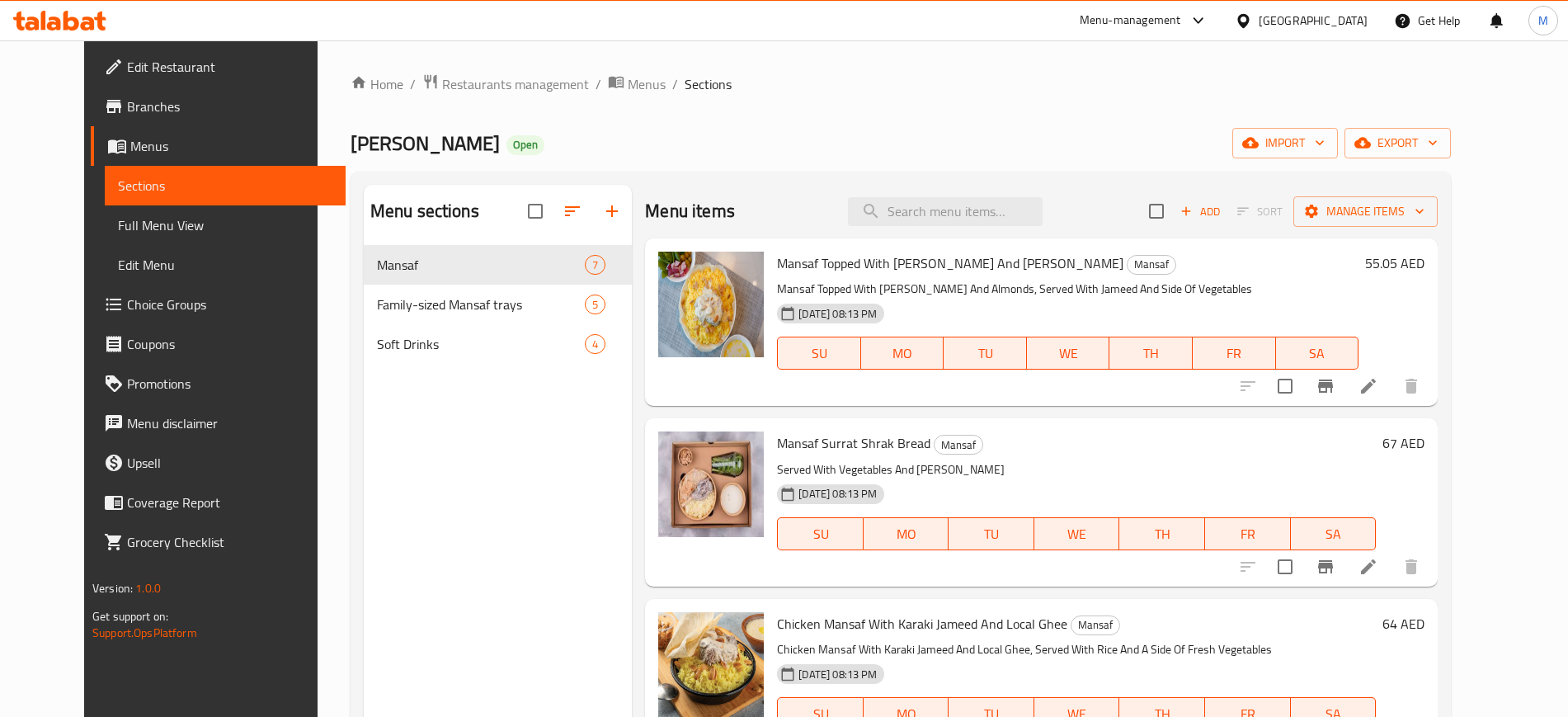
click at [474, 431] on div "Menu sections Mansaf 7 Family-sized Mansaf trays 5 Soft Drinks 4" at bounding box center [499, 544] width 269 height 717
click at [502, 91] on span "Restaurants management" at bounding box center [516, 84] width 147 height 20
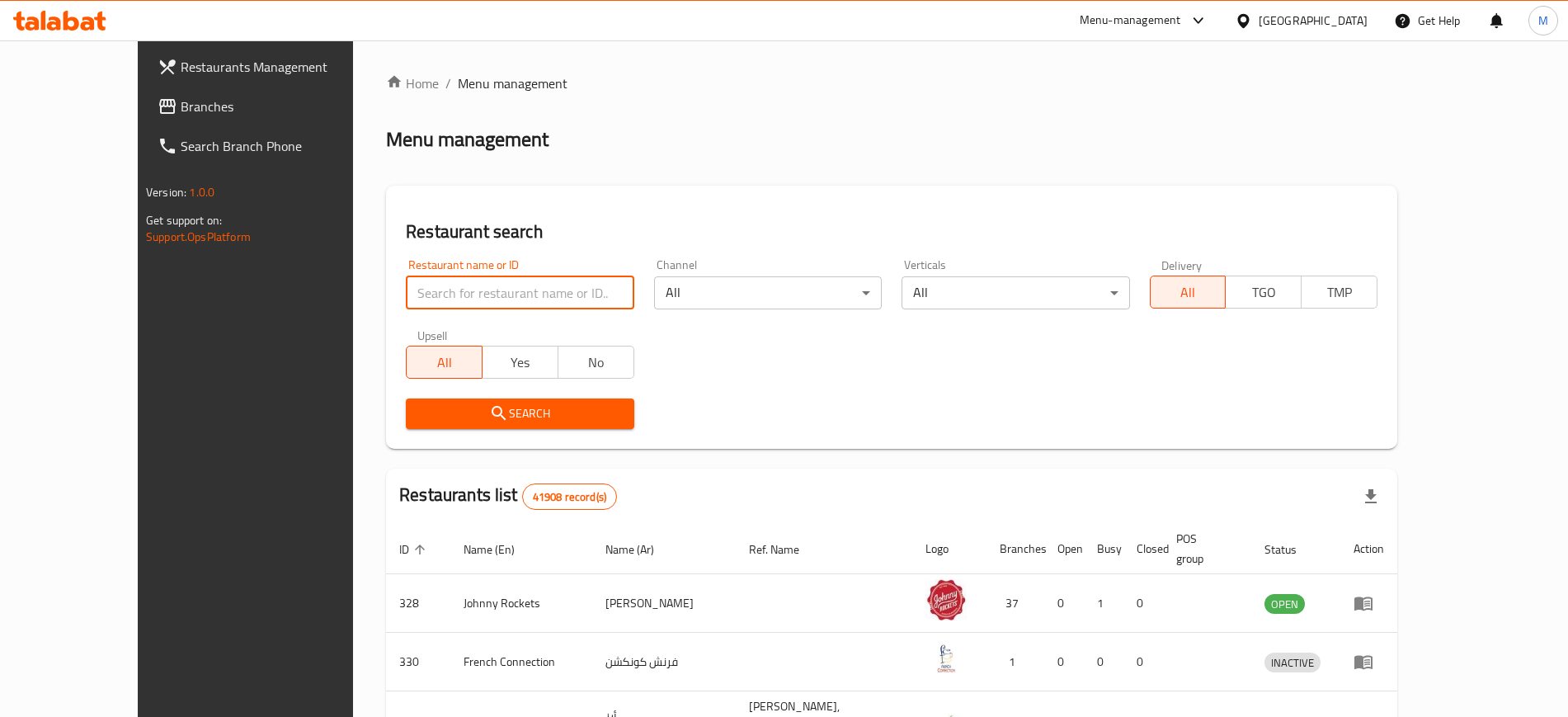
click at [406, 289] on input "search" at bounding box center [520, 293] width 228 height 33
paste input "[PERSON_NAME]"
type input "[PERSON_NAME]"
click button "Search" at bounding box center [520, 414] width 228 height 31
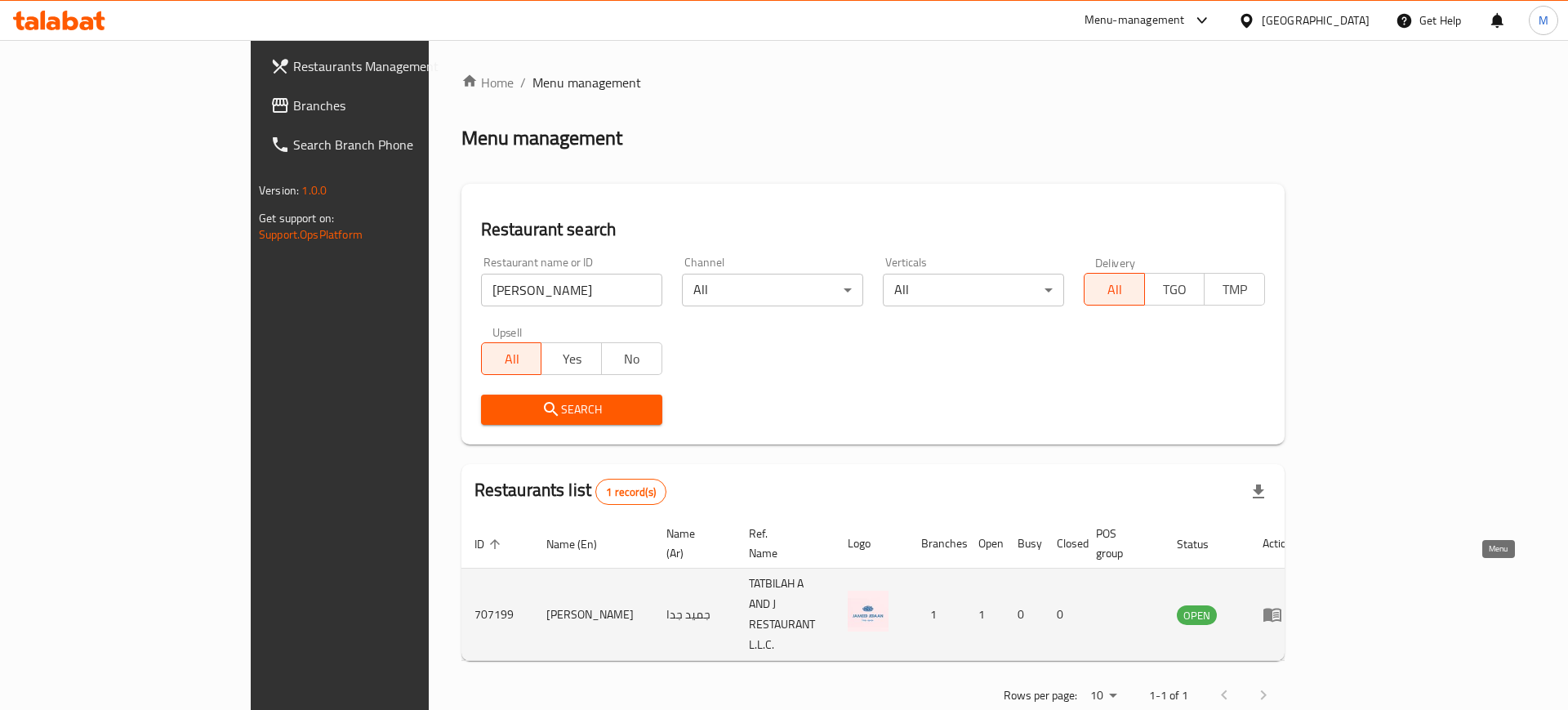
click at [1283, 604] on icon "enhanced table" at bounding box center [1273, 614] width 20 height 20
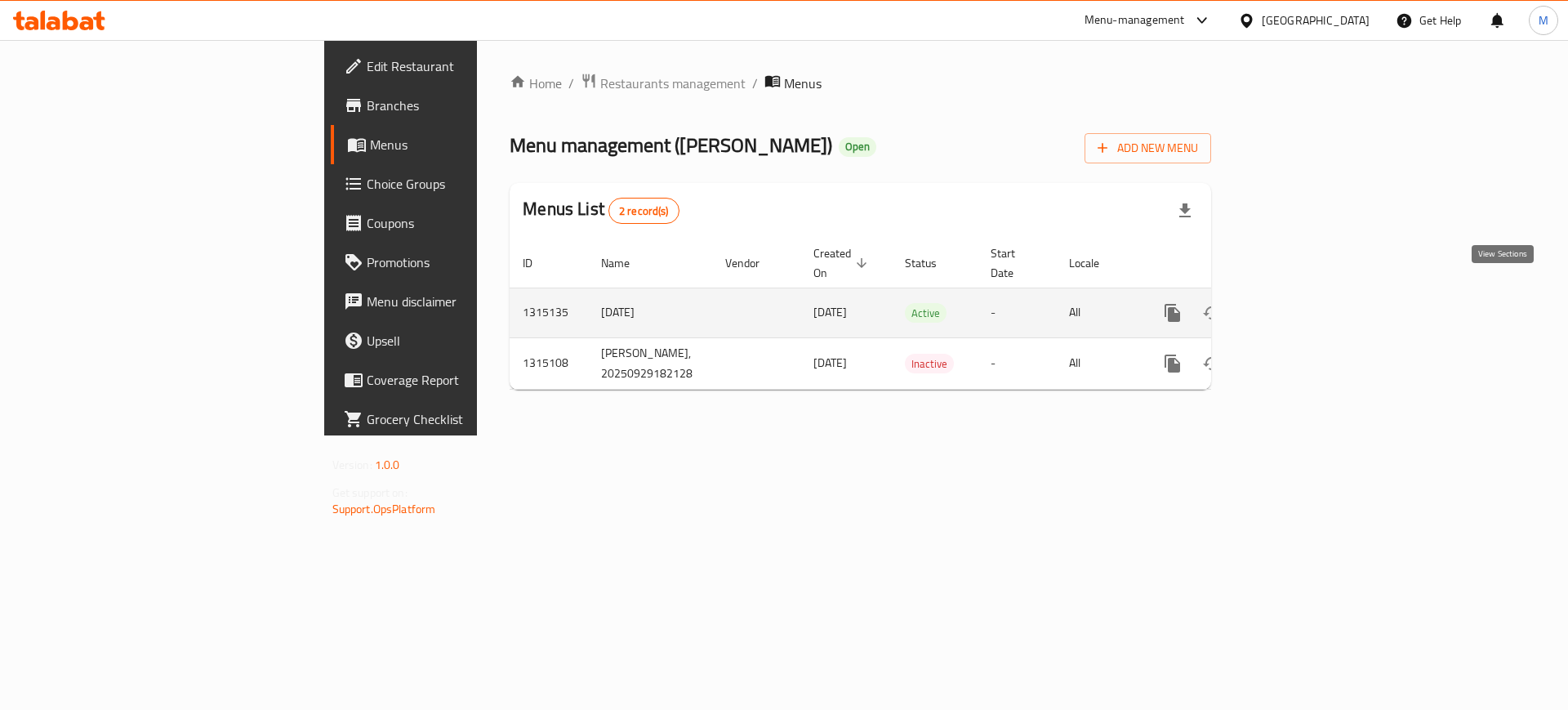
click at [1301, 303] on icon "enhanced table" at bounding box center [1291, 313] width 20 height 20
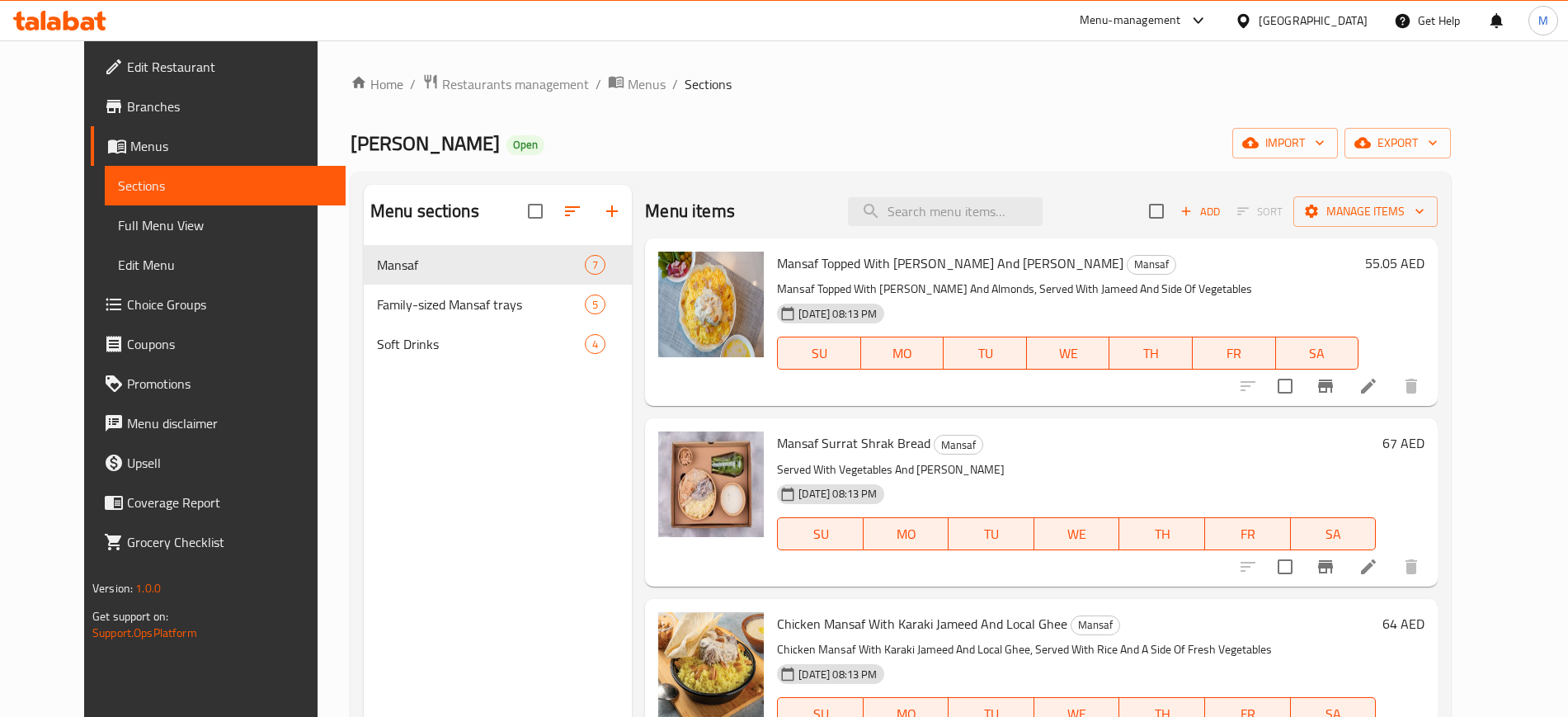
click at [550, 526] on div "Menu sections Mansaf 7 Family-sized Mansaf trays 5 Soft Drinks 4" at bounding box center [499, 544] width 269 height 717
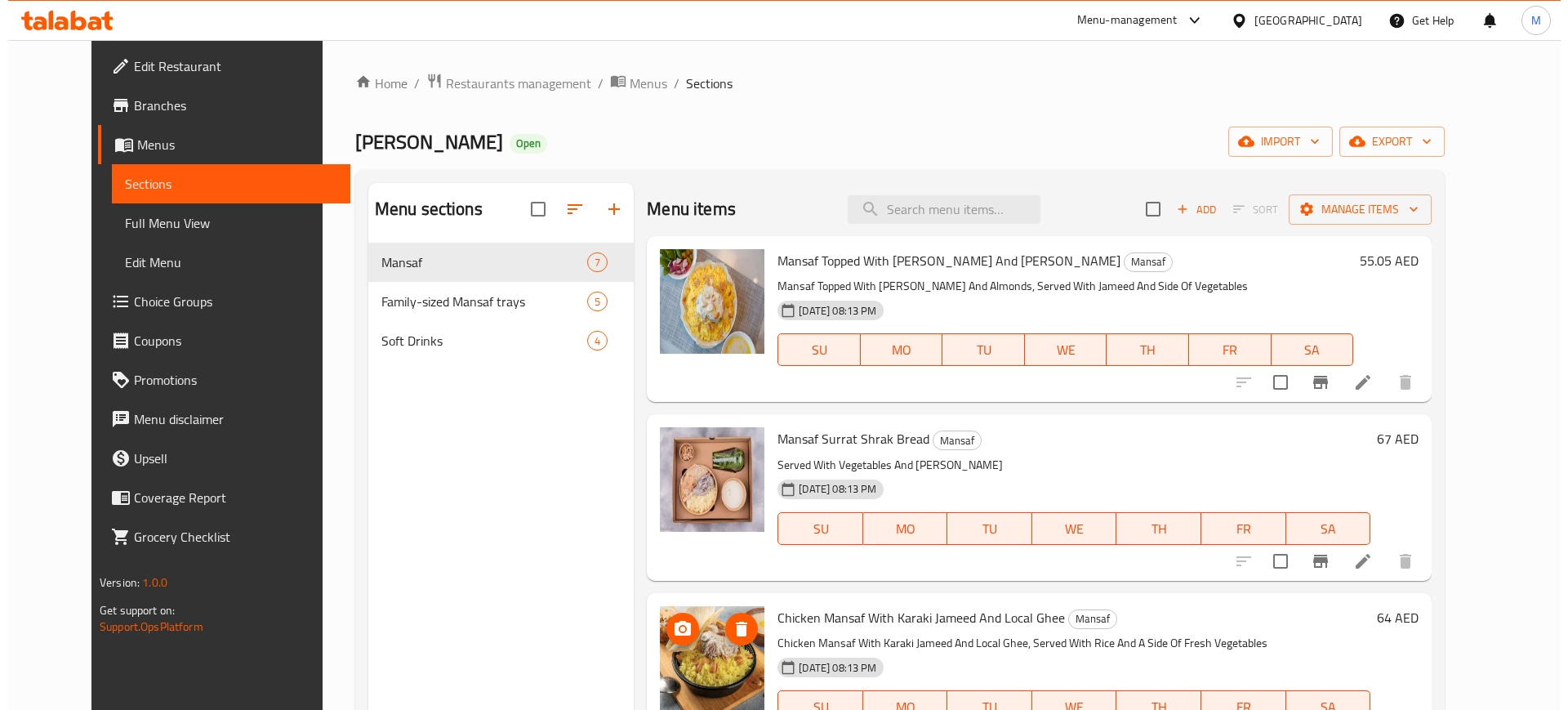
scroll to position [1, 0]
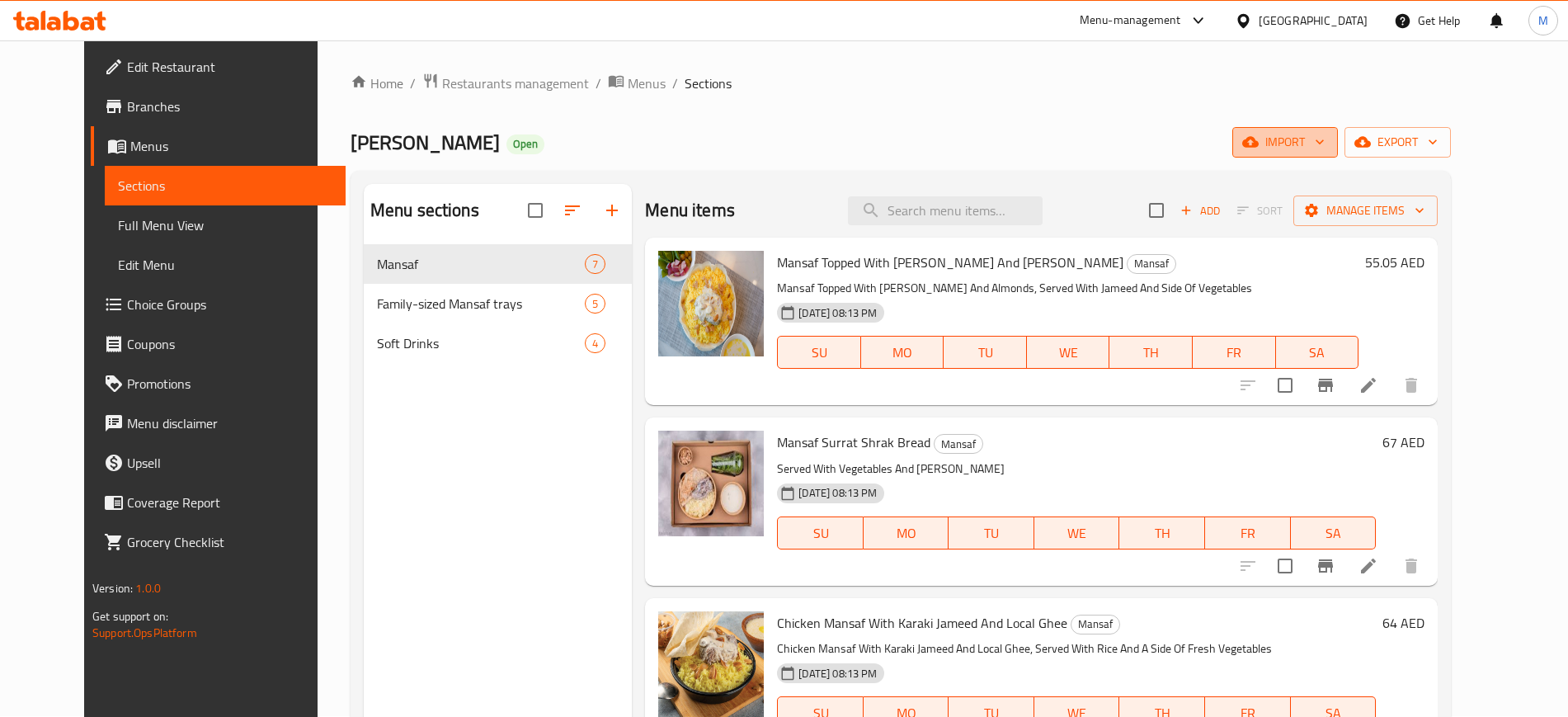
click at [1338, 129] on button "import" at bounding box center [1286, 142] width 106 height 31
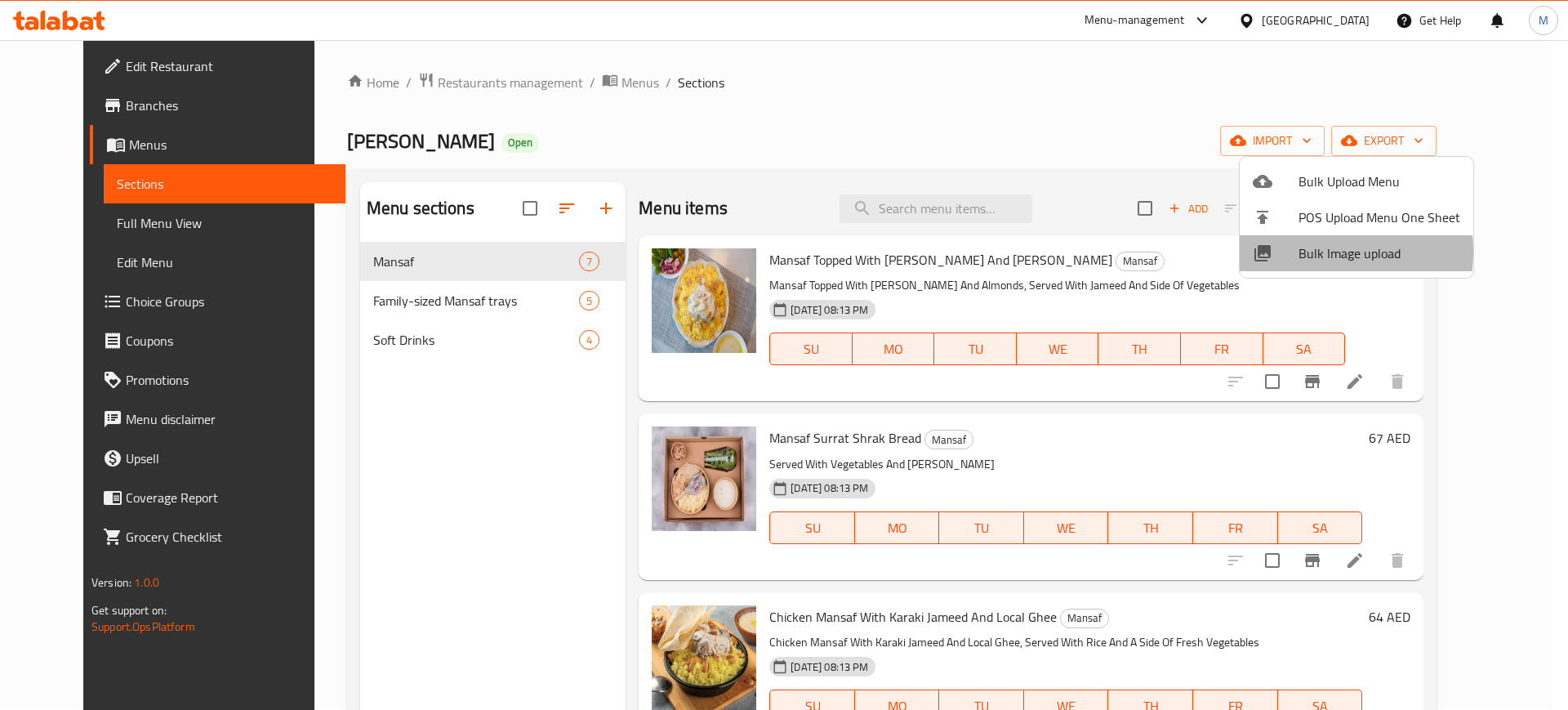
click at [1296, 251] on div at bounding box center [1276, 254] width 46 height 20
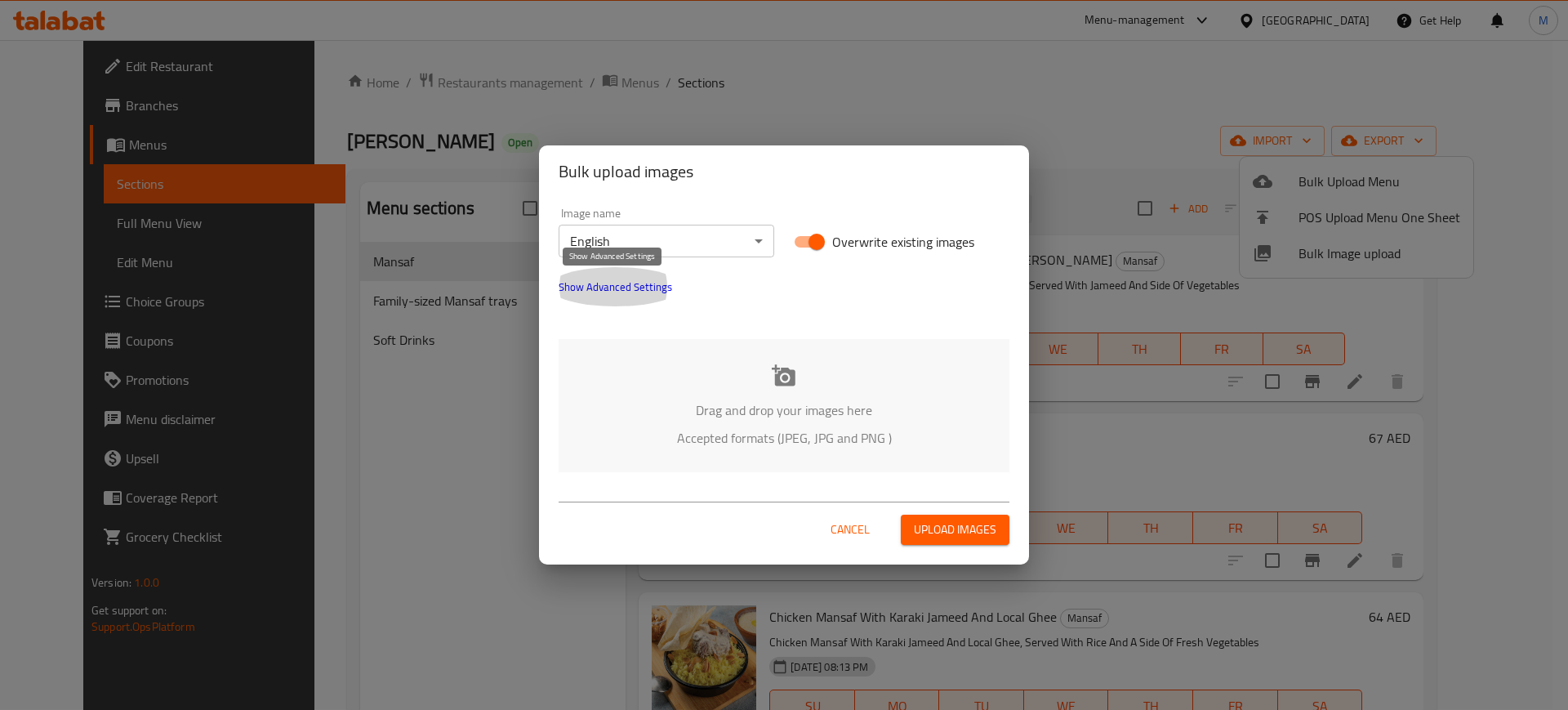
click at [643, 290] on span "Show Advanced Settings" at bounding box center [615, 287] width 114 height 20
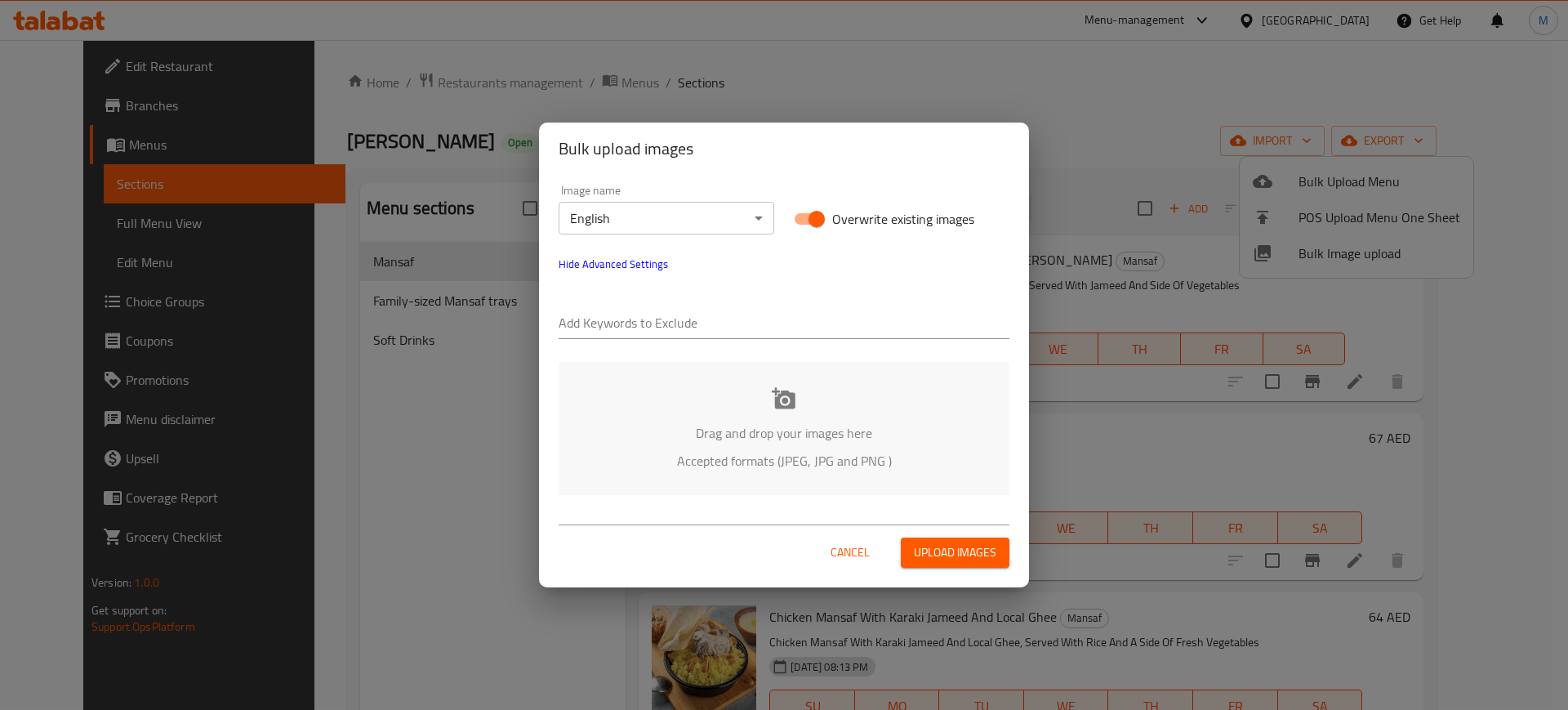
click at [656, 310] on div at bounding box center [784, 325] width 451 height 33
paste input "_Kent-"
type input "_Kent-"
click at [786, 286] on div "Add Keywords to Exclude _Kent-" at bounding box center [784, 317] width 471 height 65
click at [780, 319] on input "text" at bounding box center [822, 325] width 374 height 26
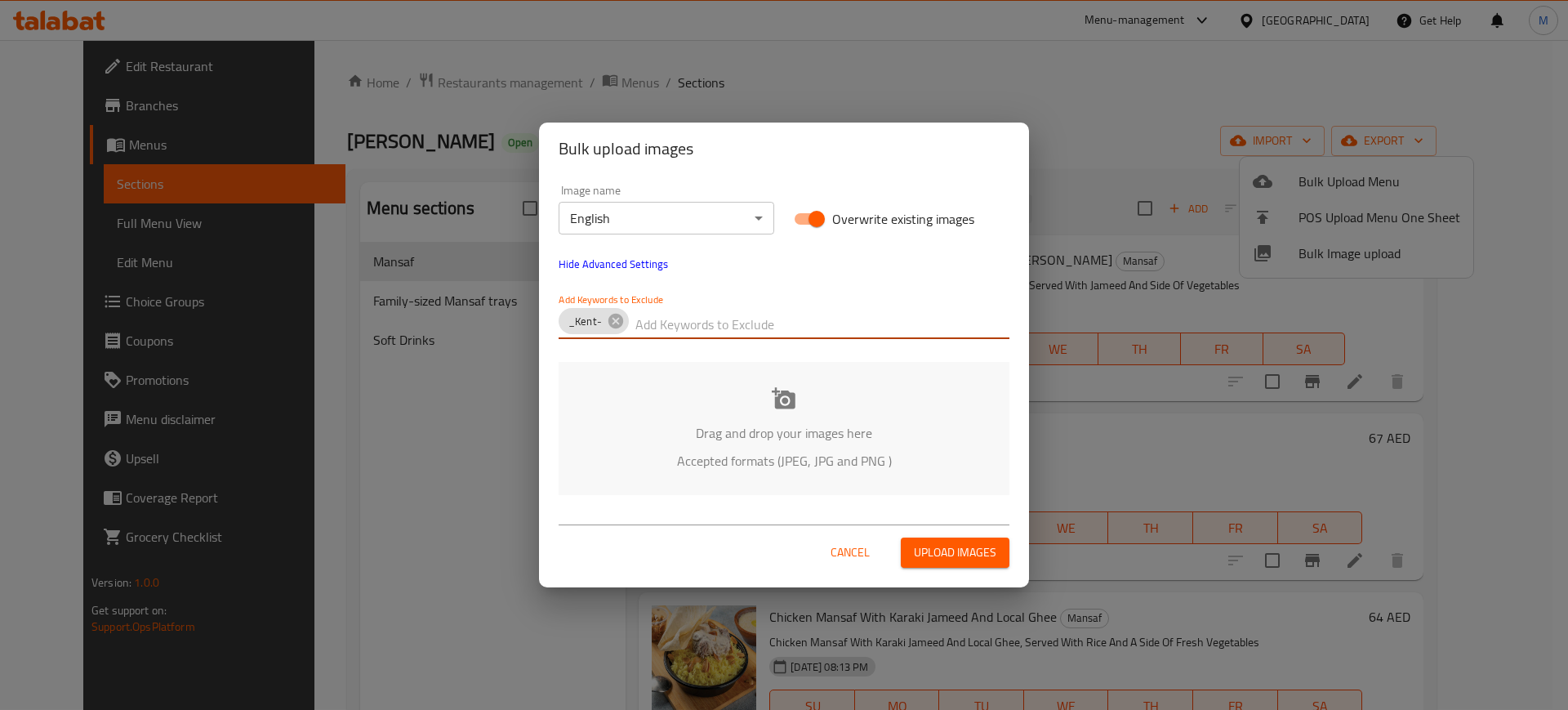
paste input "Jameed Jedaan_"
type input "Jameed Jedaan_"
click at [613, 421] on div "Drag and drop your images here Accepted formats (JPEG, JPG and PNG )" at bounding box center [784, 429] width 451 height 133
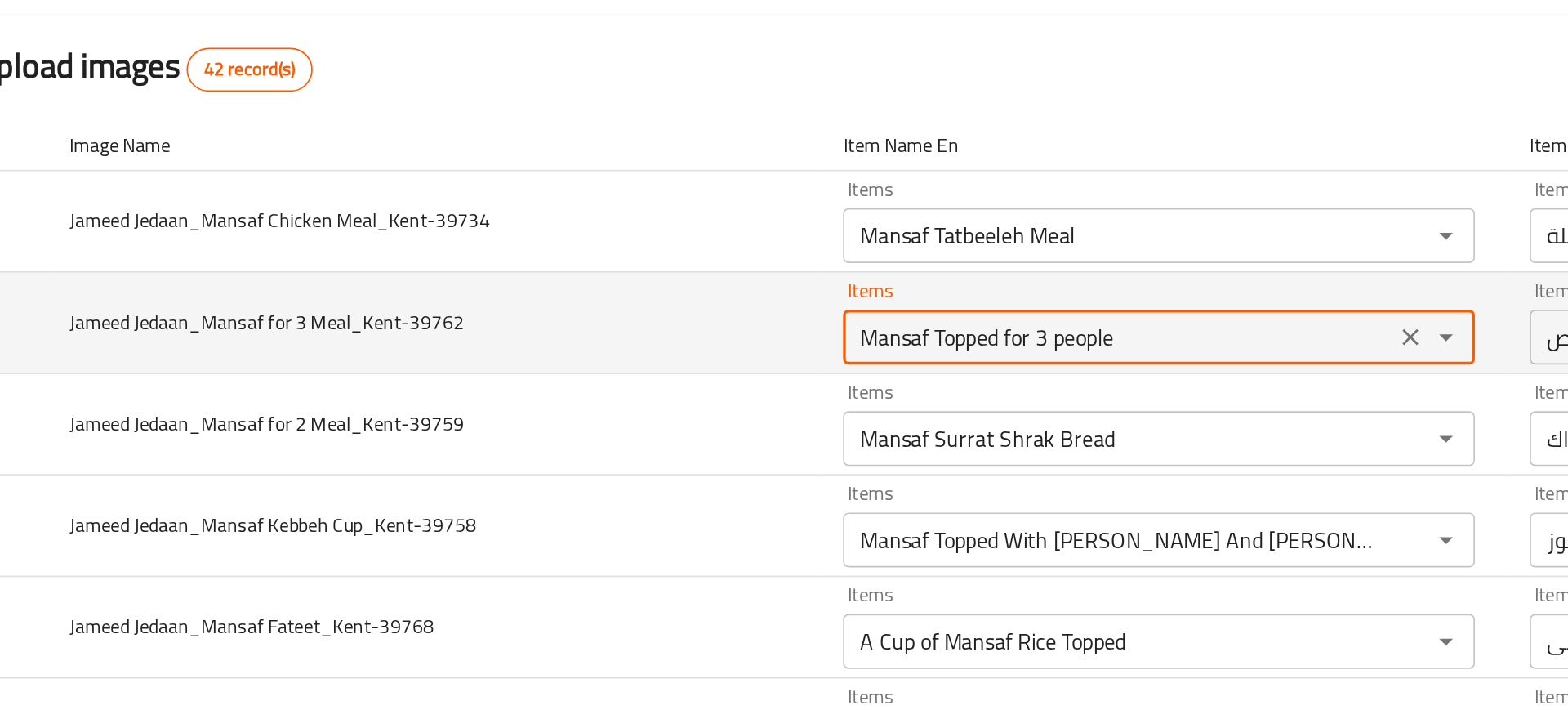
click at [647, 353] on Meal_Kent-39762 "Mansaf Topped for 3 people" at bounding box center [752, 349] width 319 height 23
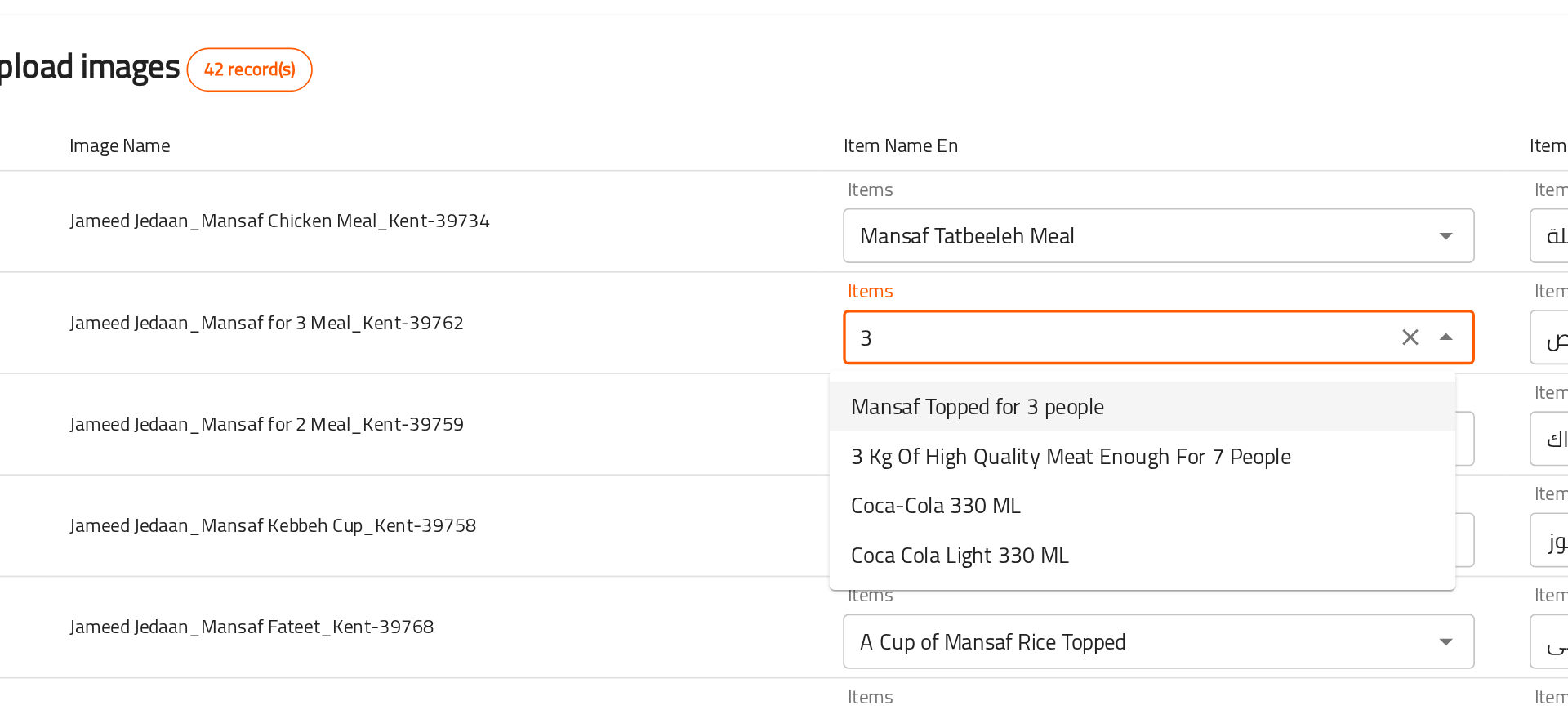
click at [645, 384] on span "Mansaf Topped for 3 people" at bounding box center [668, 390] width 151 height 20
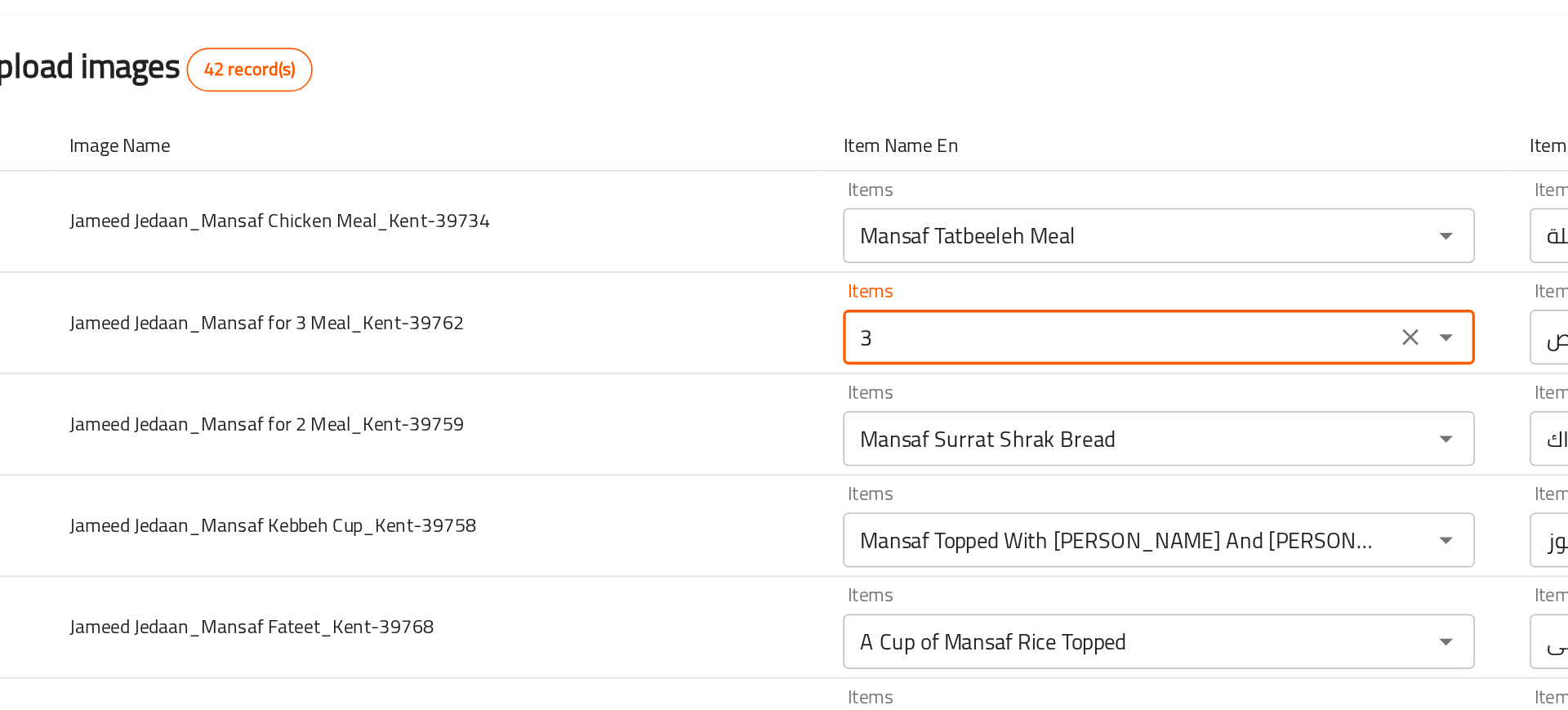
type Meal_Kent-39762 "Mansaf Topped for 3 people"
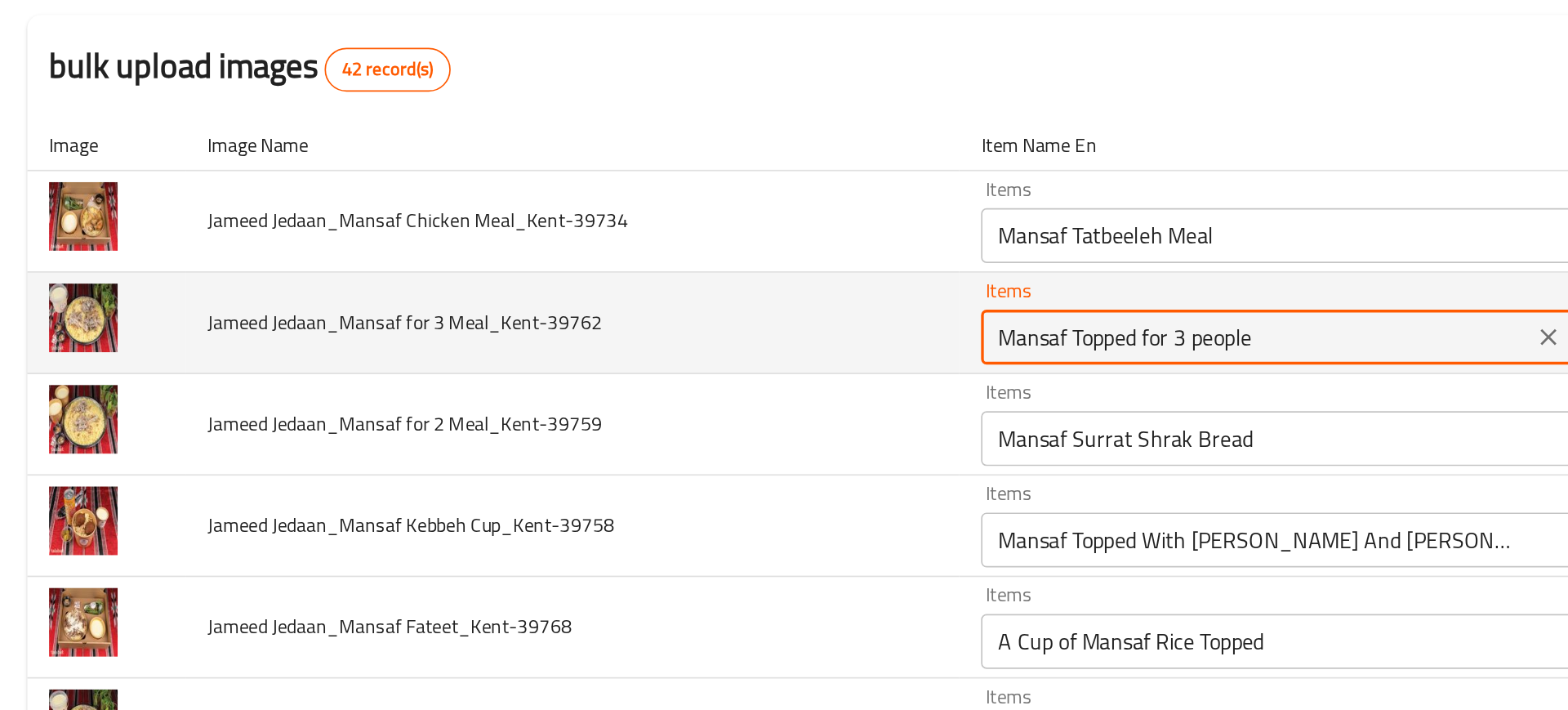
click at [644, 344] on Meal_Kent-39762 "Mansaf Topped for 3 people" at bounding box center [752, 349] width 319 height 23
click at [655, 344] on Meal_Kent-39762 "Mansaf Topped for 3 people" at bounding box center [752, 349] width 319 height 23
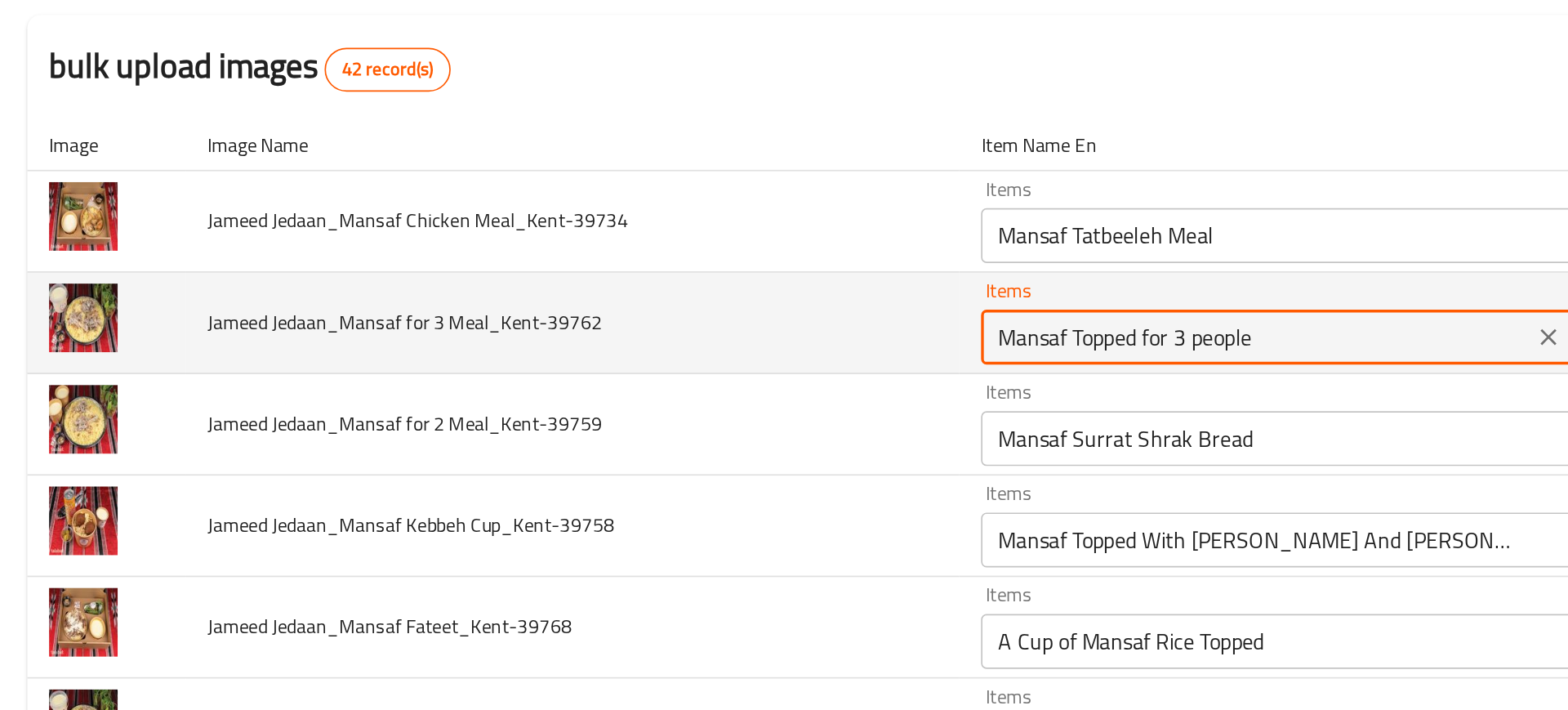
click at [655, 344] on Meal_Kent-39762 "Mansaf Topped for 3 people" at bounding box center [752, 349] width 319 height 23
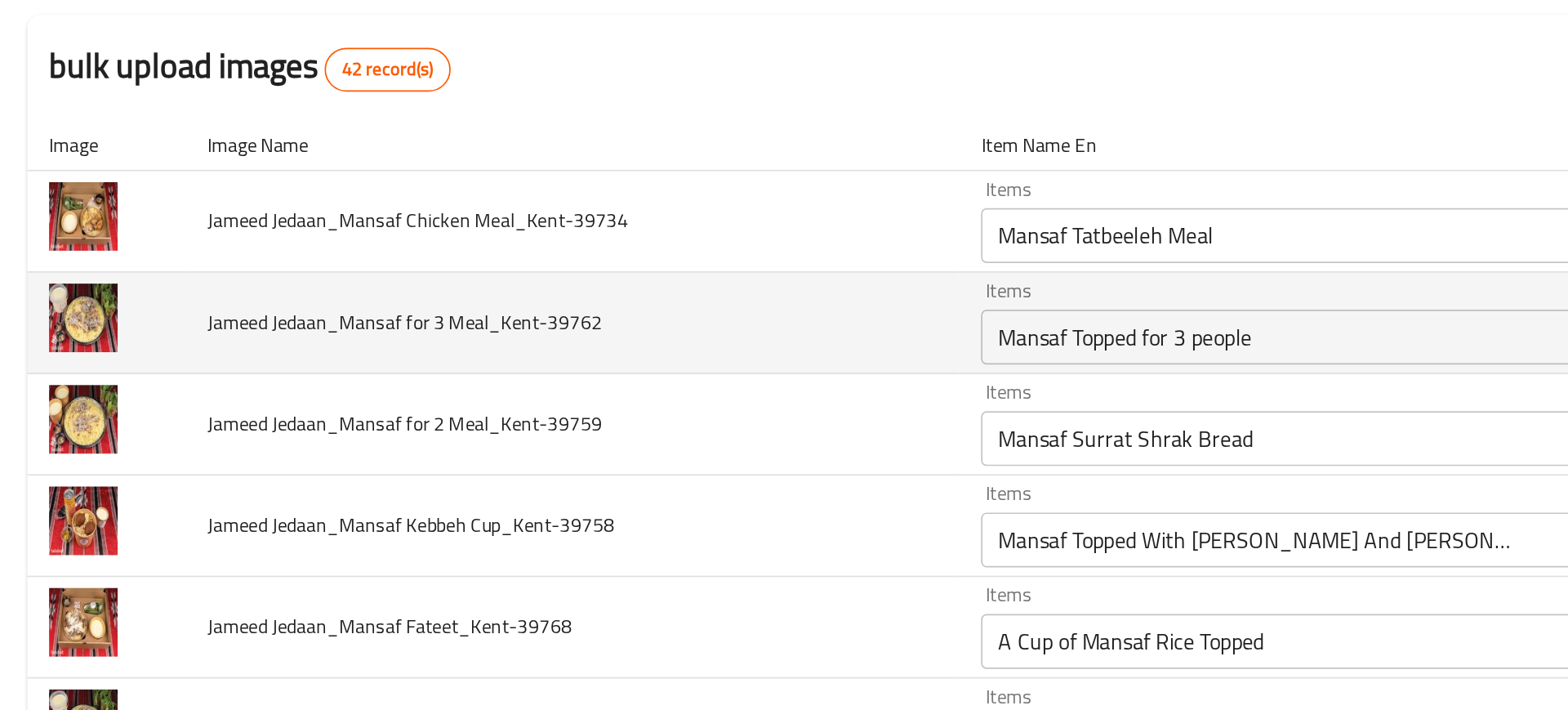
click at [525, 354] on td "Jameed Jedaan_Mansaf for 3 Meal_Kent-39762" at bounding box center [345, 341] width 462 height 61
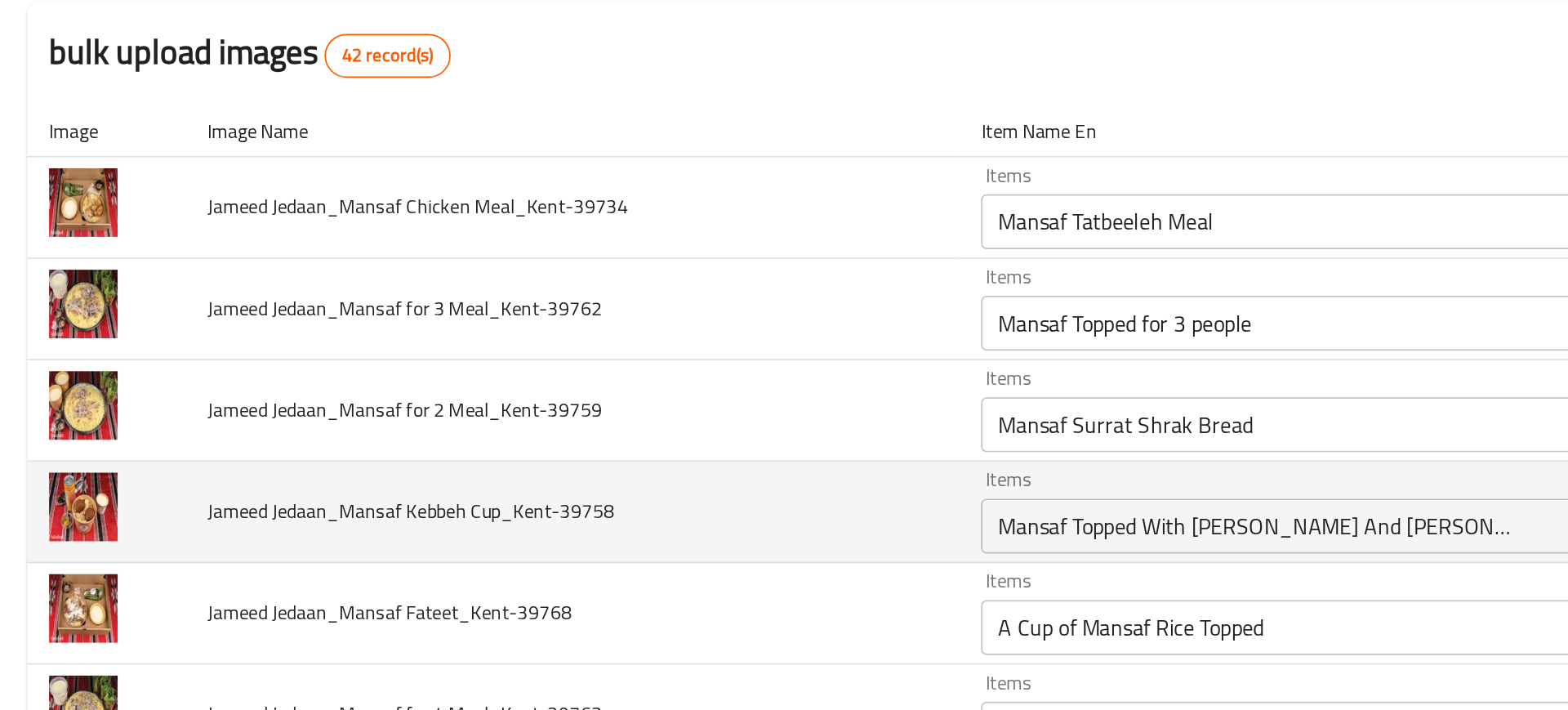
scroll to position [10, 0]
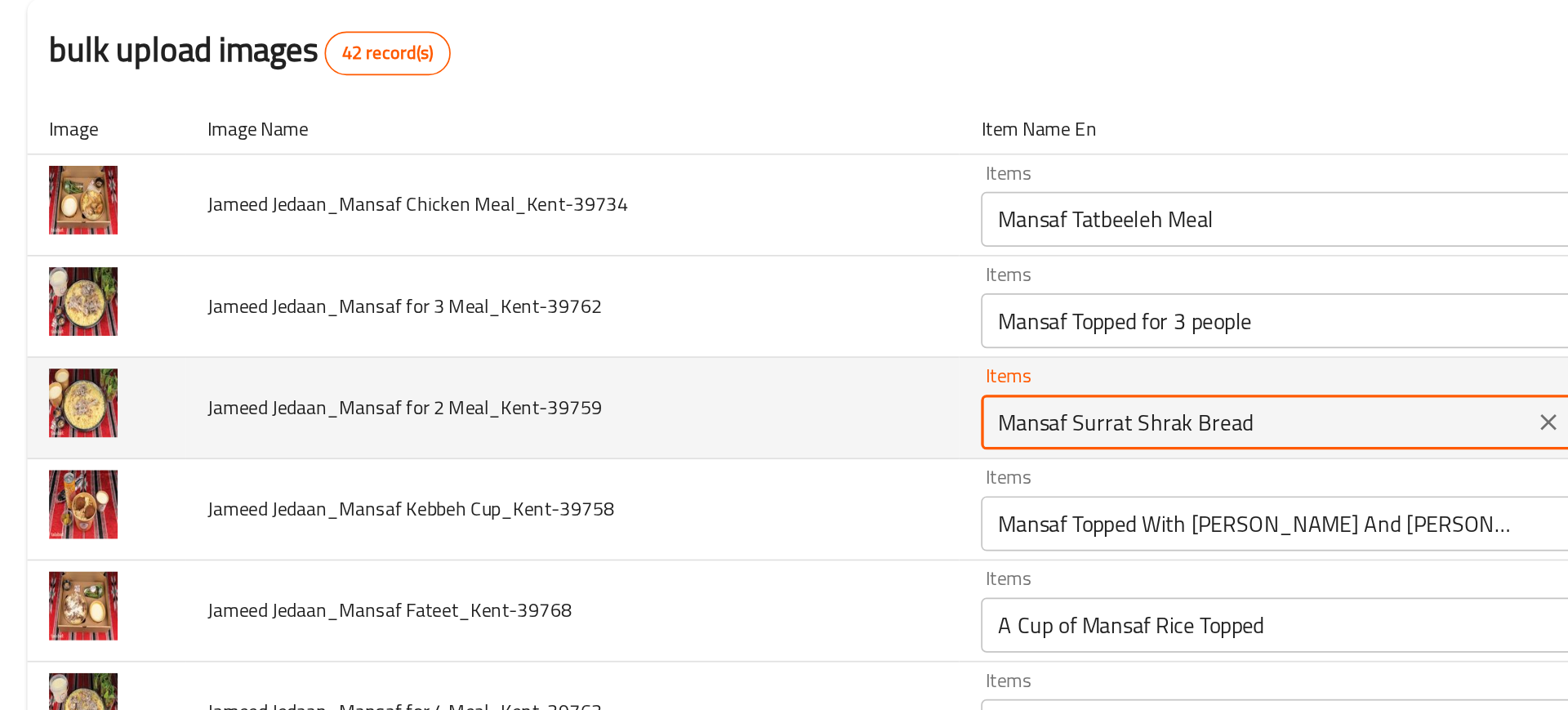
click at [637, 394] on Meal_Kent-39759 "Mansaf Surrat Shrak Bread" at bounding box center [752, 400] width 319 height 23
type Meal_Kent-39759 "2"
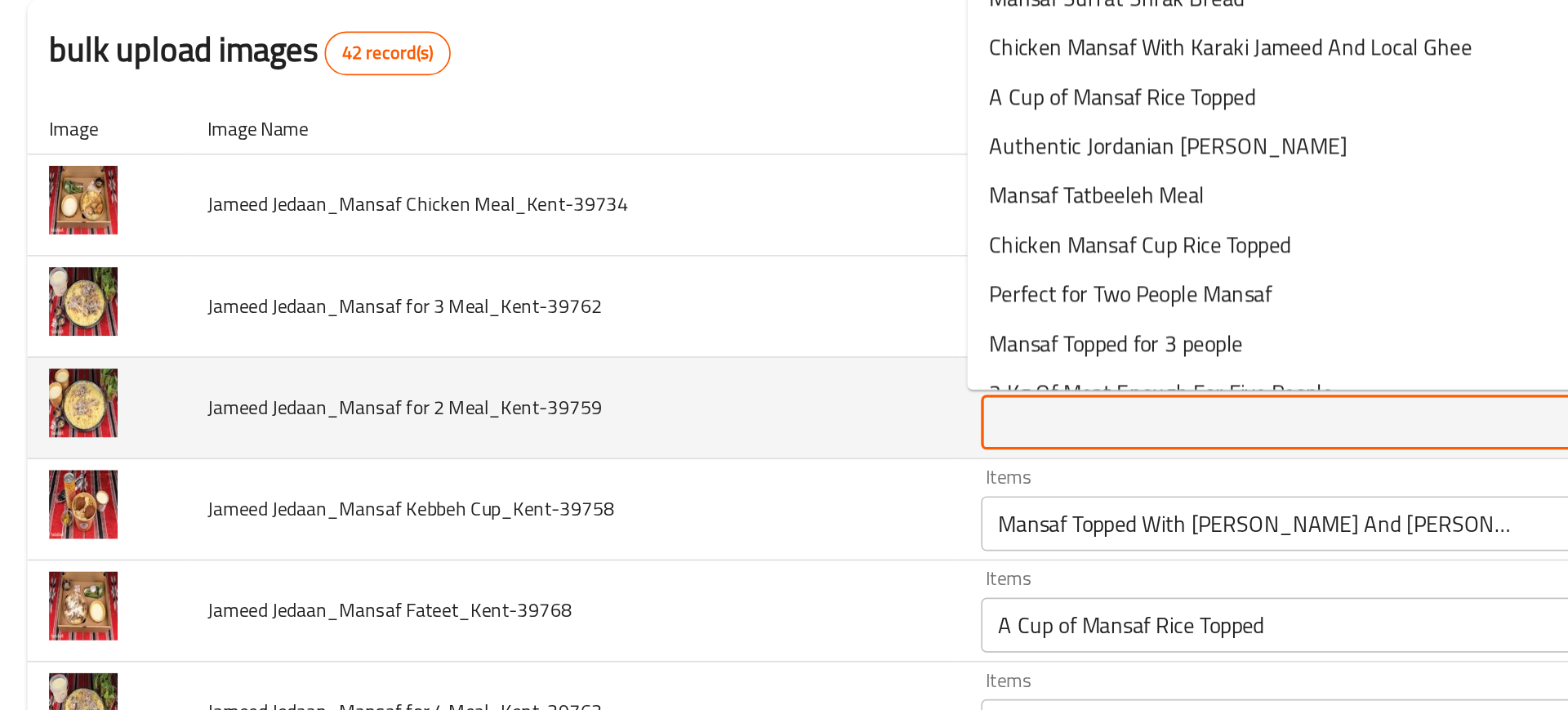
click at [516, 402] on td "Jameed Jedaan_Mansaf for 2 Meal_Kent-39759" at bounding box center [345, 392] width 462 height 61
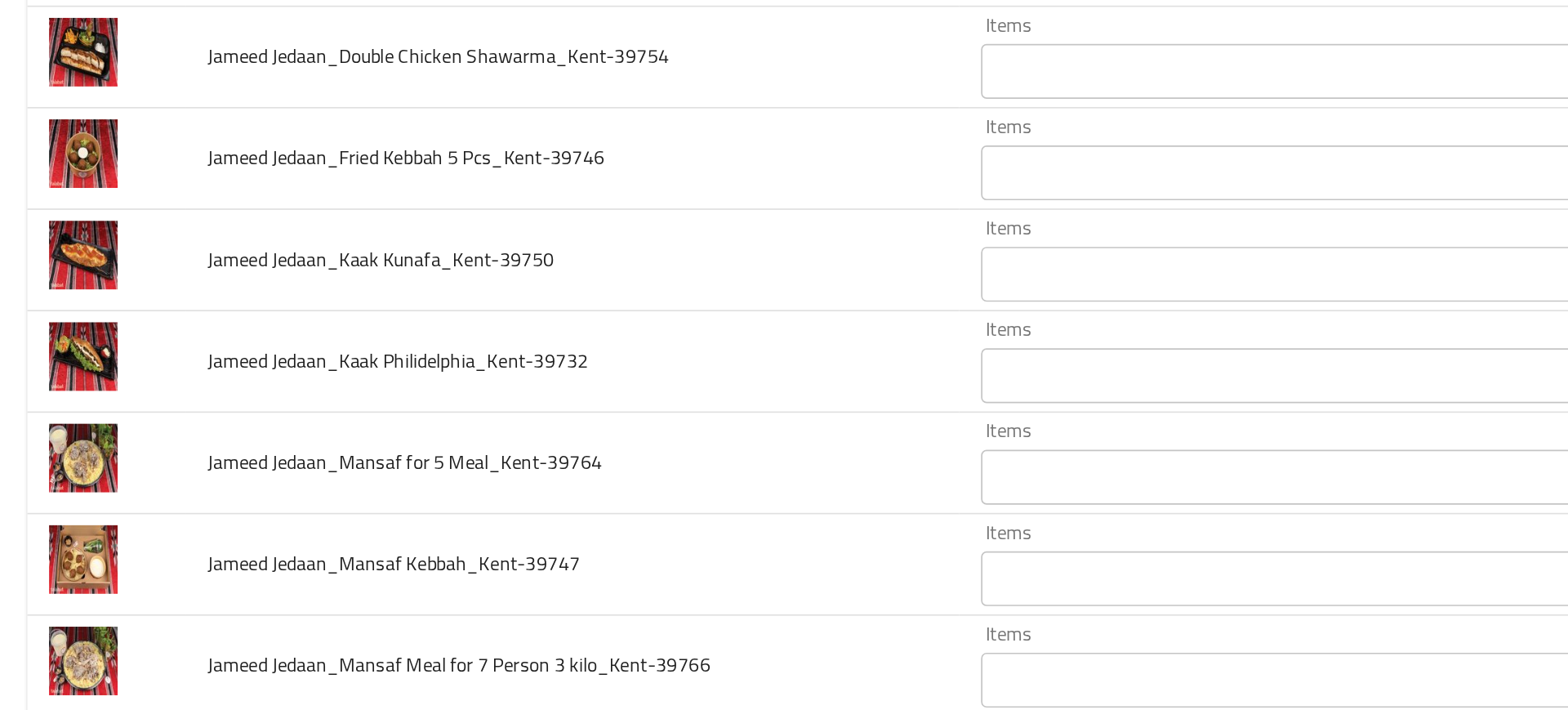
scroll to position [1368, 0]
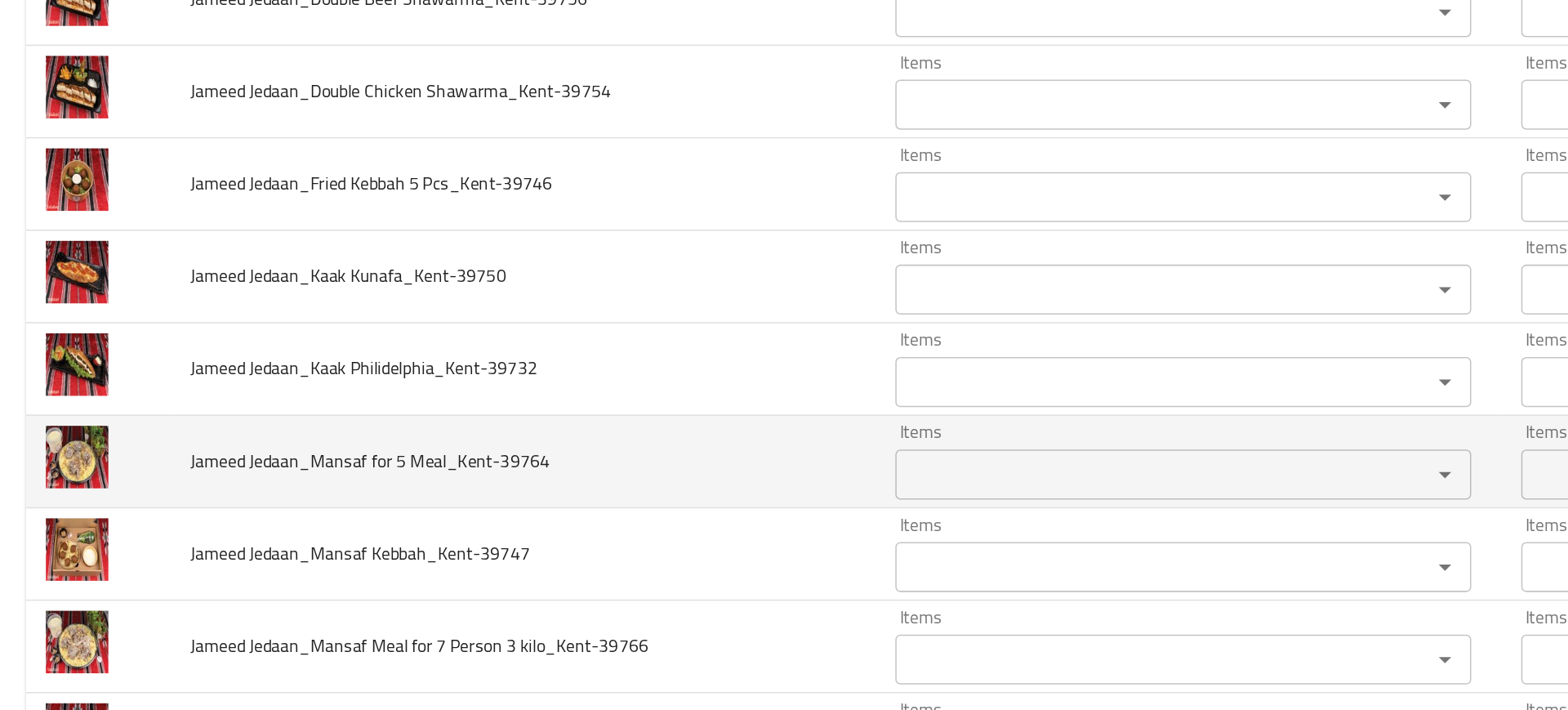
click at [633, 417] on div "Items" at bounding box center [776, 434] width 377 height 33
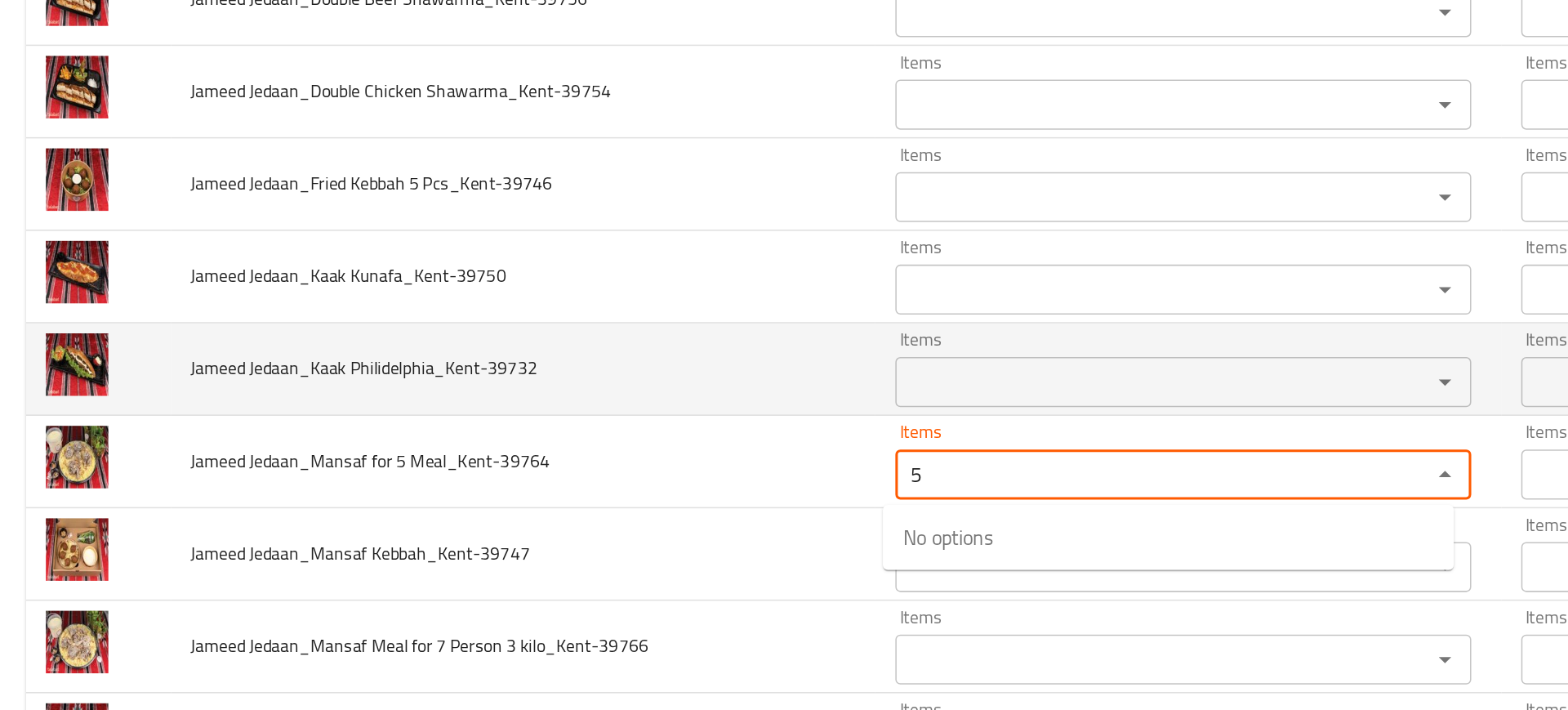
type Meal_Kent-39764 "5"
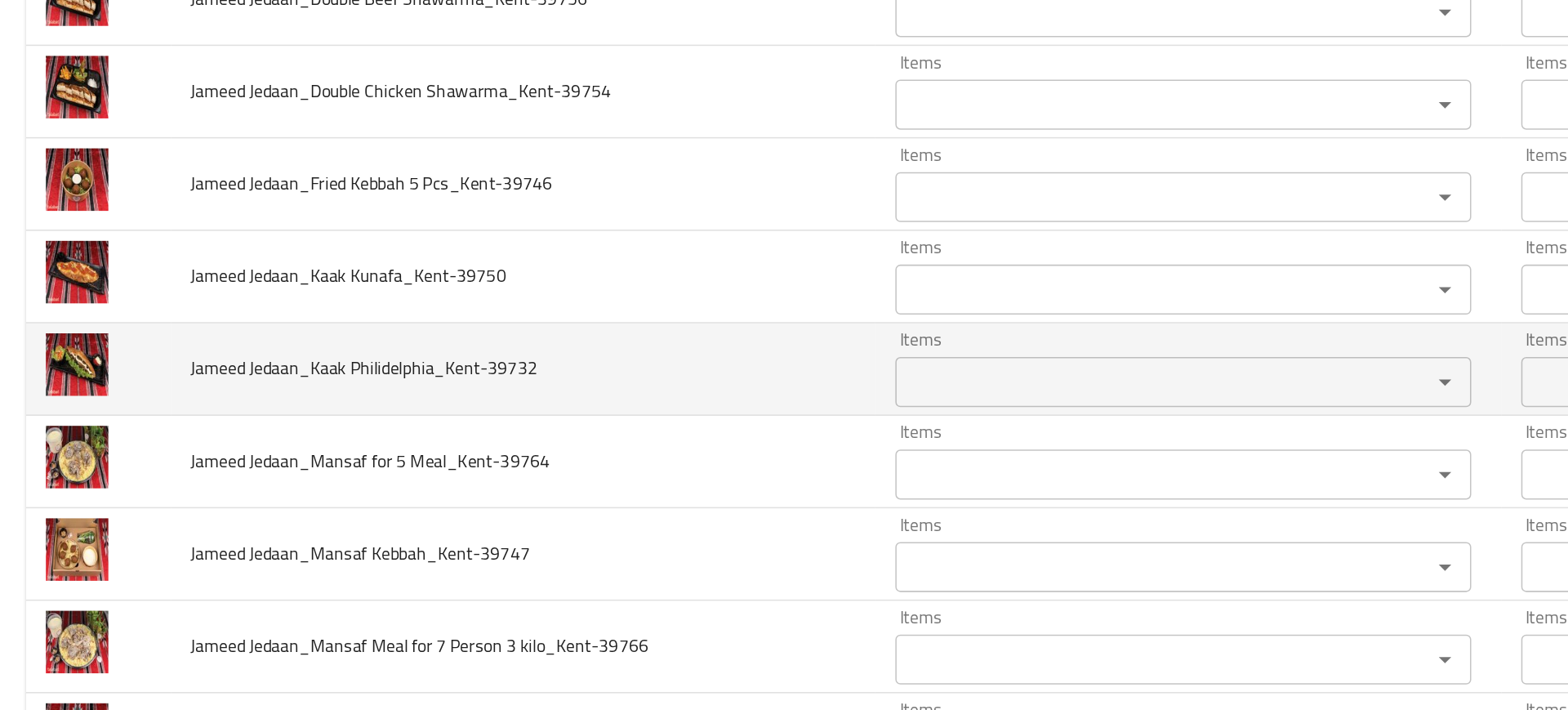
click at [483, 383] on td "Jameed Jedaan_Kaak Philidelphia_Kent-39732" at bounding box center [345, 365] width 462 height 61
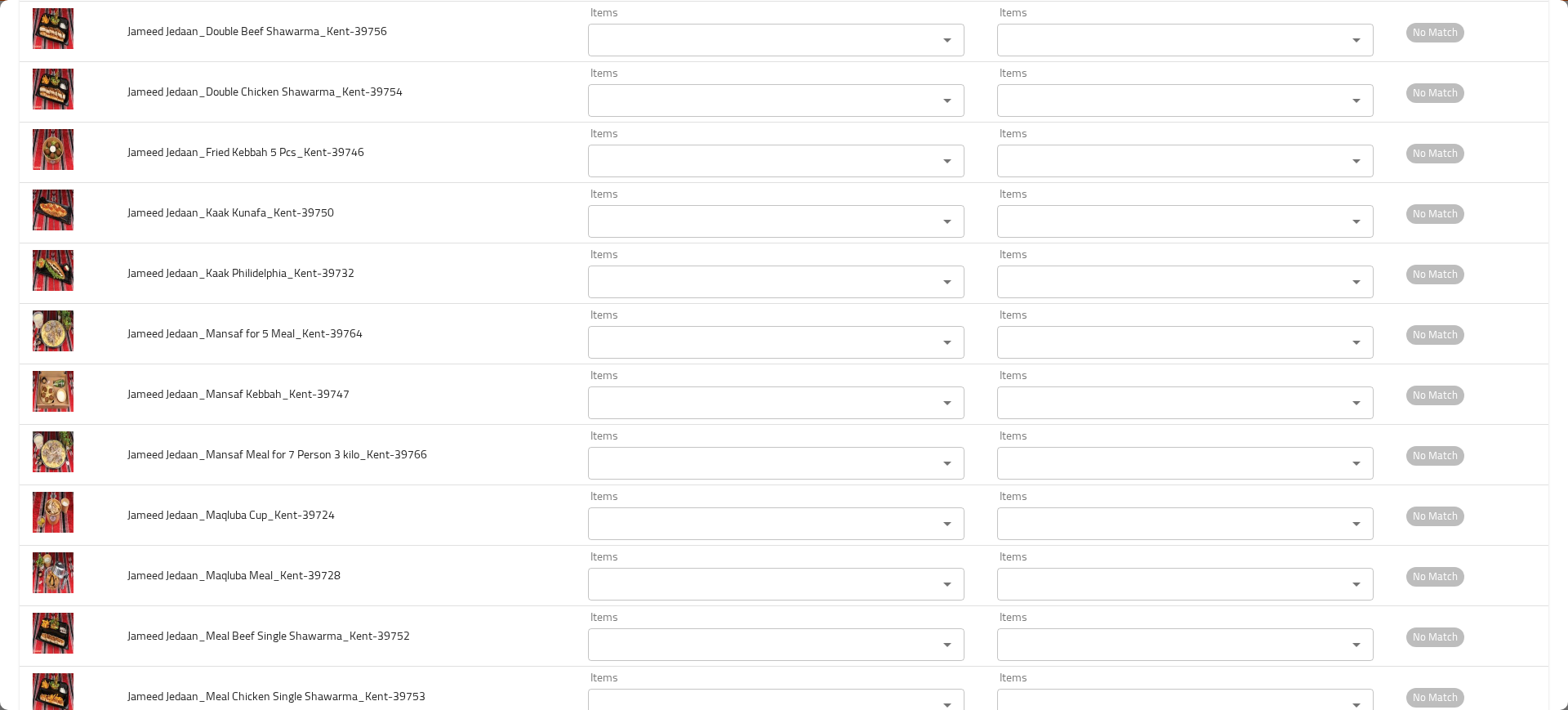
scroll to position [1934, 0]
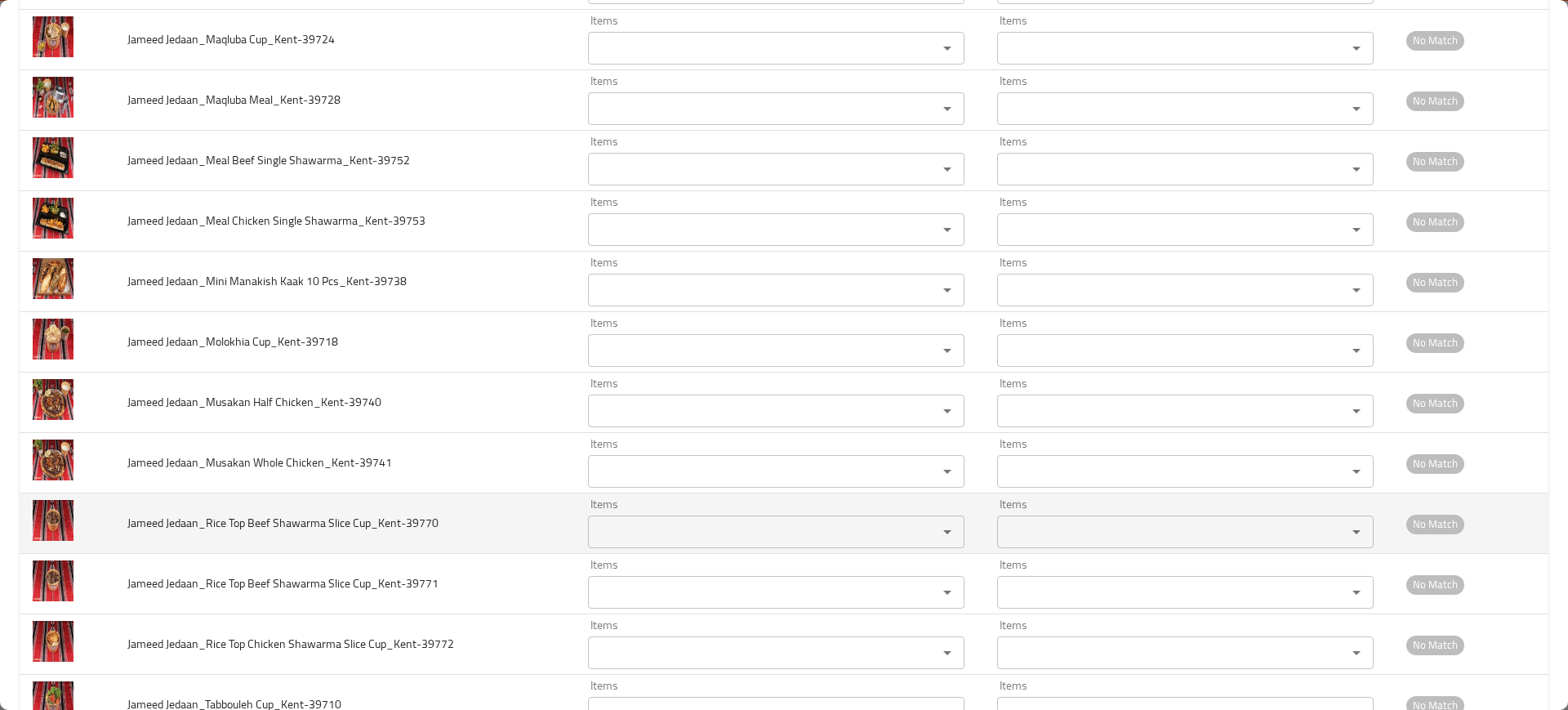
click at [328, 528] on span "Jameed Jedaan_Rice Top Beef Shawarma Slice Cup_Kent-39770" at bounding box center [283, 523] width 311 height 21
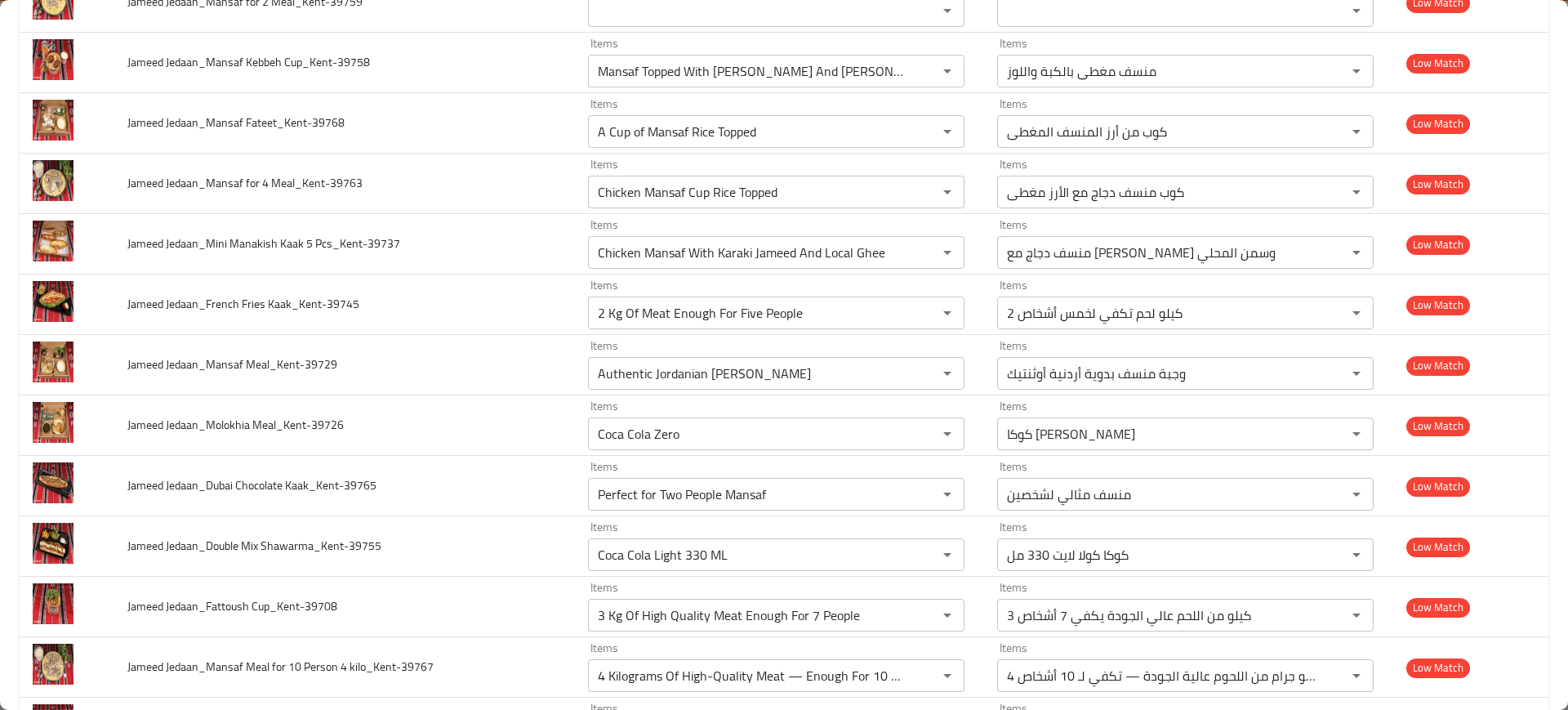
scroll to position [398, 0]
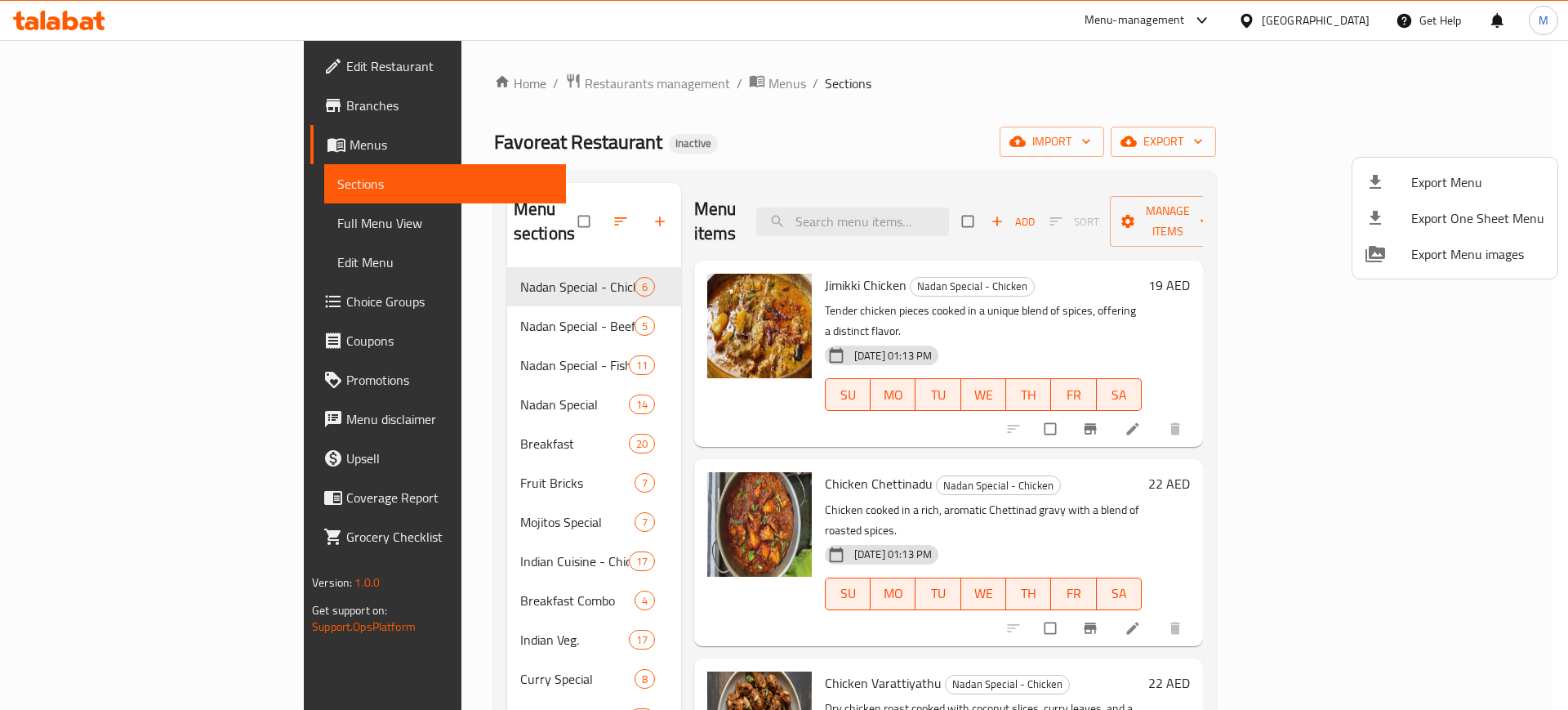
click at [953, 230] on div at bounding box center [784, 355] width 1568 height 710
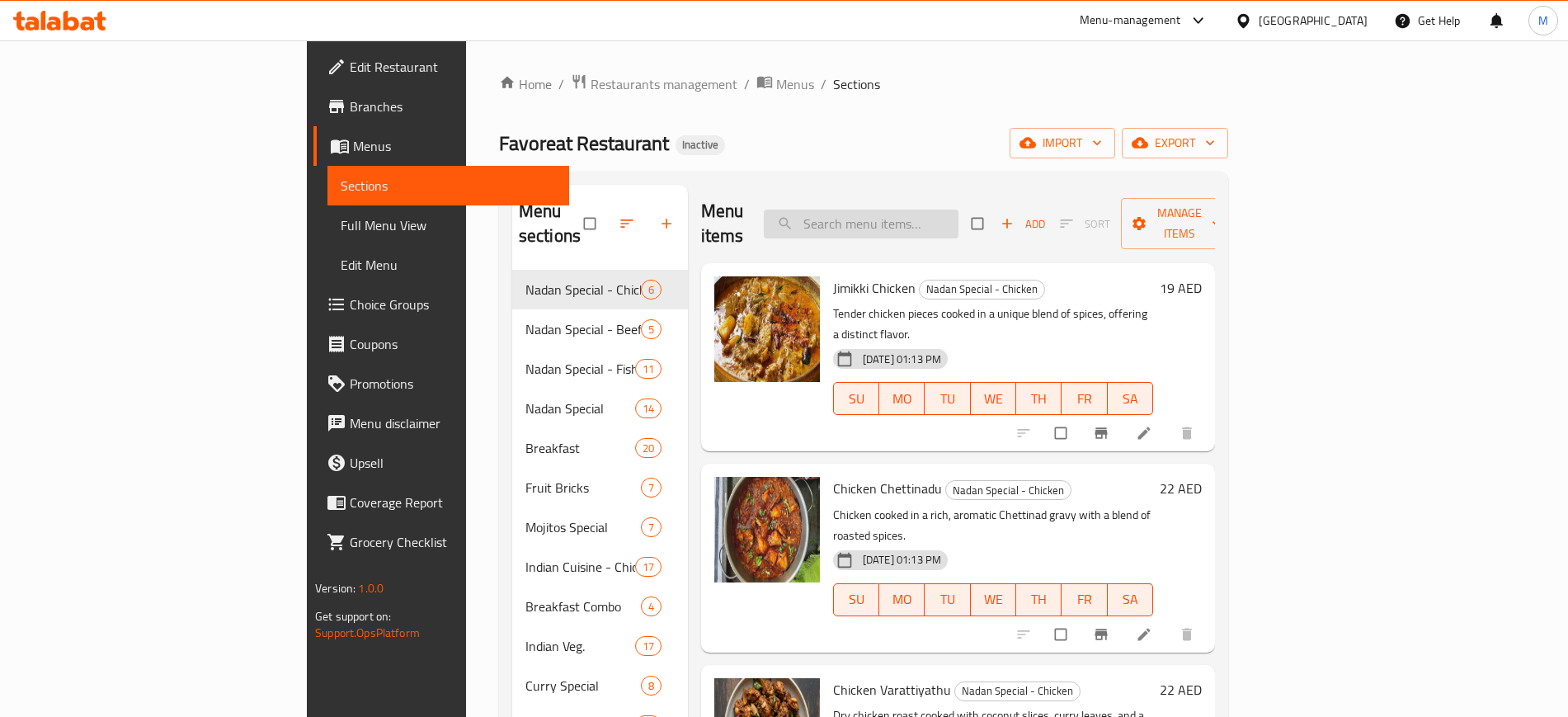
click at [943, 221] on input "search" at bounding box center [861, 224] width 195 height 29
paste input "[URL][DOMAIN_NAME]"
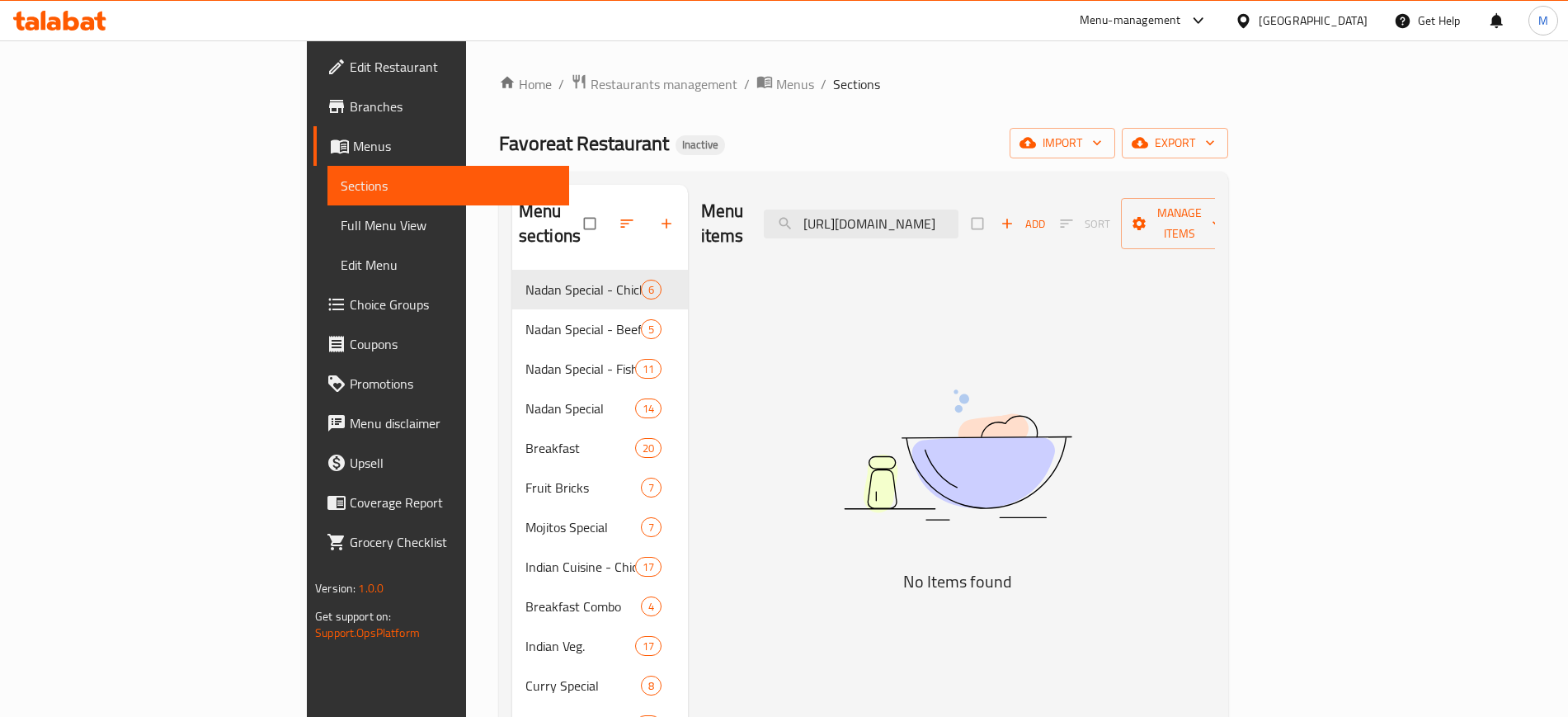
type input "[URL][DOMAIN_NAME]"
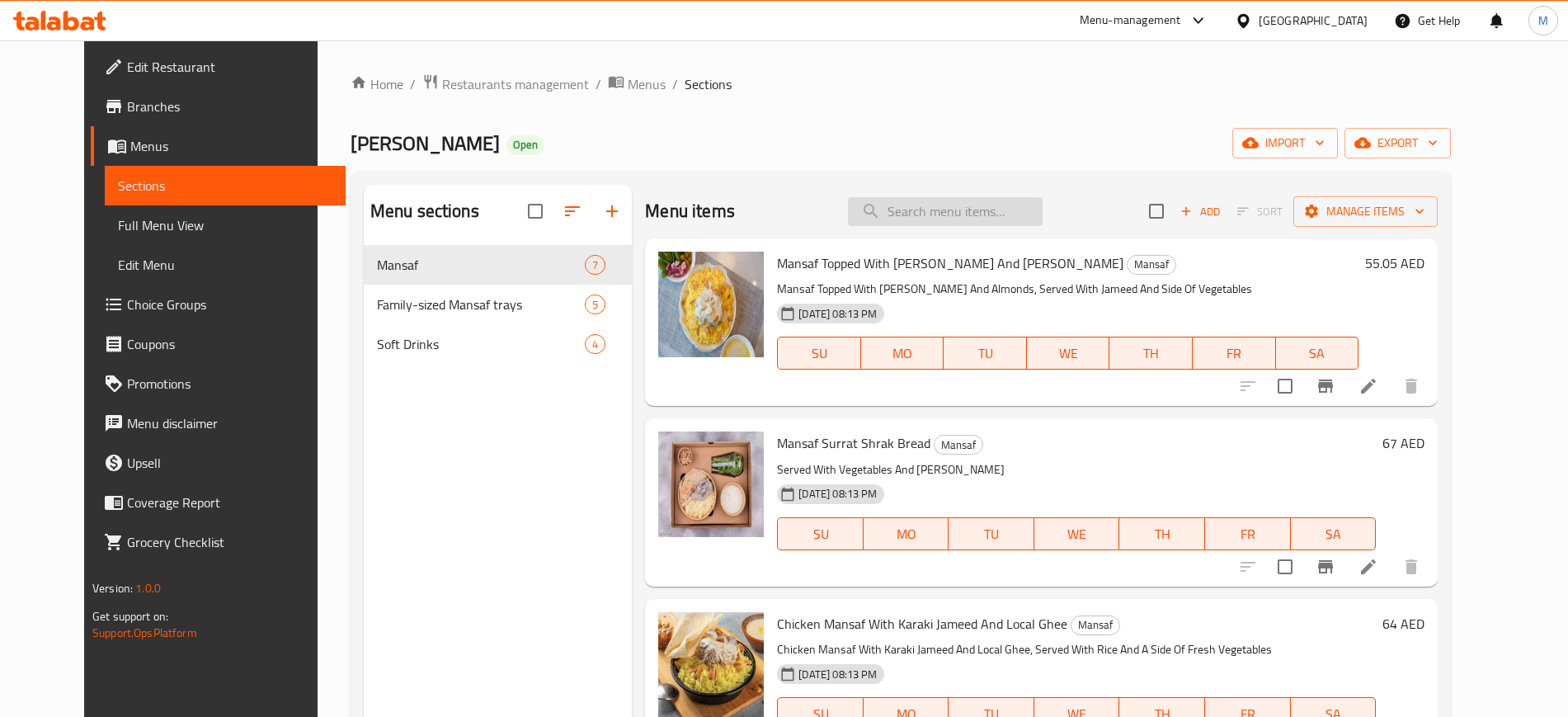
click at [967, 212] on input "search" at bounding box center [945, 211] width 195 height 29
paste input "Mansaf Topped for 3 people"
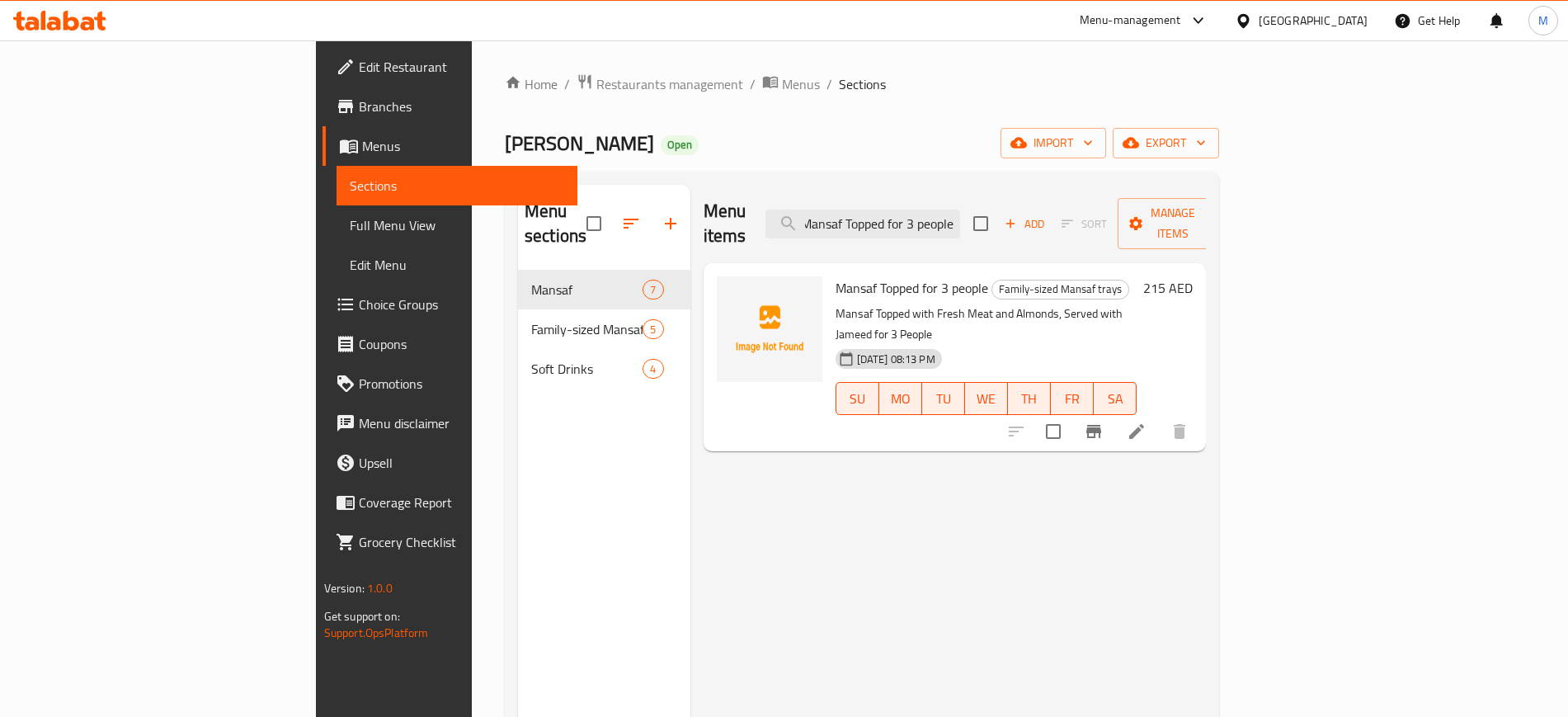
type input "Mansaf Topped for 3 people"
